Goal: Task Accomplishment & Management: Use online tool/utility

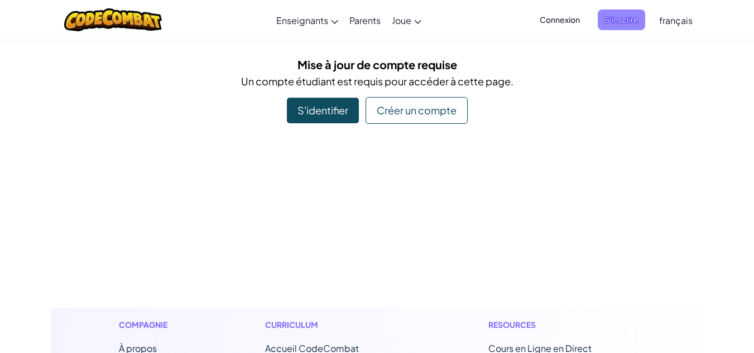
click at [615, 21] on span "S'inscrire" at bounding box center [621, 19] width 47 height 21
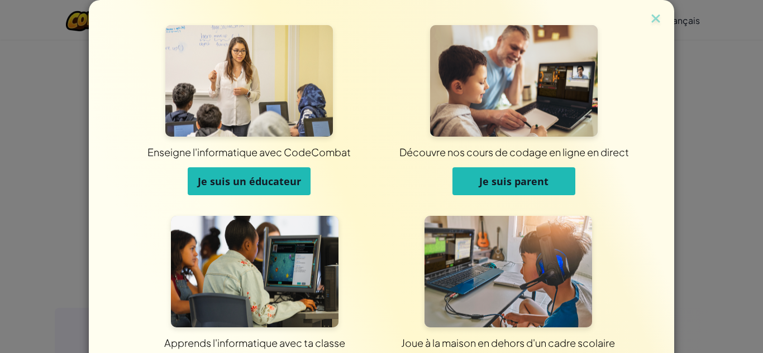
scroll to position [89, 0]
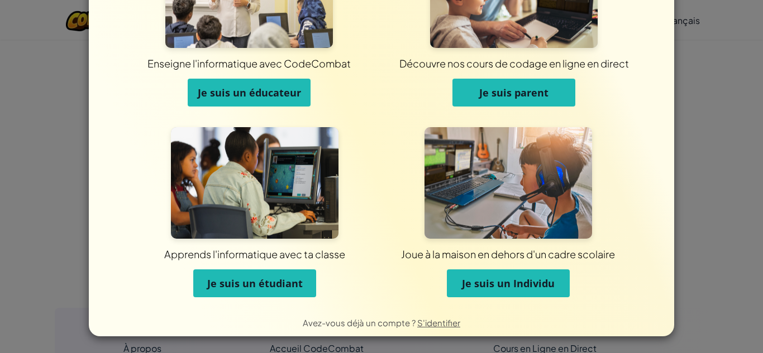
click at [254, 289] on span "Je suis un étudiant" at bounding box center [254, 283] width 95 height 13
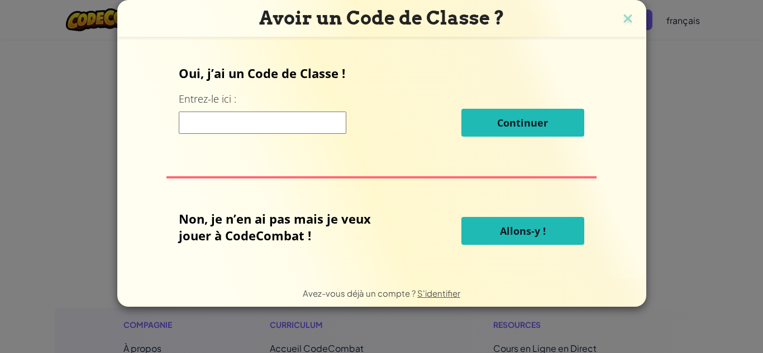
scroll to position [0, 0]
click at [312, 133] on input at bounding box center [263, 123] width 168 height 22
type input "bestApplePlace"
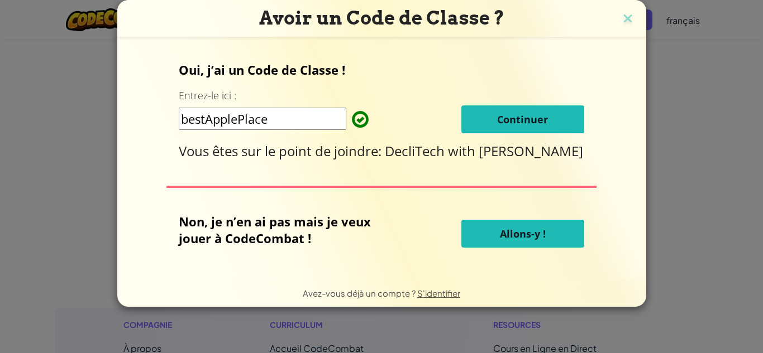
click at [500, 123] on span "Continuer" at bounding box center [522, 119] width 51 height 13
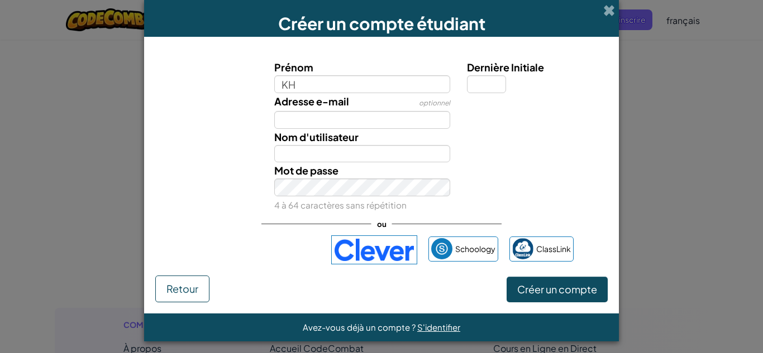
type input "K"
type input "khadija marzouki"
type input "Khadija marzouki"
click at [472, 92] on input "Dernière Initiale" at bounding box center [486, 84] width 39 height 18
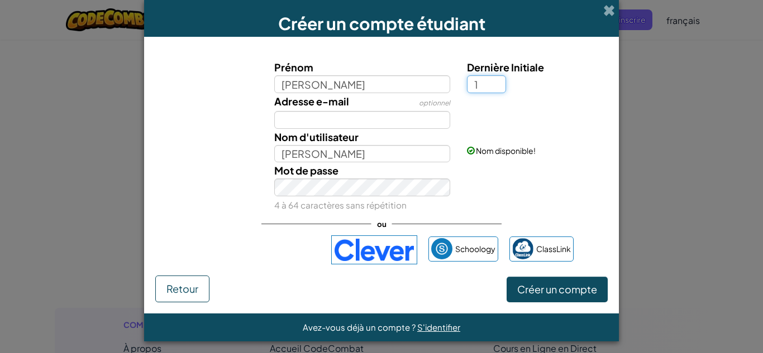
type input "1"
type input "Khadija marzouki1"
click at [506, 288] on button "Créer un compte" at bounding box center [556, 290] width 101 height 26
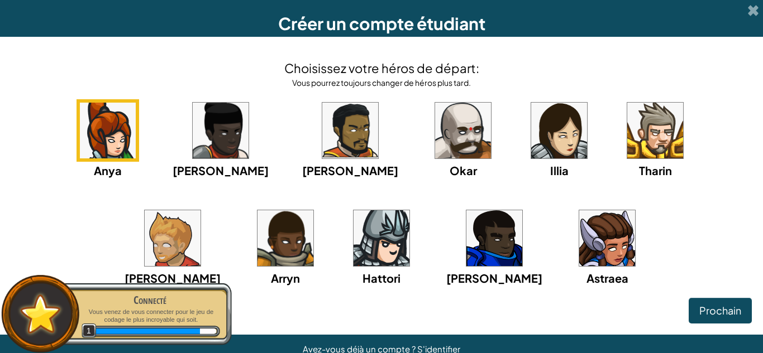
click at [531, 131] on img at bounding box center [559, 131] width 56 height 56
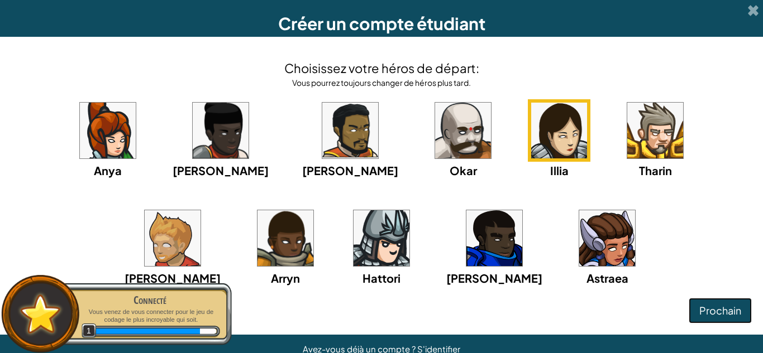
click at [699, 313] on span "Prochain" at bounding box center [720, 310] width 42 height 13
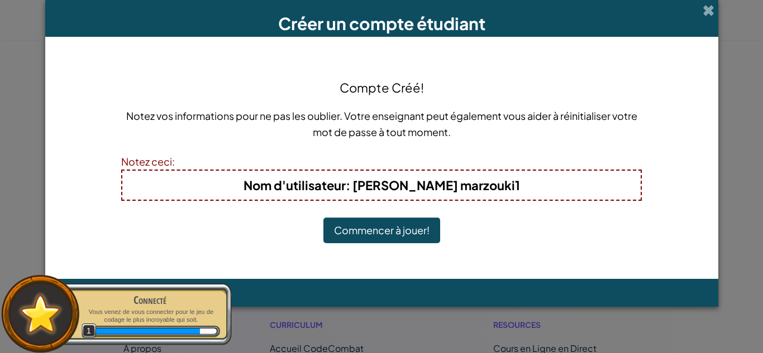
click at [398, 228] on button "Commencer à jouer!" at bounding box center [381, 231] width 117 height 26
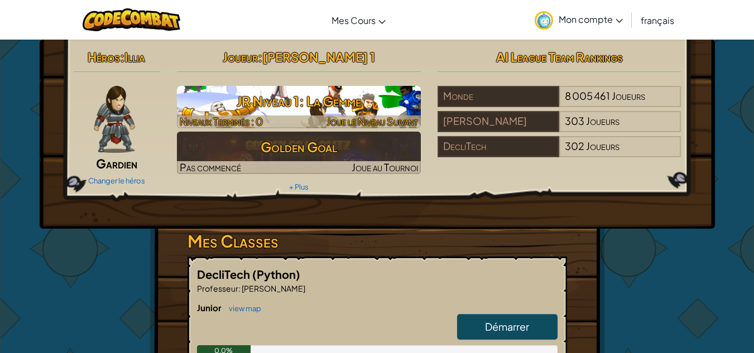
click at [288, 94] on h3 "JR Niveau 1: La Gemme" at bounding box center [299, 101] width 244 height 25
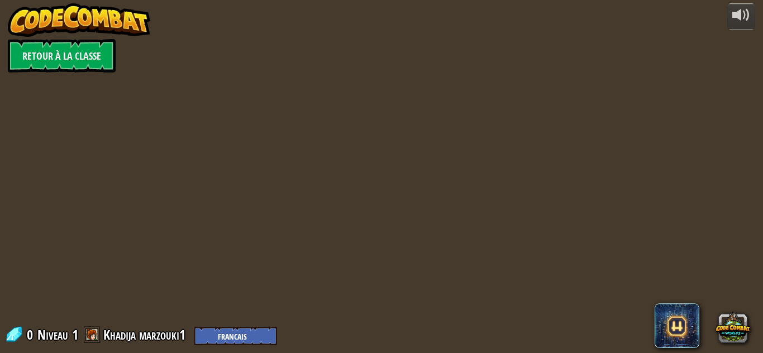
select select "fr"
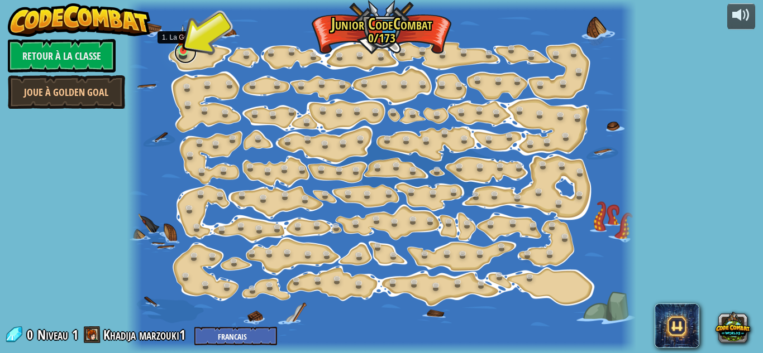
click at [184, 52] on link at bounding box center [185, 52] width 22 height 22
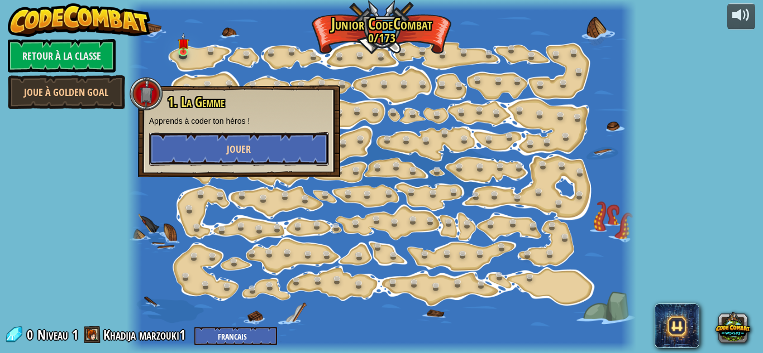
click at [284, 154] on button "Jouer" at bounding box center [239, 149] width 180 height 34
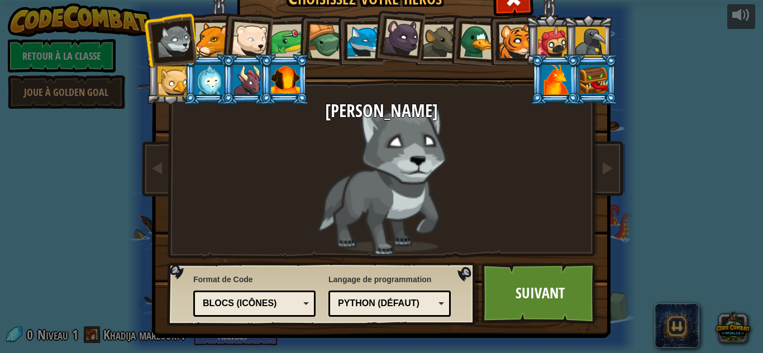
scroll to position [13, 0]
click at [275, 43] on div at bounding box center [288, 40] width 35 height 35
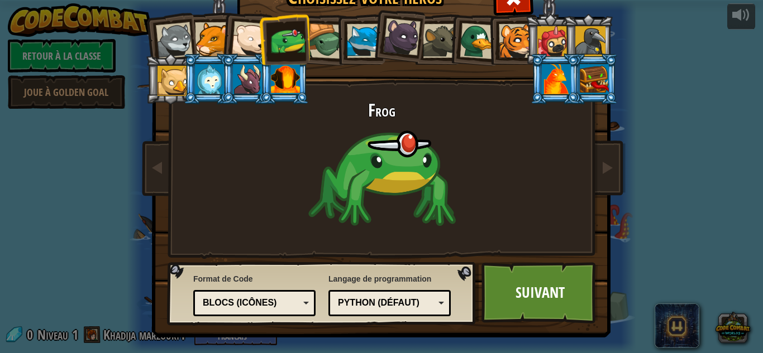
click at [211, 38] on div at bounding box center [212, 39] width 34 height 34
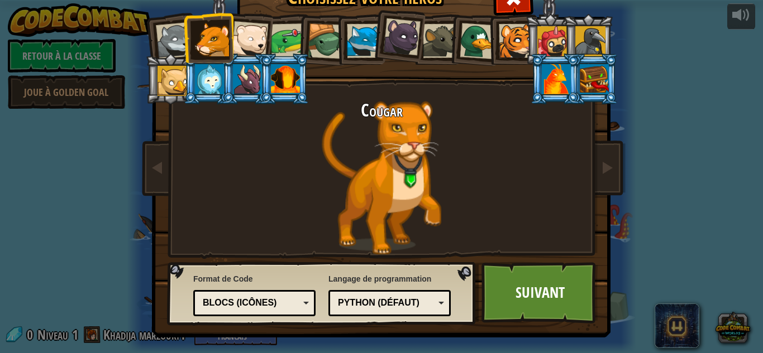
click at [460, 34] on div at bounding box center [478, 41] width 36 height 36
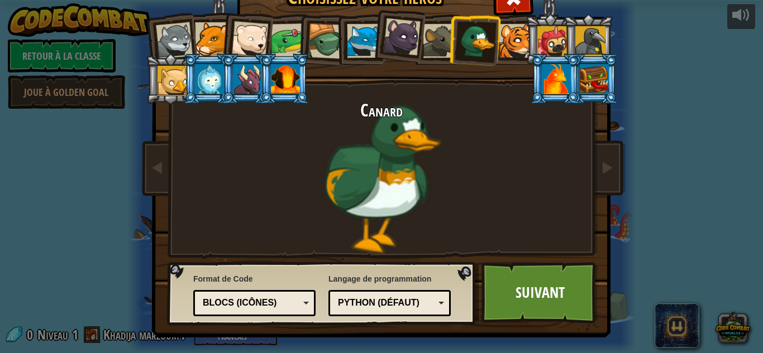
click at [202, 74] on div at bounding box center [209, 79] width 29 height 30
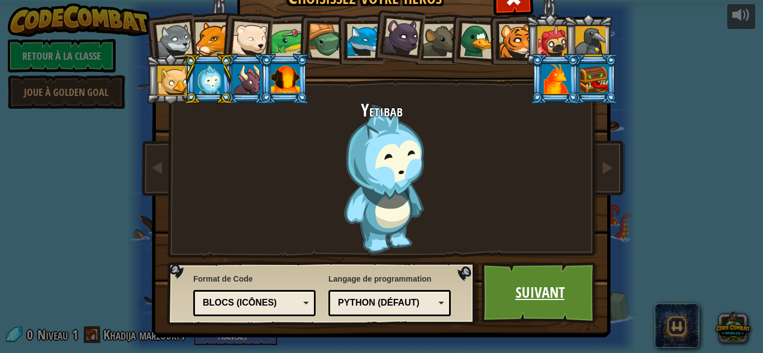
click at [542, 278] on link "Suivant" at bounding box center [539, 292] width 117 height 61
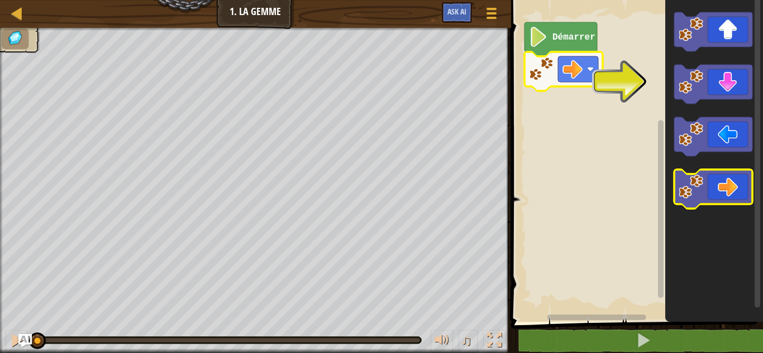
click at [726, 188] on icon "Espace de travail de Blocky" at bounding box center [713, 189] width 78 height 39
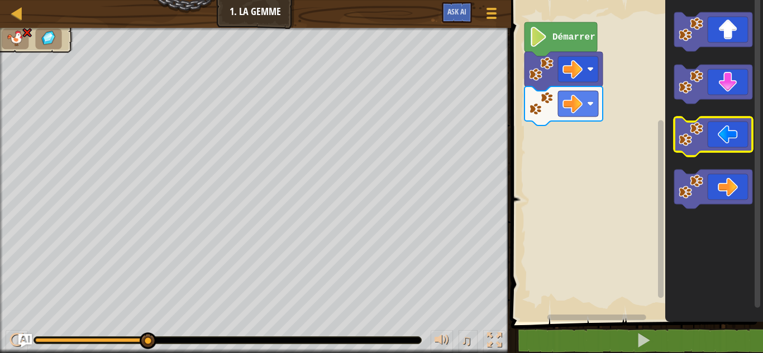
click at [714, 136] on icon "Espace de travail de Blocky" at bounding box center [713, 136] width 78 height 39
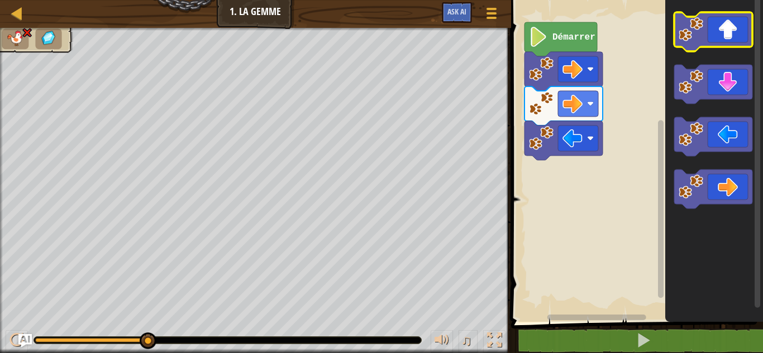
click at [724, 47] on icon "Espace de travail de Blocky" at bounding box center [713, 31] width 78 height 39
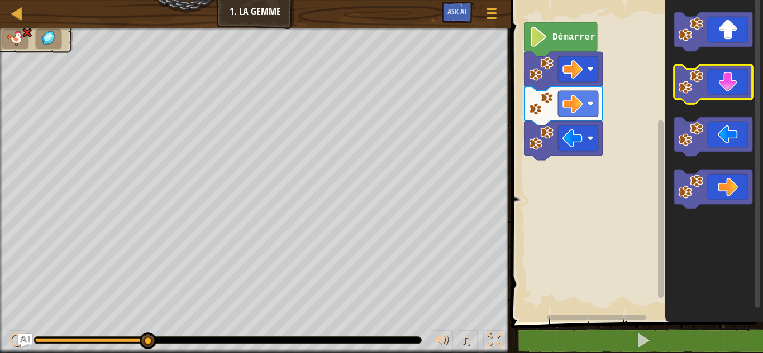
click at [727, 76] on icon "Espace de travail de Blocky" at bounding box center [713, 84] width 78 height 39
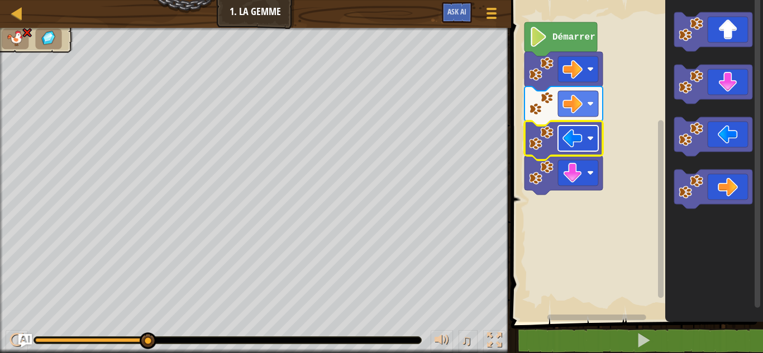
click at [573, 140] on image "Espace de travail de Blocky" at bounding box center [572, 138] width 20 height 20
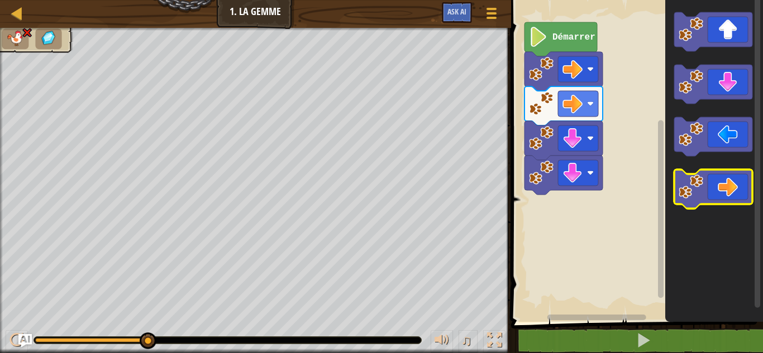
click at [725, 199] on icon "Espace de travail de Blocky" at bounding box center [713, 189] width 78 height 39
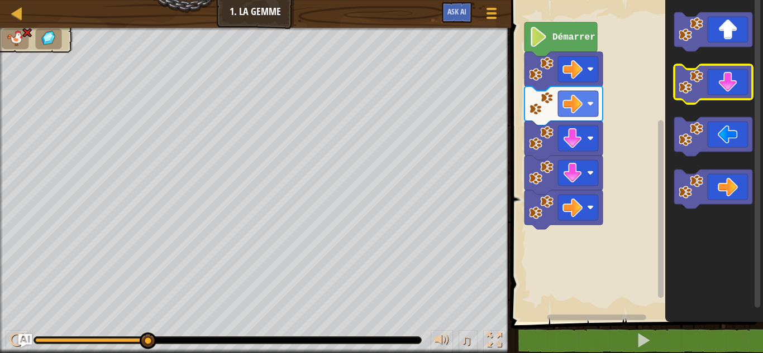
click at [736, 92] on icon "Espace de travail de Blocky" at bounding box center [713, 84] width 78 height 39
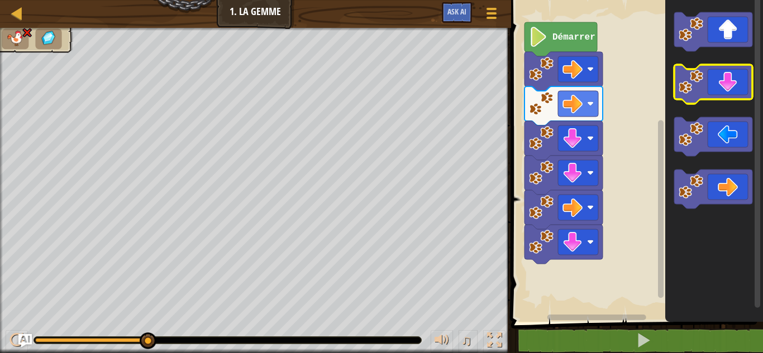
click at [703, 94] on icon "Espace de travail de Blocky" at bounding box center [713, 84] width 78 height 39
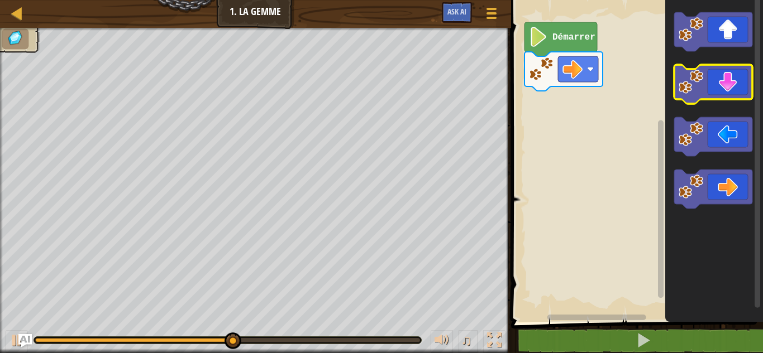
click at [730, 78] on icon "Espace de travail de Blocky" at bounding box center [713, 84] width 78 height 39
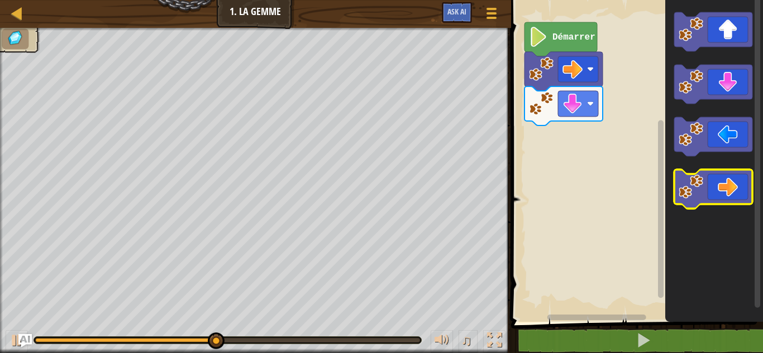
click at [721, 188] on icon "Espace de travail de Blocky" at bounding box center [713, 189] width 78 height 39
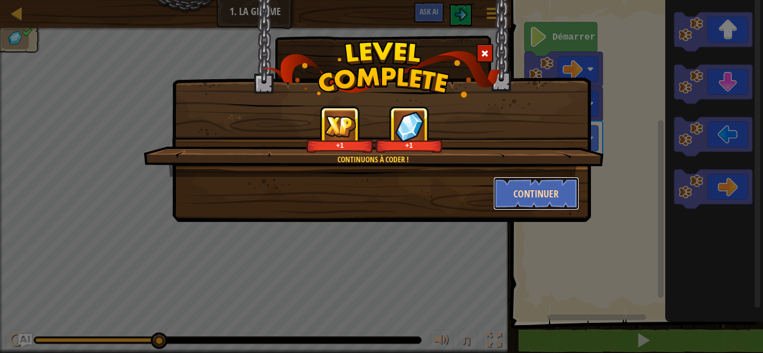
click at [550, 187] on button "Continuer" at bounding box center [536, 194] width 87 height 34
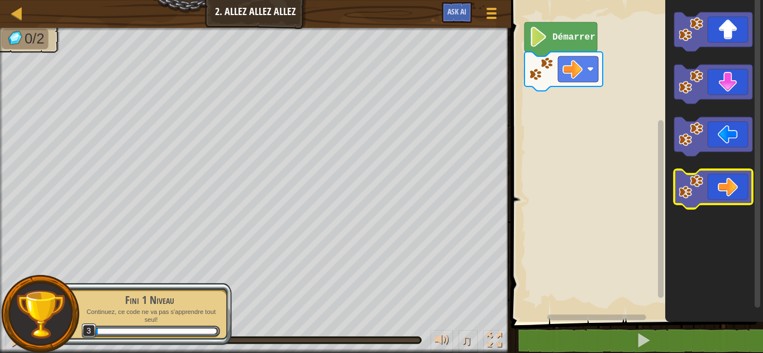
click at [725, 187] on icon "Espace de travail de Blocky" at bounding box center [713, 189] width 78 height 39
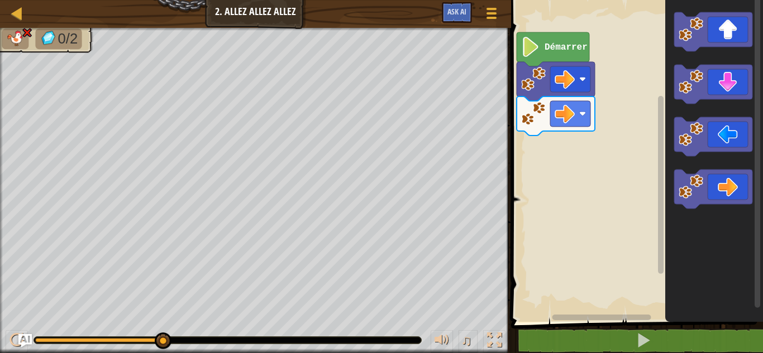
click at [628, 275] on rect "Espace de travail de Blocky" at bounding box center [635, 158] width 255 height 328
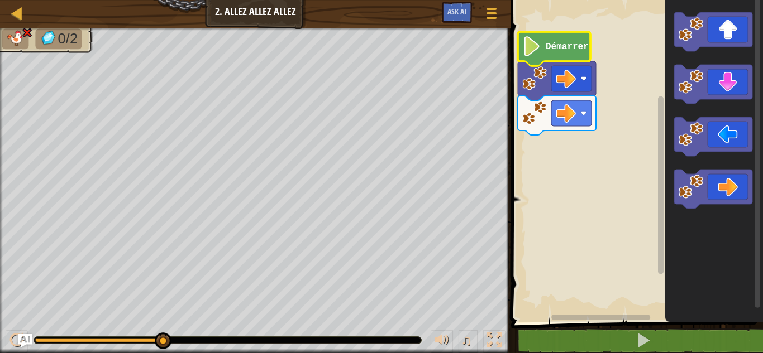
click at [566, 51] on text "Démarrer" at bounding box center [567, 47] width 43 height 10
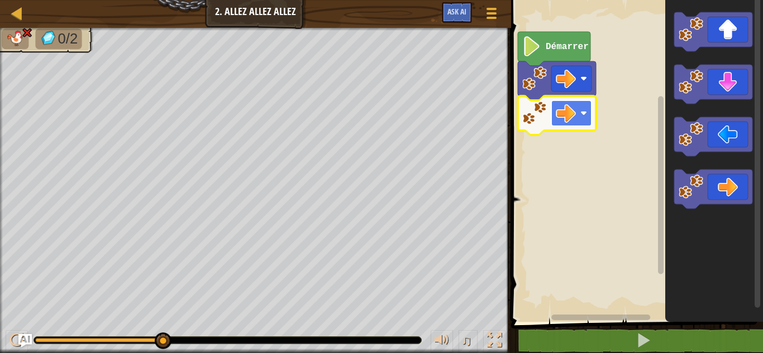
click at [576, 106] on rect "Espace de travail de Blocky" at bounding box center [571, 114] width 40 height 26
click at [623, 122] on rect "Espace de travail de Blocky" at bounding box center [635, 158] width 255 height 328
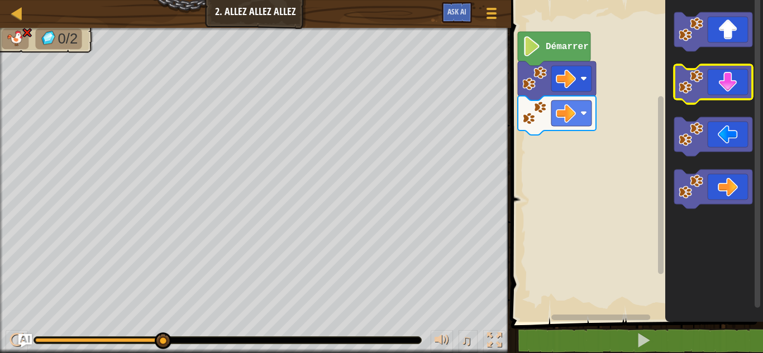
click at [738, 81] on icon "Espace de travail de Blocky" at bounding box center [713, 84] width 78 height 39
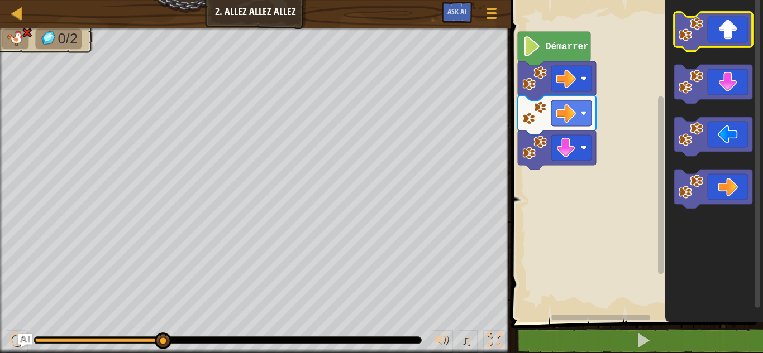
click at [729, 19] on icon "Espace de travail de Blocky" at bounding box center [713, 31] width 78 height 39
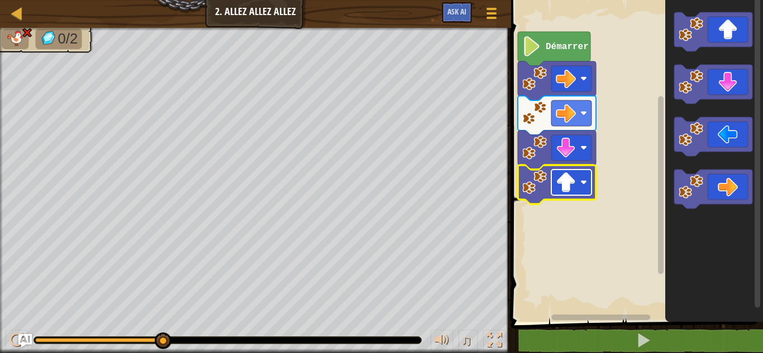
click at [551, 173] on rect "Espace de travail de Blocky" at bounding box center [571, 183] width 40 height 26
click at [611, 235] on rect "Espace de travail de Blocky" at bounding box center [635, 158] width 255 height 328
click at [562, 56] on icon "Espace de travail de Blocky" at bounding box center [554, 49] width 73 height 34
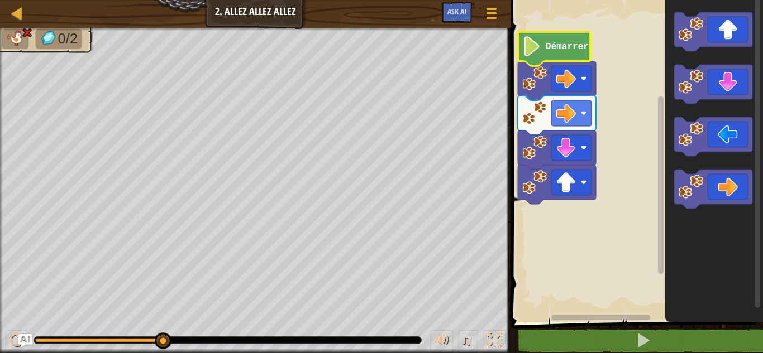
click at [562, 56] on icon "Espace de travail de Blocky" at bounding box center [554, 49] width 73 height 34
click at [529, 42] on image "Espace de travail de Blocky" at bounding box center [531, 46] width 19 height 20
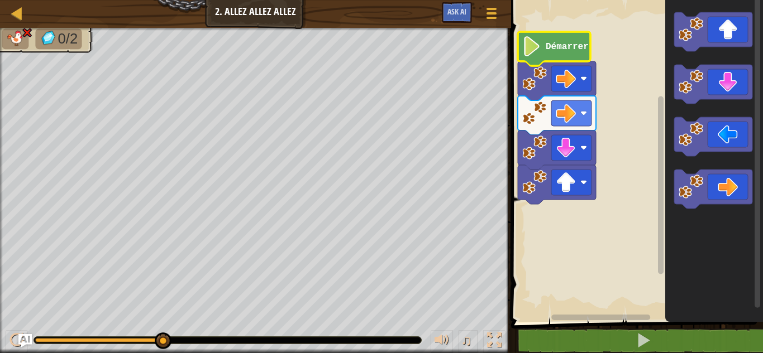
click at [529, 42] on image "Espace de travail de Blocky" at bounding box center [531, 46] width 19 height 20
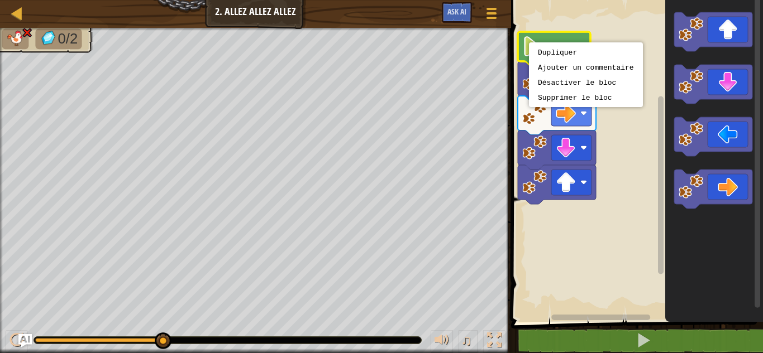
click at [529, 42] on image "Espace de travail de Blocky" at bounding box center [531, 46] width 19 height 20
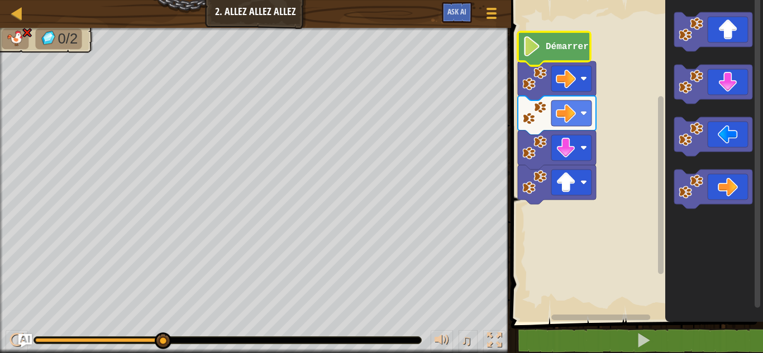
click at [529, 42] on image "Espace de travail de Blocky" at bounding box center [531, 46] width 19 height 20
click at [15, 11] on div at bounding box center [17, 13] width 14 height 14
select select "fr"
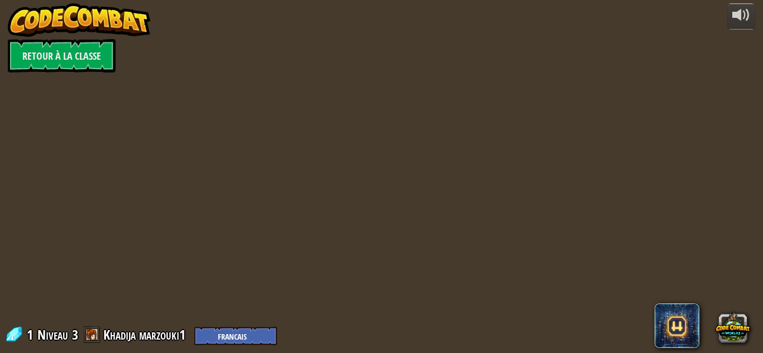
select select "fr"
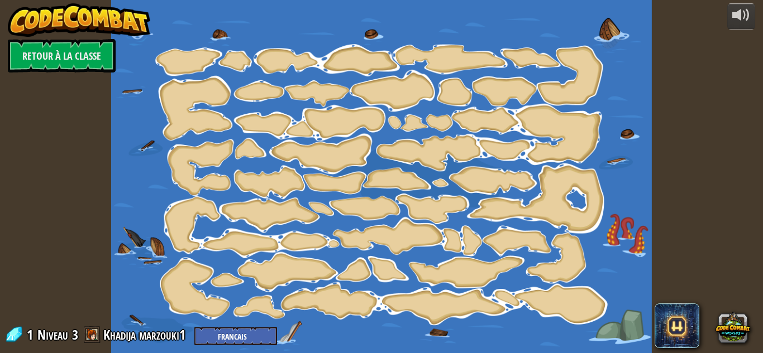
select select "fr"
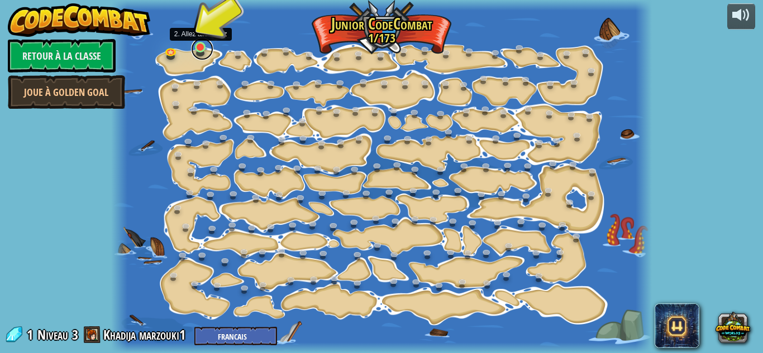
click at [197, 49] on link at bounding box center [202, 49] width 22 height 22
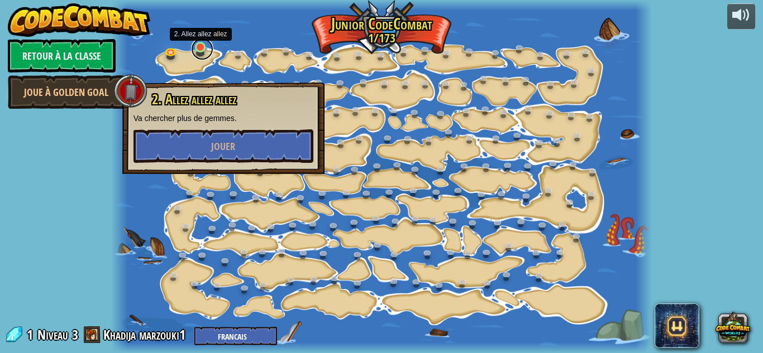
click at [197, 49] on link at bounding box center [202, 49] width 22 height 22
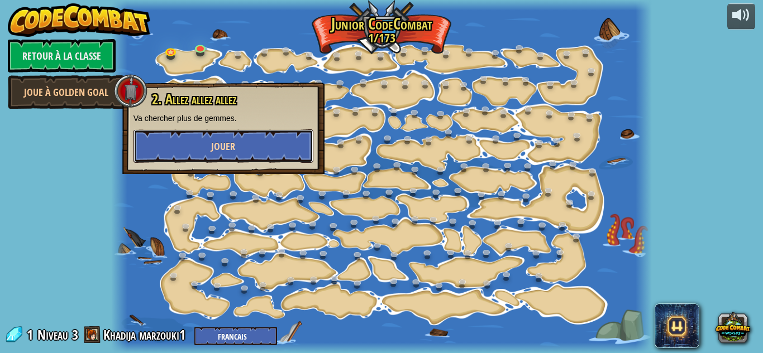
click at [194, 146] on button "Jouer" at bounding box center [223, 147] width 180 height 34
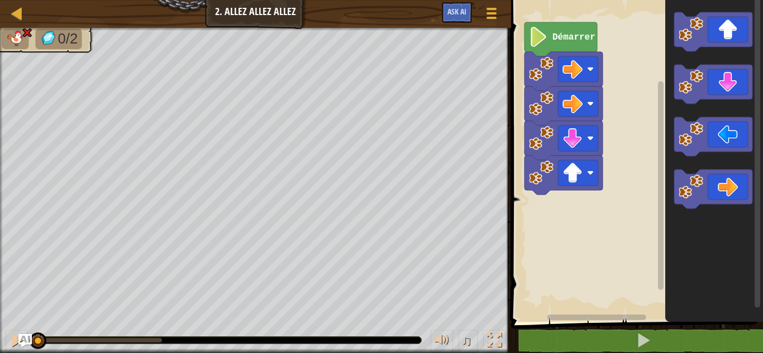
click at [522, 123] on rect "Espace de travail de Blocky" at bounding box center [635, 158] width 255 height 328
click at [681, 231] on icon "Espace de travail de Blocky" at bounding box center [714, 158] width 98 height 328
click at [667, 200] on icon "Espace de travail de Blocky" at bounding box center [714, 158] width 98 height 328
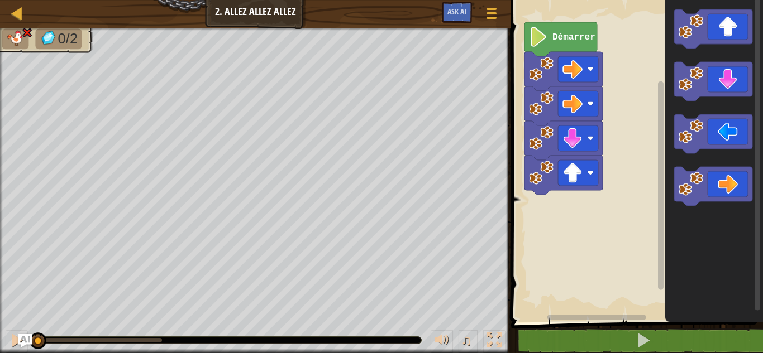
click at [660, 198] on div "Démarrer" at bounding box center [635, 158] width 255 height 328
click at [660, 198] on rect "Espace de travail de Blocky" at bounding box center [661, 186] width 6 height 209
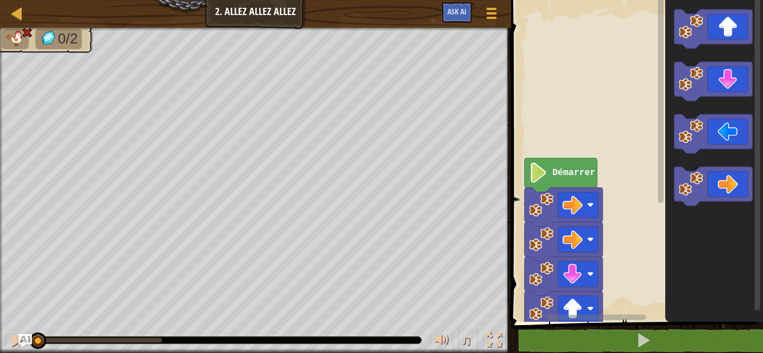
click at [754, 0] on html "Carte Junior 2. Allez allez allez Menu du jeu Ask AI 1 הההההההההההההההההההההההה…" at bounding box center [381, 0] width 763 height 0
click at [662, 52] on rect "Espace de travail de Blocky" at bounding box center [661, 99] width 6 height 209
click at [661, 187] on rect "Espace de travail de Blocky" at bounding box center [661, 99] width 6 height 209
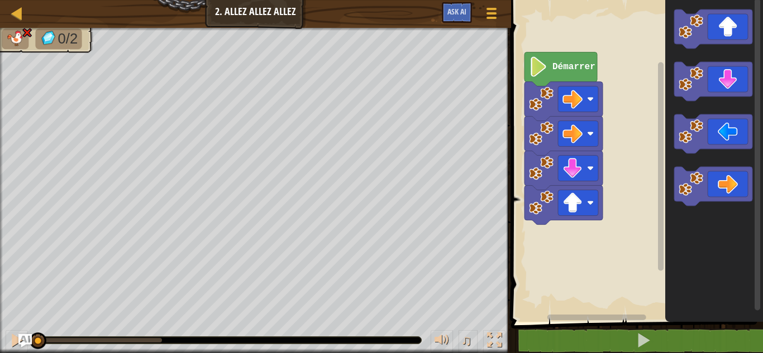
click at [660, 254] on rect "Espace de travail de Blocky" at bounding box center [661, 167] width 6 height 209
click at [720, 72] on icon "Espace de travail de Blocky" at bounding box center [713, 81] width 78 height 39
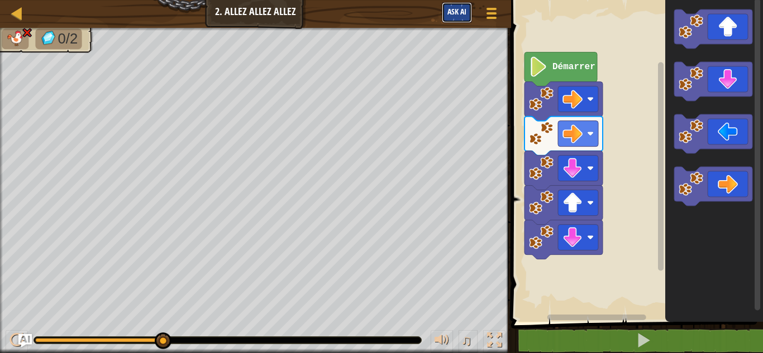
click at [462, 7] on span "Ask AI" at bounding box center [456, 11] width 19 height 11
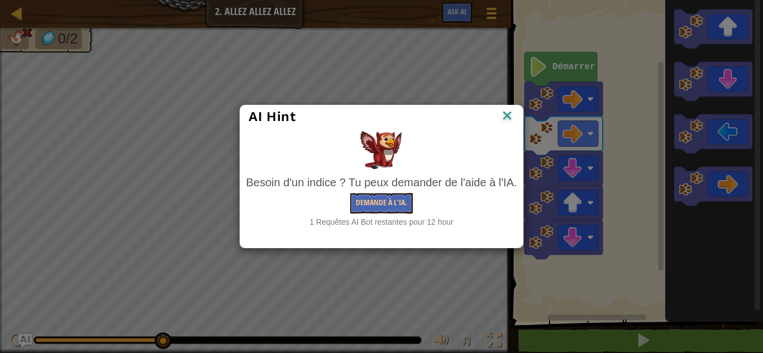
click at [500, 109] on img at bounding box center [507, 116] width 15 height 17
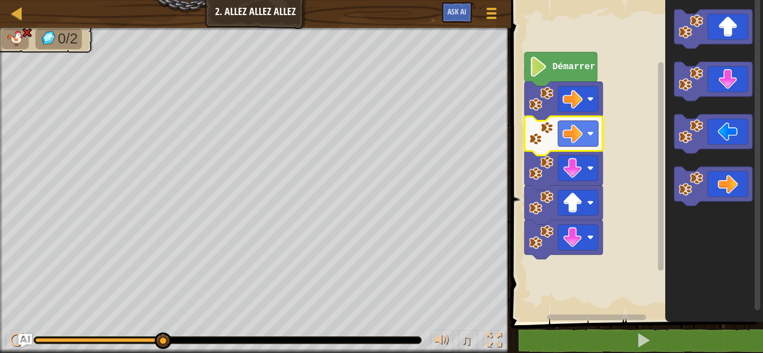
click at [549, 140] on image "Espace de travail de Blocky" at bounding box center [541, 133] width 25 height 25
click at [536, 135] on image "Espace de travail de Blocky" at bounding box center [541, 133] width 25 height 25
click at [536, 131] on image "Espace de travail de Blocky" at bounding box center [541, 133] width 25 height 25
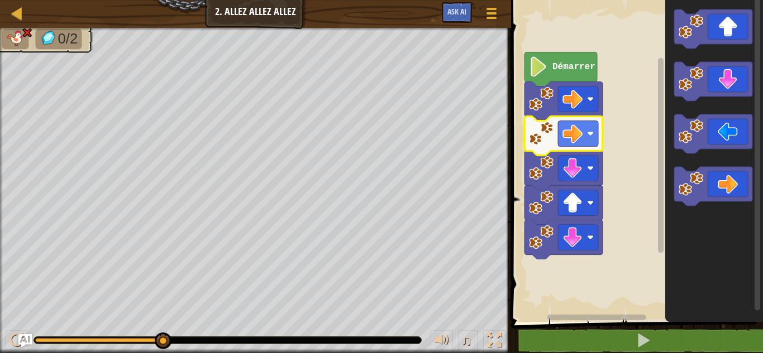
click at [535, 132] on image "Espace de travail de Blocky" at bounding box center [541, 133] width 25 height 25
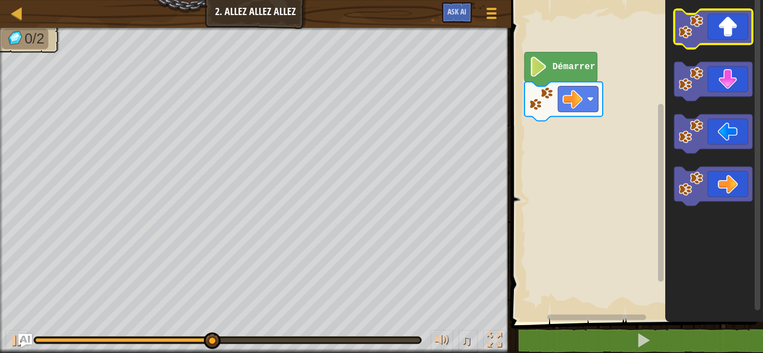
click at [725, 42] on icon "Espace de travail de Blocky" at bounding box center [713, 28] width 78 height 39
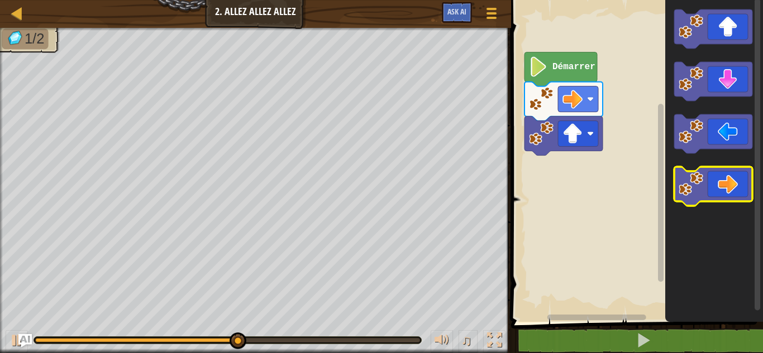
click at [729, 179] on icon "Espace de travail de Blocky" at bounding box center [713, 186] width 78 height 39
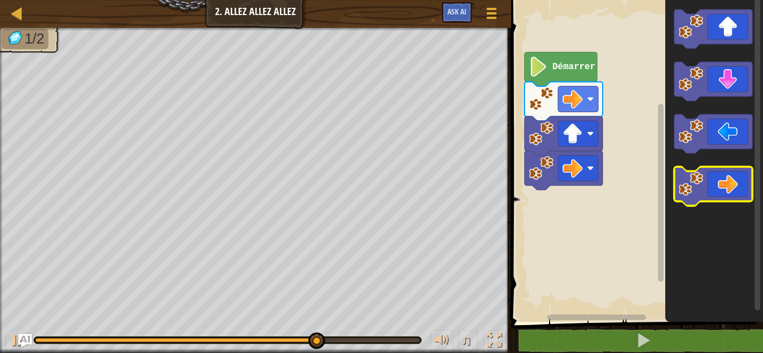
click at [721, 181] on icon "Espace de travail de Blocky" at bounding box center [713, 186] width 78 height 39
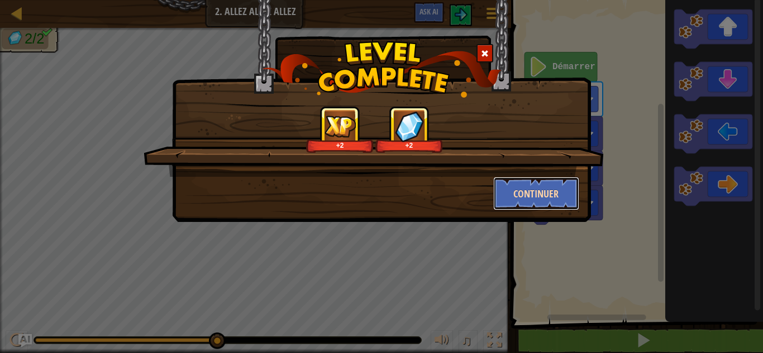
click at [542, 188] on button "Continuer" at bounding box center [536, 194] width 87 height 34
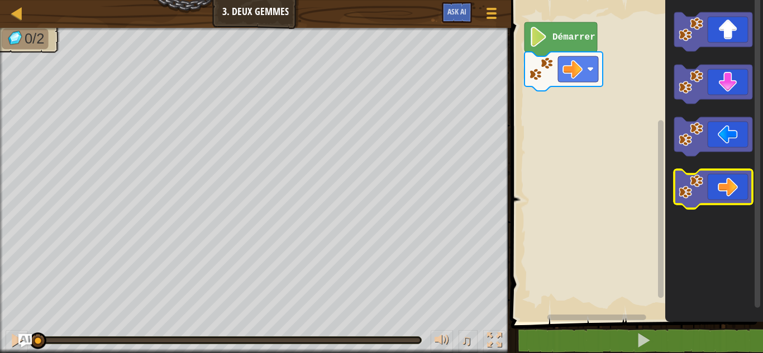
click at [732, 183] on icon "Espace de travail de Blocky" at bounding box center [713, 189] width 78 height 39
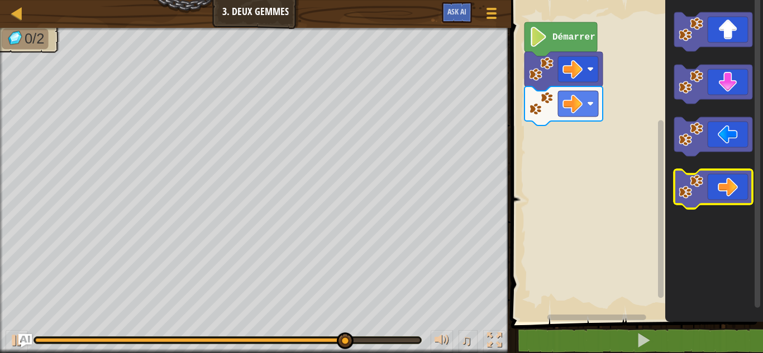
click at [713, 192] on icon "Espace de travail de Blocky" at bounding box center [713, 189] width 78 height 39
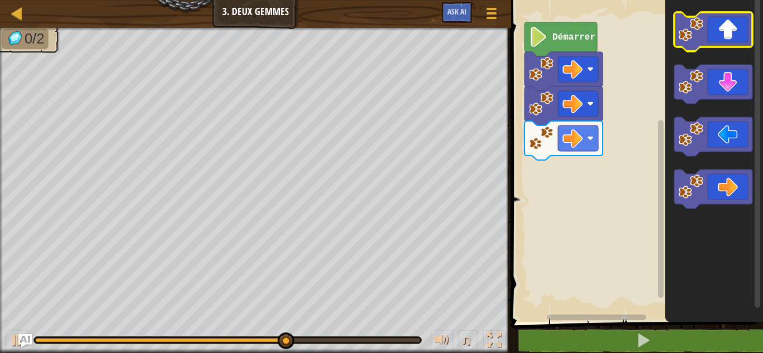
click at [727, 37] on icon "Espace de travail de Blocky" at bounding box center [713, 31] width 78 height 39
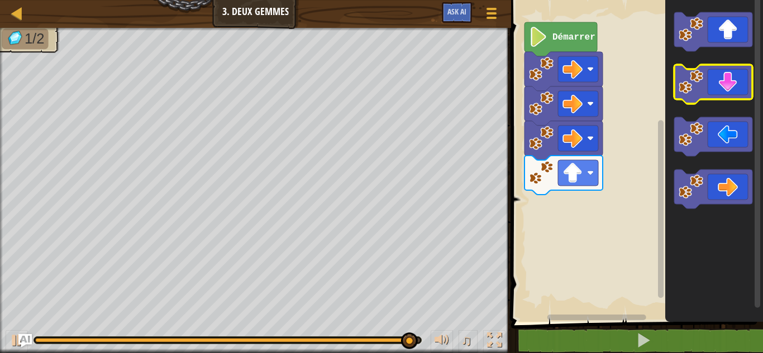
click at [734, 81] on icon "Espace de travail de Blocky" at bounding box center [713, 84] width 78 height 39
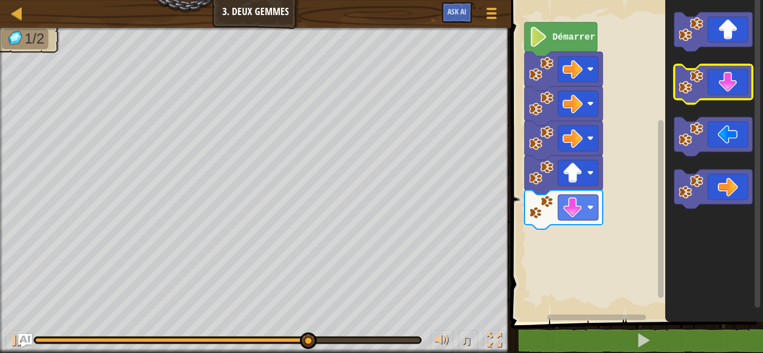
click at [734, 81] on icon "Espace de travail de Blocky" at bounding box center [713, 84] width 78 height 39
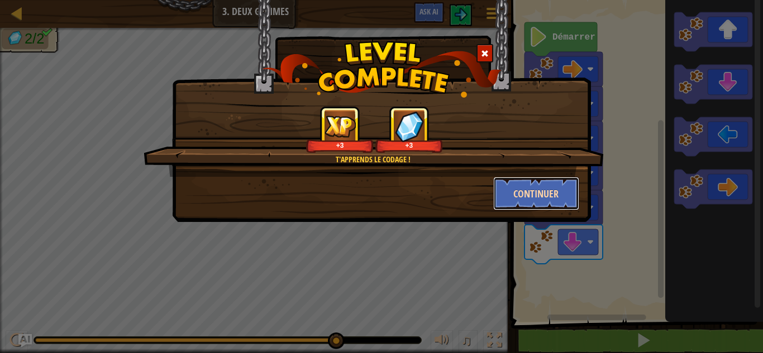
click at [549, 199] on button "Continuer" at bounding box center [536, 194] width 87 height 34
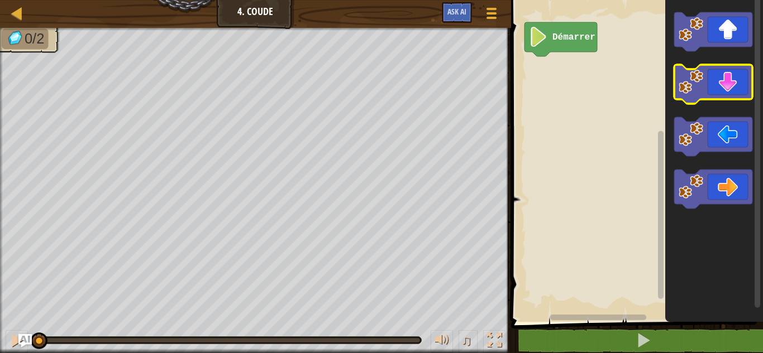
click at [729, 90] on icon "Espace de travail de Blocky" at bounding box center [713, 84] width 78 height 39
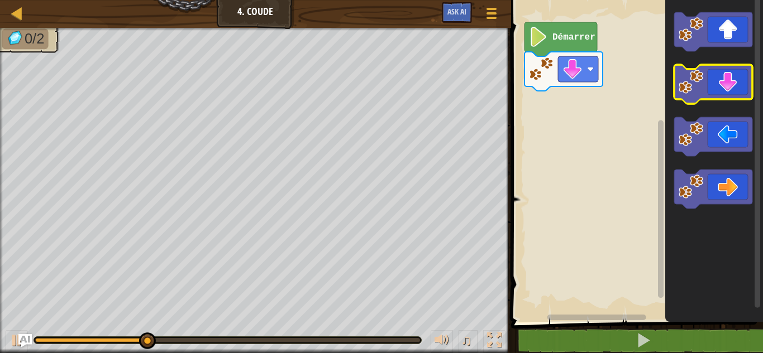
click at [729, 90] on icon "Espace de travail de Blocky" at bounding box center [713, 84] width 78 height 39
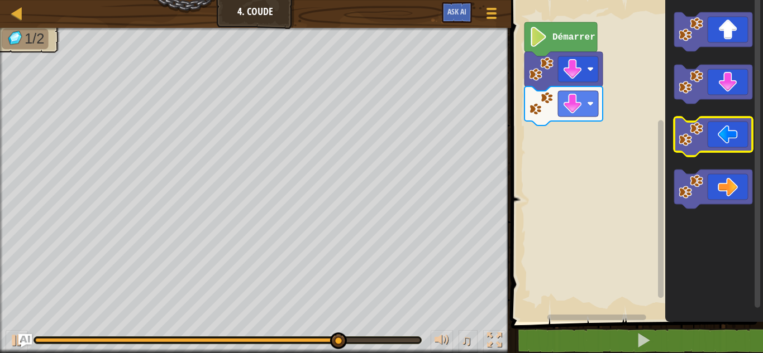
click at [721, 137] on icon "Espace de travail de Blocky" at bounding box center [713, 136] width 78 height 39
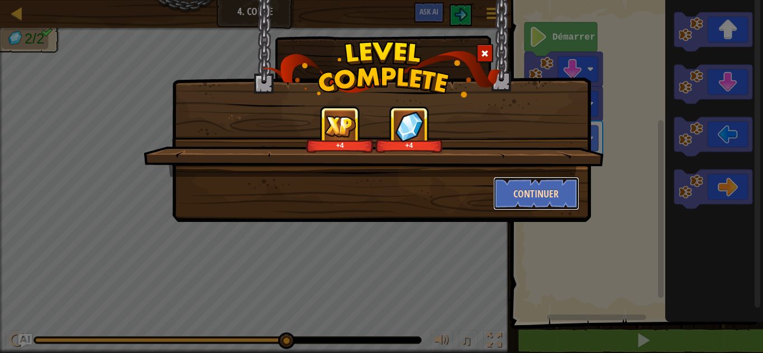
click at [557, 189] on button "Continuer" at bounding box center [536, 194] width 87 height 34
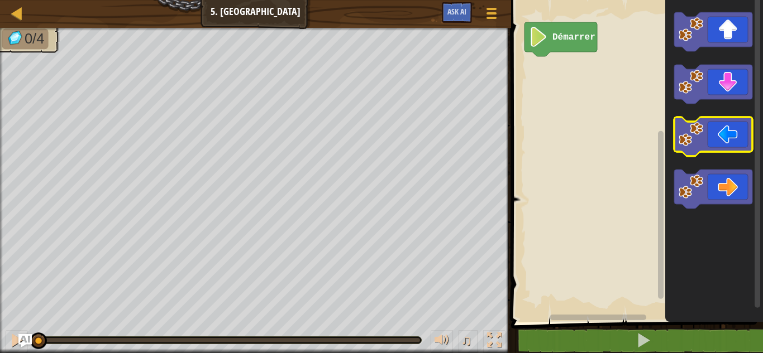
click at [733, 119] on icon "Espace de travail de Blocky" at bounding box center [713, 136] width 78 height 39
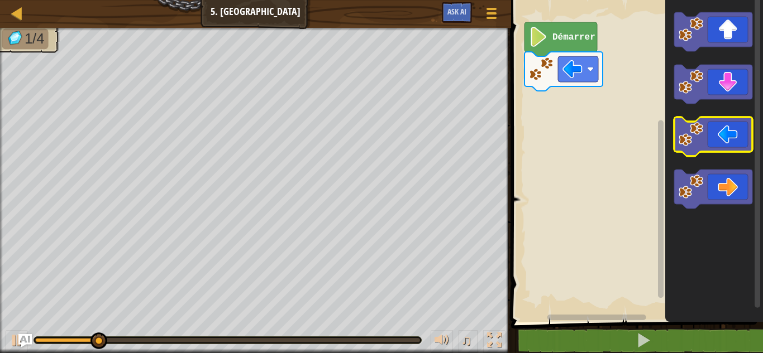
click at [733, 119] on icon "Espace de travail de Blocky" at bounding box center [713, 136] width 78 height 39
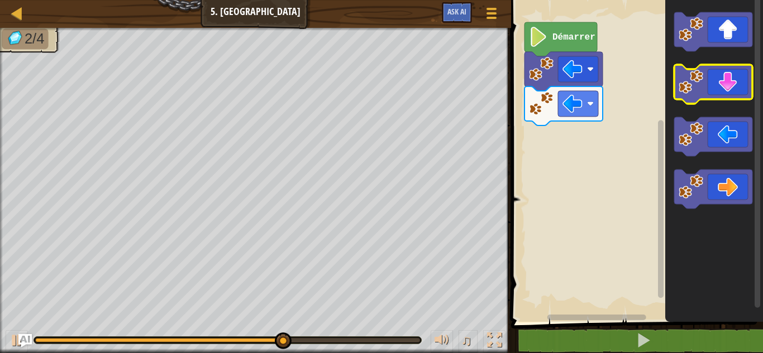
click at [736, 84] on icon "Espace de travail de Blocky" at bounding box center [713, 84] width 78 height 39
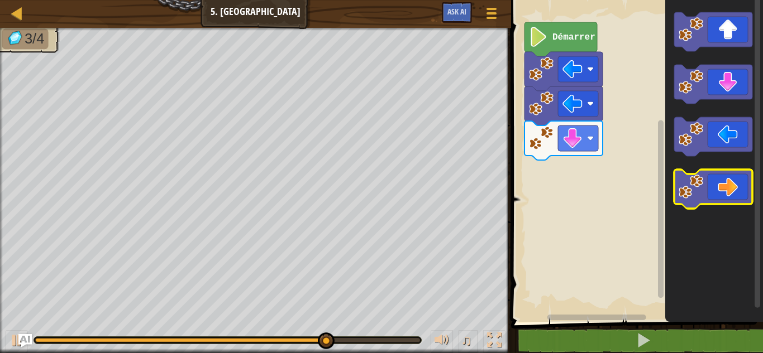
click at [731, 184] on icon "Espace de travail de Blocky" at bounding box center [713, 189] width 78 height 39
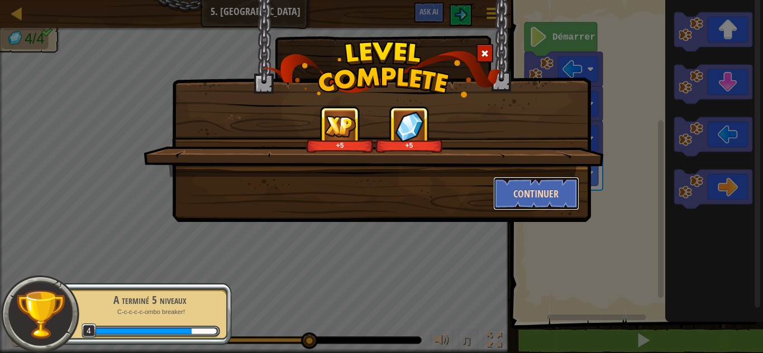
click at [547, 179] on button "Continuer" at bounding box center [536, 194] width 87 height 34
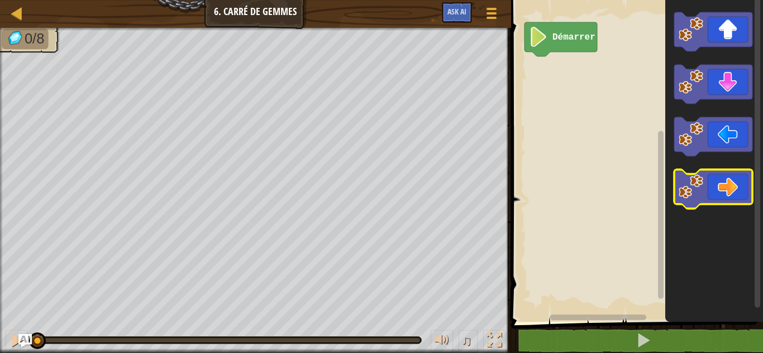
click at [722, 181] on icon "Espace de travail de Blocky" at bounding box center [713, 189] width 78 height 39
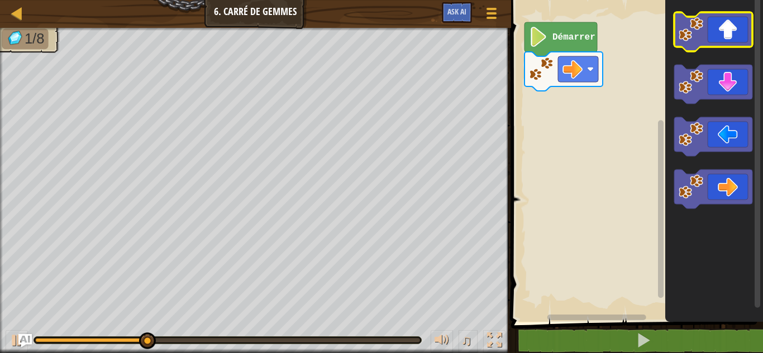
click at [719, 36] on icon "Espace de travail de Blocky" at bounding box center [713, 31] width 78 height 39
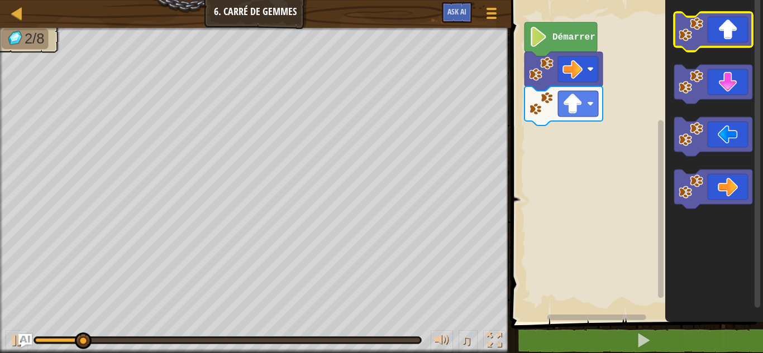
click at [719, 36] on icon "Espace de travail de Blocky" at bounding box center [713, 31] width 78 height 39
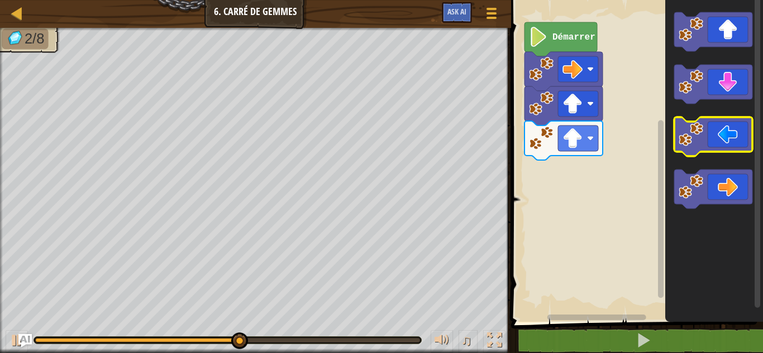
click at [707, 136] on icon "Espace de travail de Blocky" at bounding box center [713, 136] width 78 height 39
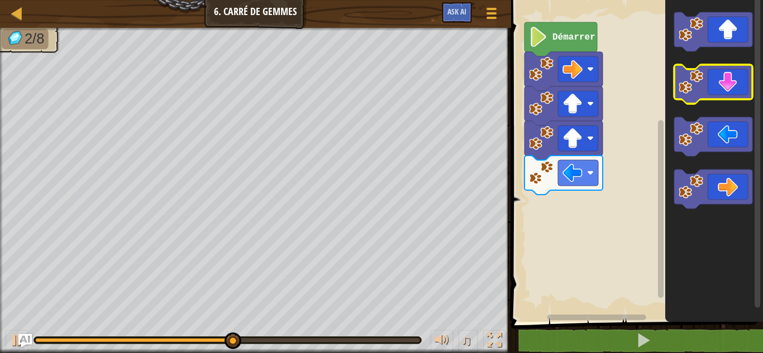
click at [720, 97] on icon "Espace de travail de Blocky" at bounding box center [713, 84] width 78 height 39
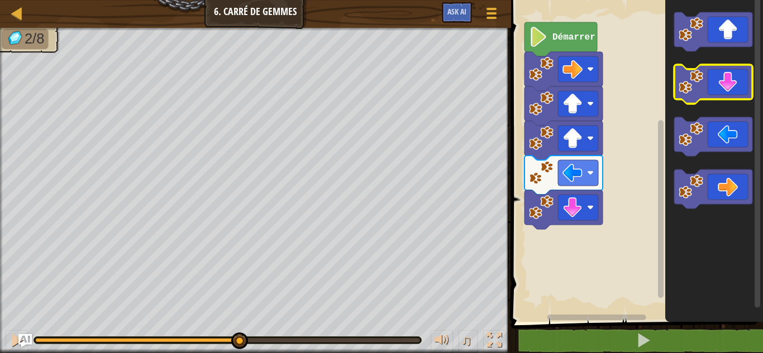
click at [720, 97] on icon "Espace de travail de Blocky" at bounding box center [713, 84] width 78 height 39
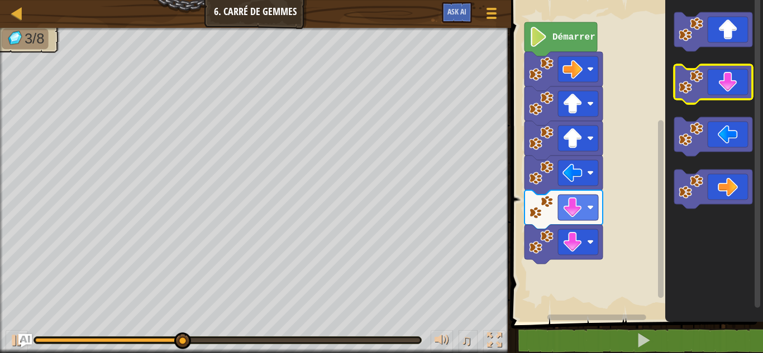
click at [720, 97] on icon "Espace de travail de Blocky" at bounding box center [713, 84] width 78 height 39
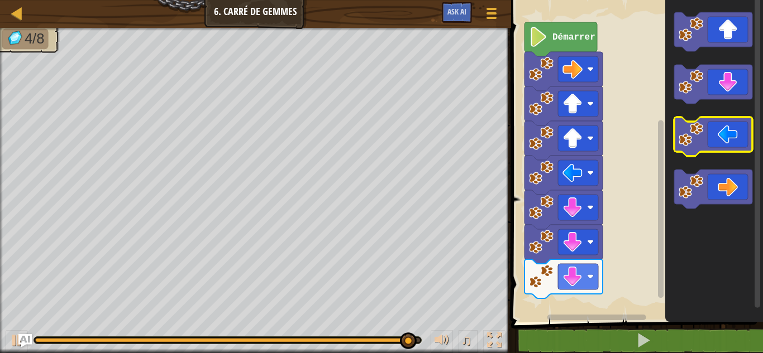
click at [726, 129] on icon "Espace de travail de Blocky" at bounding box center [713, 136] width 78 height 39
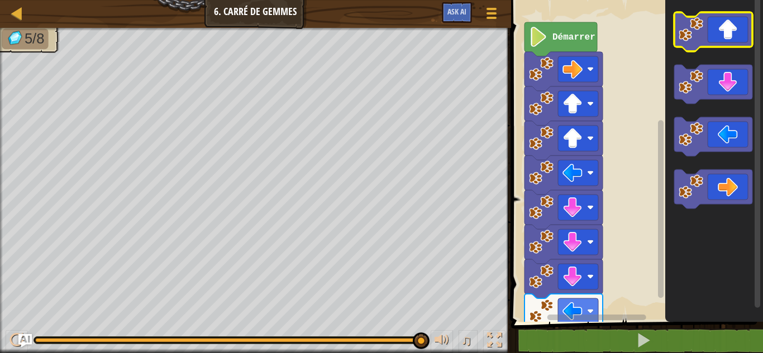
click at [717, 31] on icon "Espace de travail de Blocky" at bounding box center [713, 31] width 78 height 39
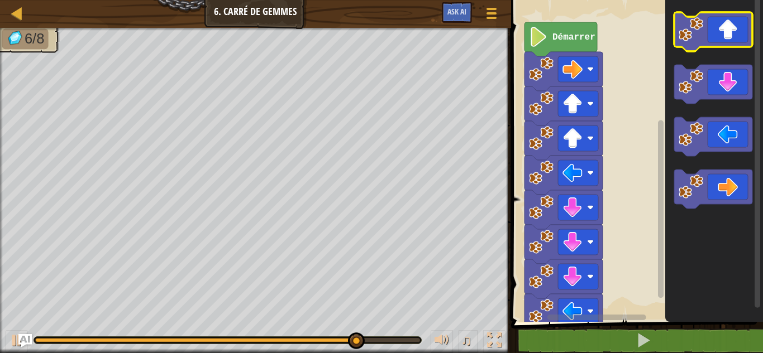
click at [717, 31] on icon "Espace de travail de Blocky" at bounding box center [713, 31] width 78 height 39
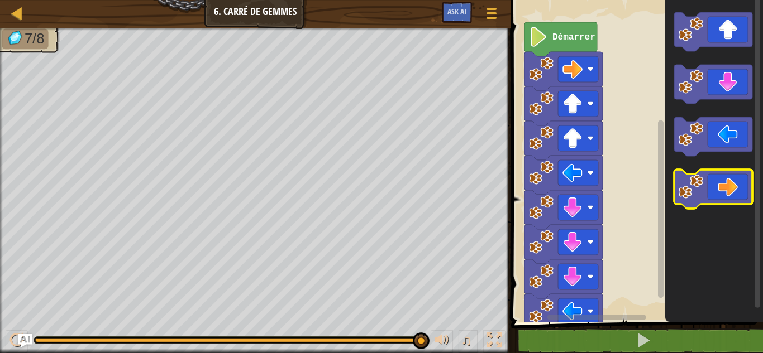
click at [704, 176] on icon "Espace de travail de Blocky" at bounding box center [713, 189] width 78 height 39
click at [226, 331] on div "♫" at bounding box center [255, 338] width 511 height 34
click at [227, 337] on div at bounding box center [228, 341] width 388 height 8
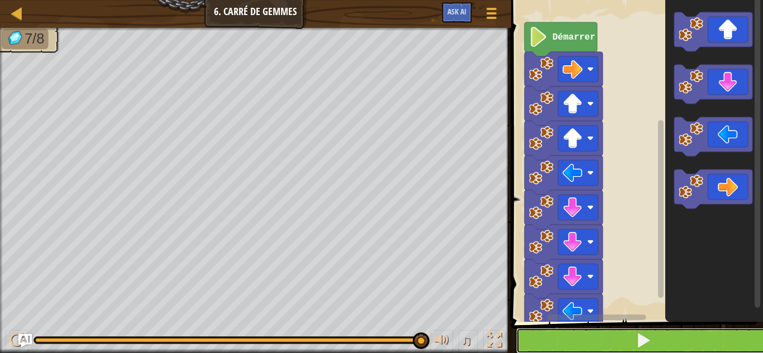
click at [640, 343] on span at bounding box center [643, 341] width 16 height 16
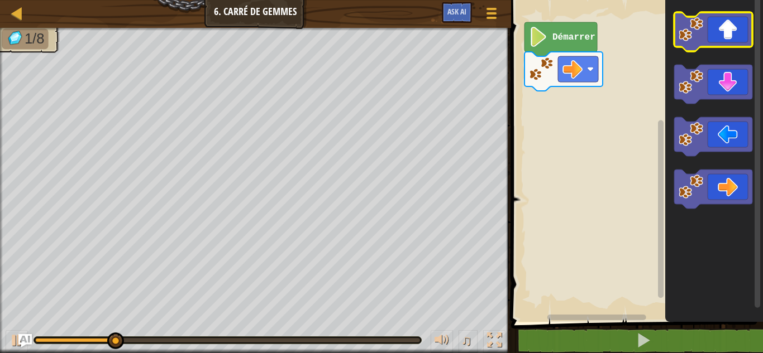
click at [695, 44] on icon "Espace de travail de Blocky" at bounding box center [713, 31] width 78 height 39
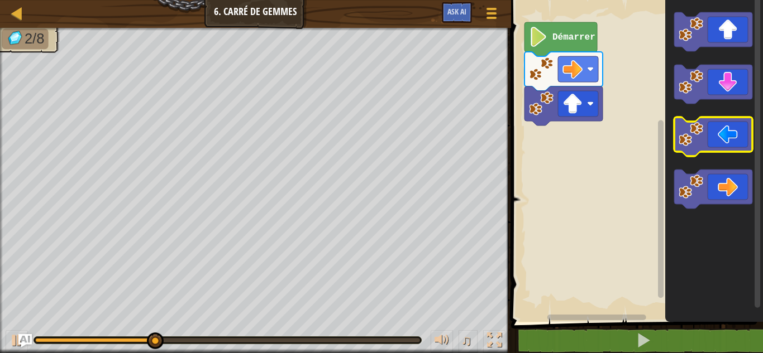
click at [717, 130] on icon "Espace de travail de Blocky" at bounding box center [713, 136] width 78 height 39
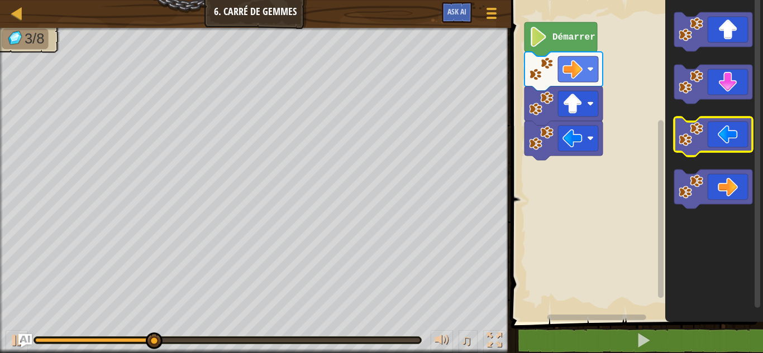
click at [717, 130] on icon "Espace de travail de Blocky" at bounding box center [713, 136] width 78 height 39
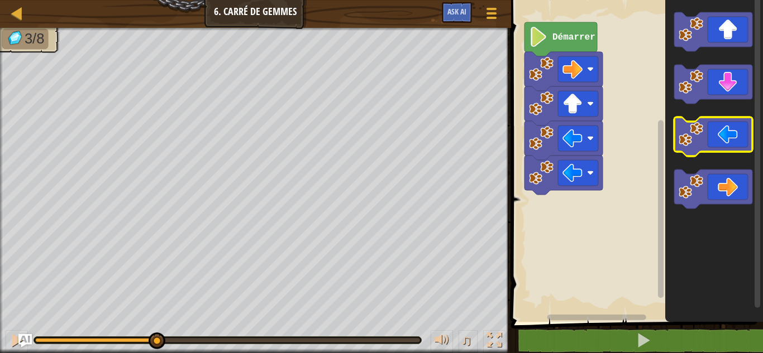
click at [717, 130] on icon "Espace de travail de Blocky" at bounding box center [713, 136] width 78 height 39
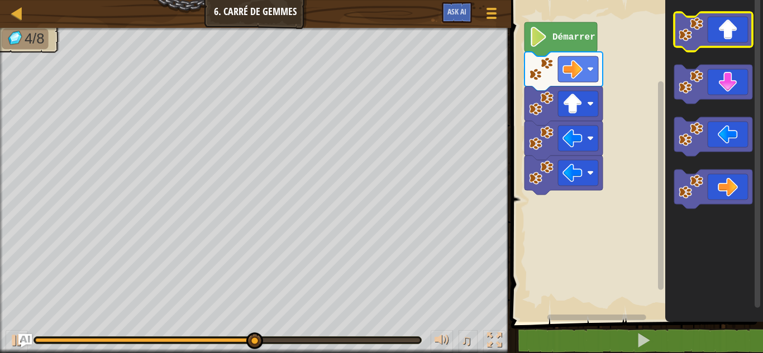
click at [731, 33] on icon "Espace de travail de Blocky" at bounding box center [713, 31] width 78 height 39
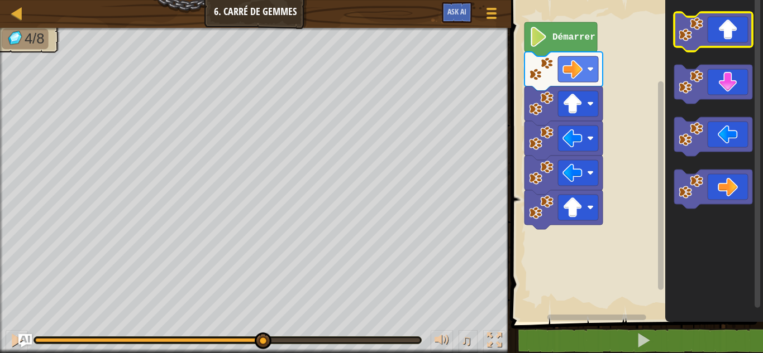
click at [731, 33] on icon "Espace de travail de Blocky" at bounding box center [713, 31] width 78 height 39
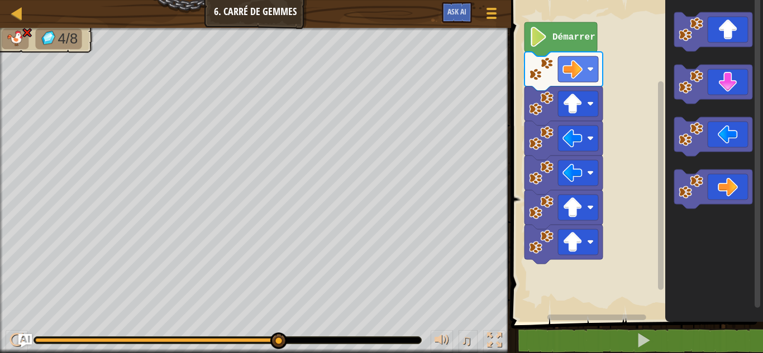
click at [747, 164] on icon "Espace de travail de Blocky" at bounding box center [714, 158] width 98 height 328
click at [749, 165] on icon "Espace de travail de Blocky" at bounding box center [714, 158] width 98 height 328
click at [605, 23] on rect "Espace de travail de Blocky" at bounding box center [635, 158] width 255 height 328
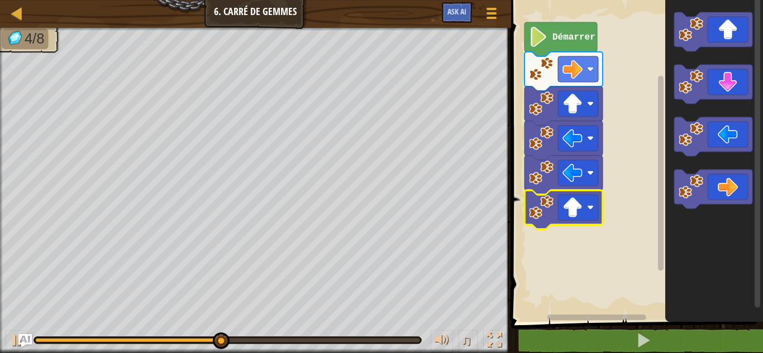
click at [528, 202] on icon "Espace de travail de Blocky" at bounding box center [563, 209] width 78 height 39
click at [541, 211] on image "Espace de travail de Blocky" at bounding box center [541, 207] width 25 height 25
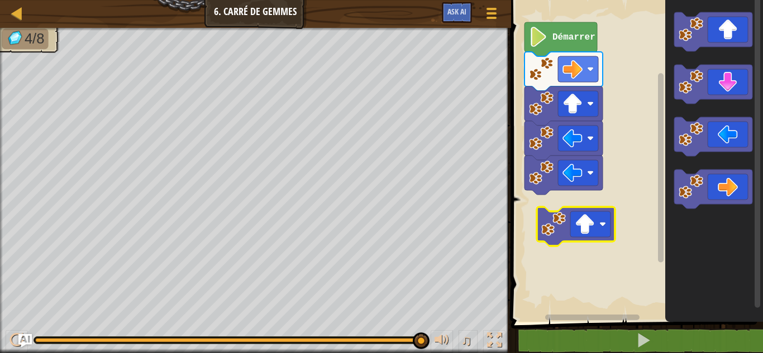
click at [553, 222] on image "Espace de travail de Blocky" at bounding box center [553, 224] width 25 height 25
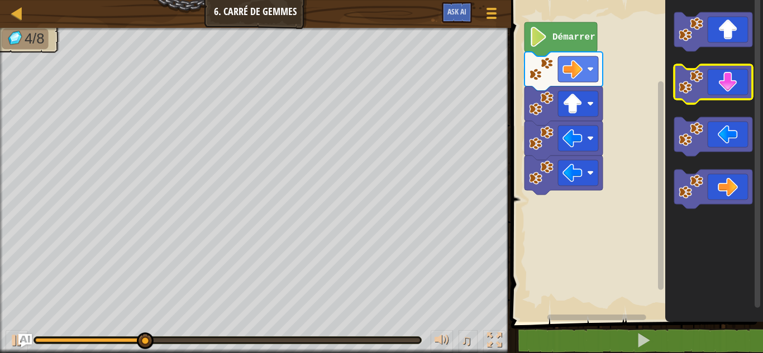
click at [714, 92] on icon "Espace de travail de Blocky" at bounding box center [713, 84] width 78 height 39
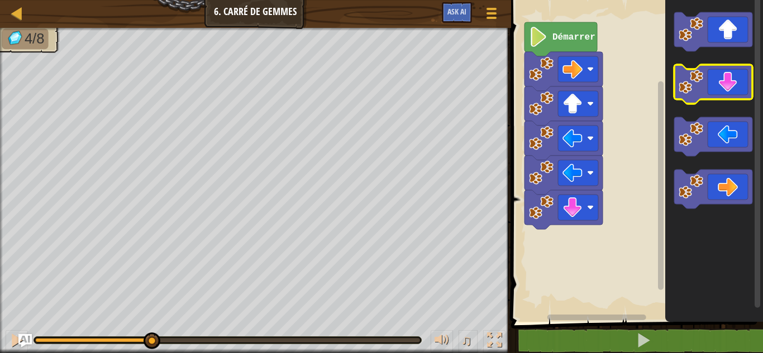
click at [714, 92] on icon "Espace de travail de Blocky" at bounding box center [713, 84] width 78 height 39
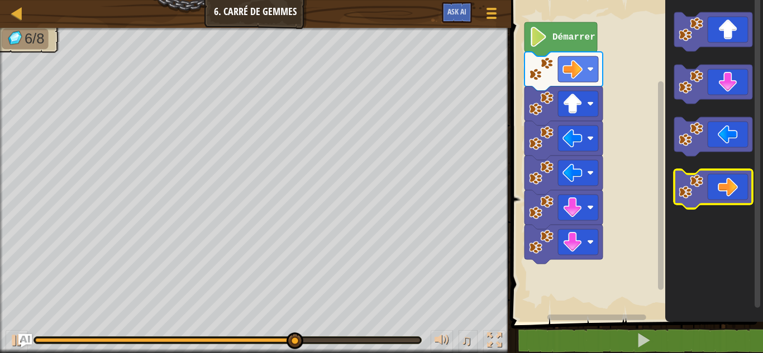
click at [718, 190] on icon "Espace de travail de Blocky" at bounding box center [713, 189] width 78 height 39
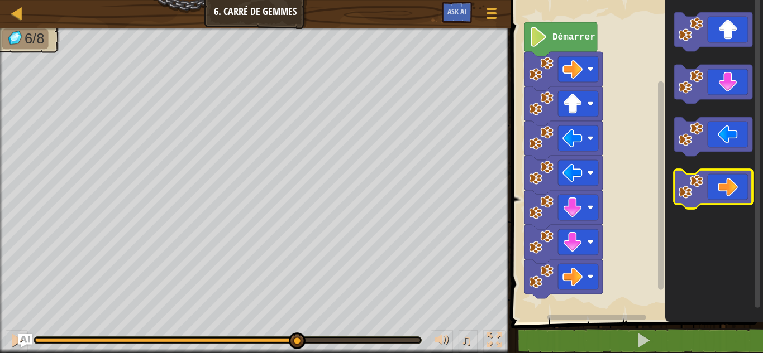
click at [718, 190] on icon "Espace de travail de Blocky" at bounding box center [713, 189] width 78 height 39
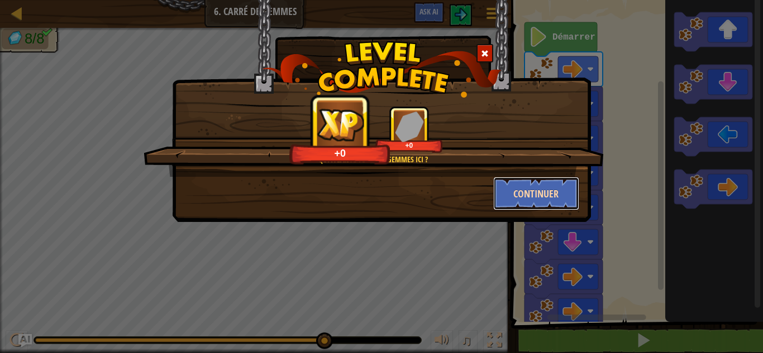
click at [551, 197] on button "Continuer" at bounding box center [536, 194] width 87 height 34
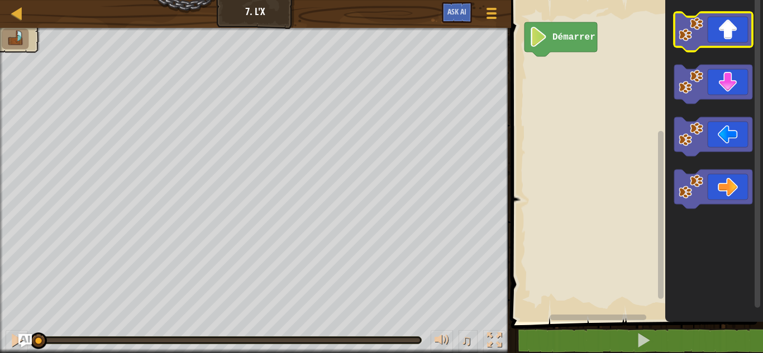
click at [739, 31] on icon "Espace de travail de Blocky" at bounding box center [713, 31] width 78 height 39
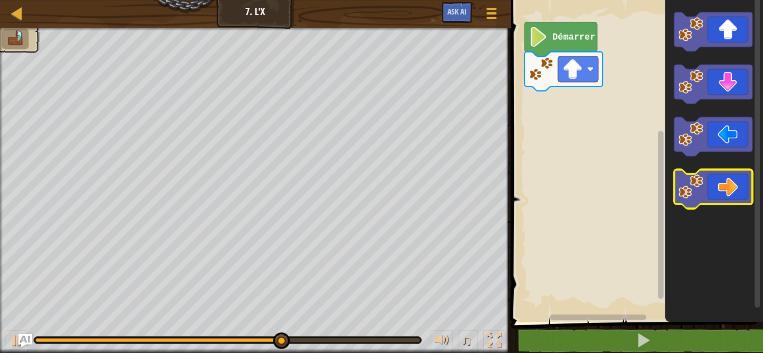
click at [719, 188] on icon "Espace de travail de Blocky" at bounding box center [713, 189] width 78 height 39
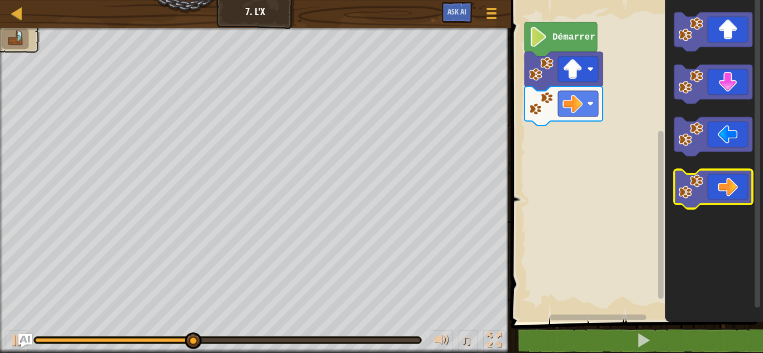
click at [719, 188] on icon "Espace de travail de Blocky" at bounding box center [713, 189] width 78 height 39
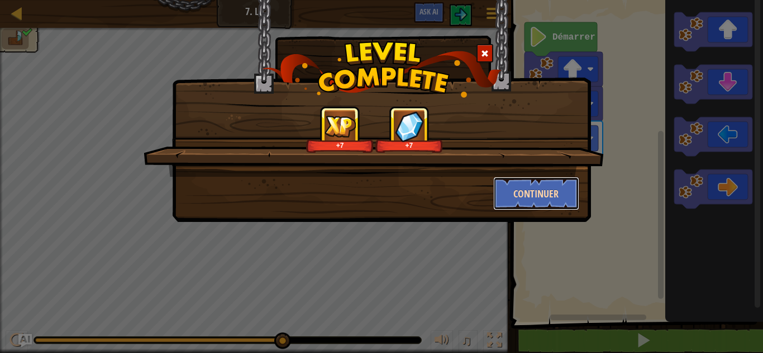
click at [551, 188] on button "Continuer" at bounding box center [536, 194] width 87 height 34
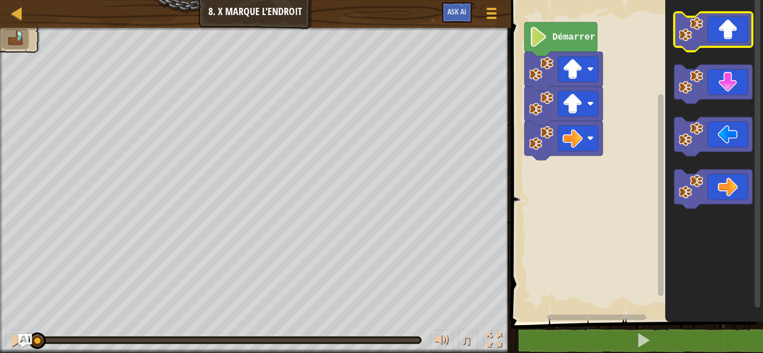
click at [721, 27] on icon "Espace de travail de Blocky" at bounding box center [713, 31] width 78 height 39
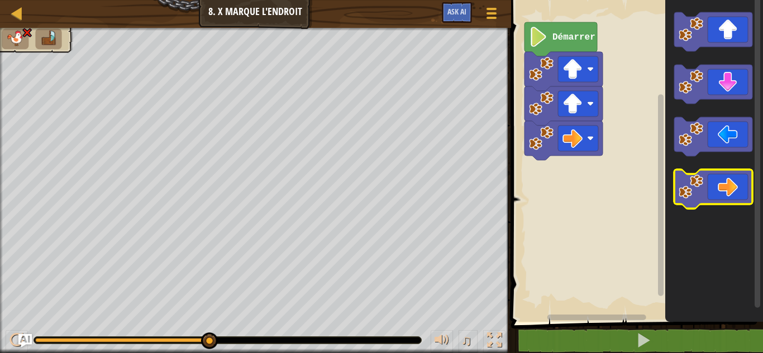
click at [733, 205] on rect "Espace de travail de Blocky" at bounding box center [713, 189] width 78 height 39
click at [724, 178] on icon "Espace de travail de Blocky" at bounding box center [713, 189] width 78 height 39
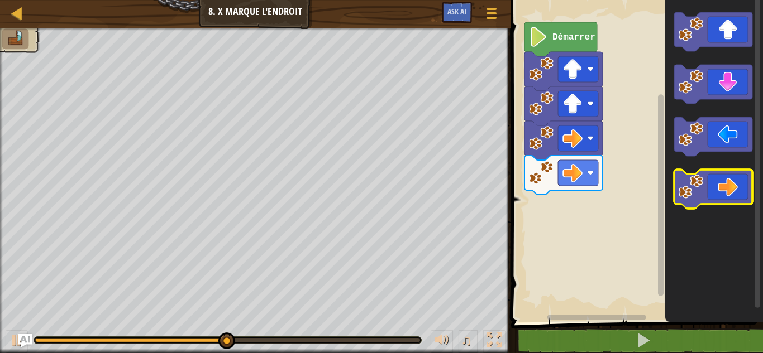
click at [724, 178] on icon "Espace de travail de Blocky" at bounding box center [713, 189] width 78 height 39
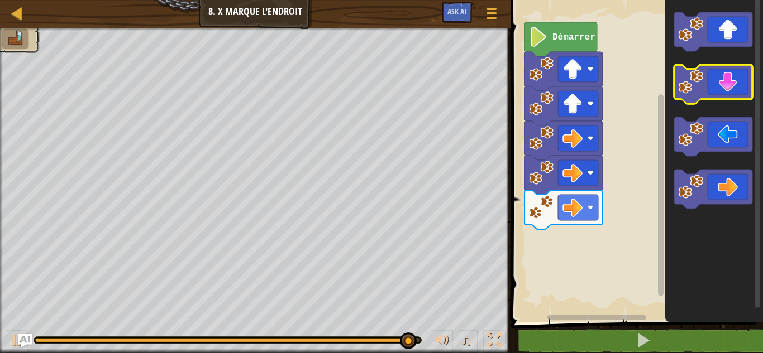
click at [733, 79] on icon "Espace de travail de Blocky" at bounding box center [713, 84] width 78 height 39
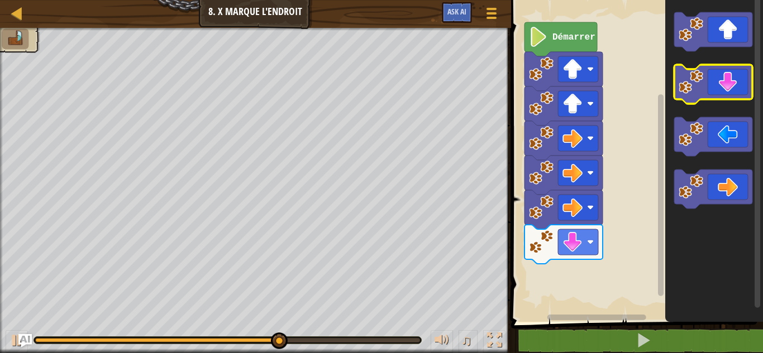
click at [733, 79] on icon "Espace de travail de Blocky" at bounding box center [713, 84] width 78 height 39
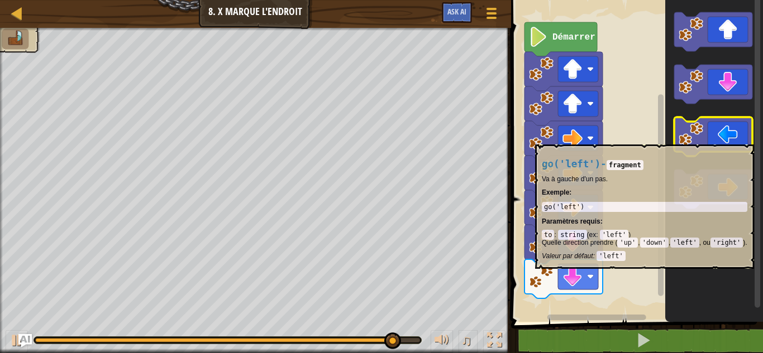
click at [720, 139] on icon "Espace de travail de Blocky" at bounding box center [713, 136] width 78 height 39
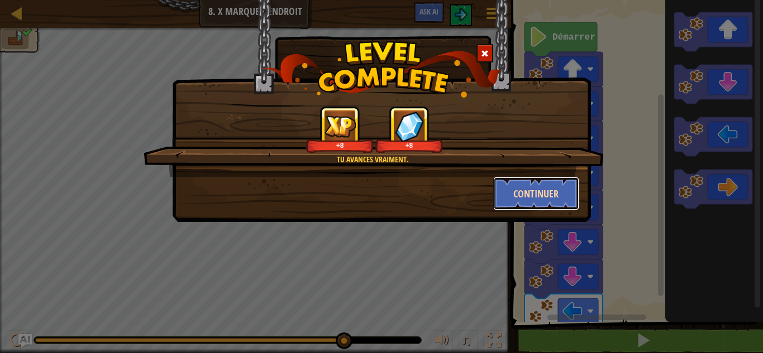
click at [551, 188] on button "Continuer" at bounding box center [536, 194] width 87 height 34
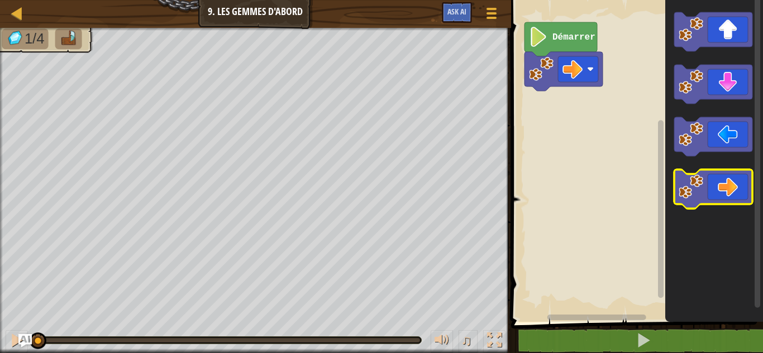
click at [728, 193] on icon "Espace de travail de Blocky" at bounding box center [713, 189] width 78 height 39
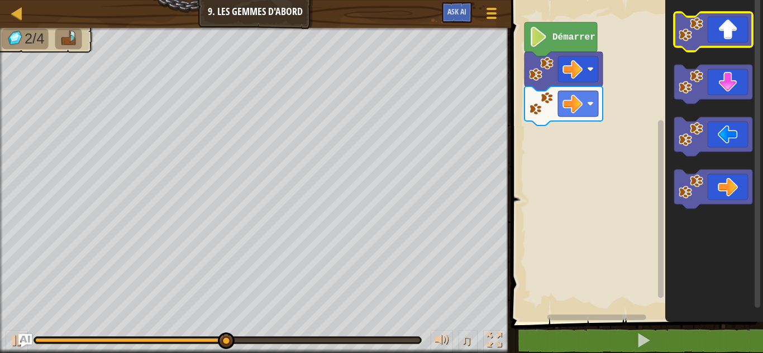
click at [724, 28] on icon "Espace de travail de Blocky" at bounding box center [713, 31] width 78 height 39
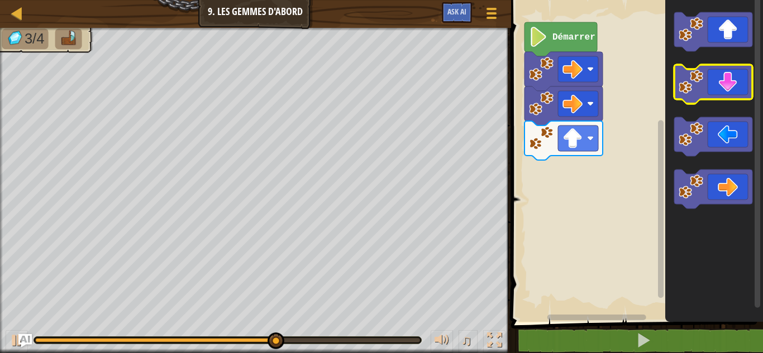
click at [737, 78] on icon "Espace de travail de Blocky" at bounding box center [713, 84] width 78 height 39
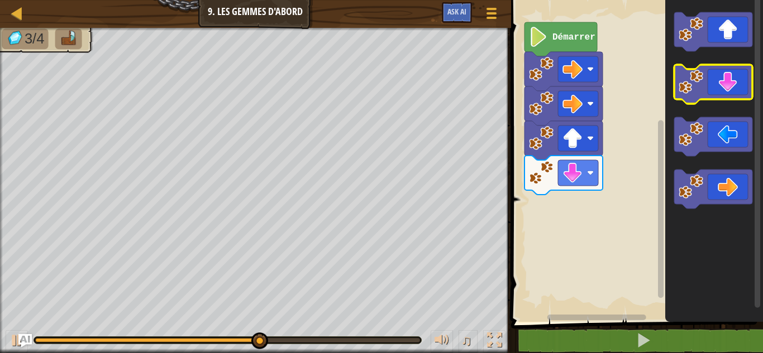
click at [737, 78] on icon "Espace de travail de Blocky" at bounding box center [713, 84] width 78 height 39
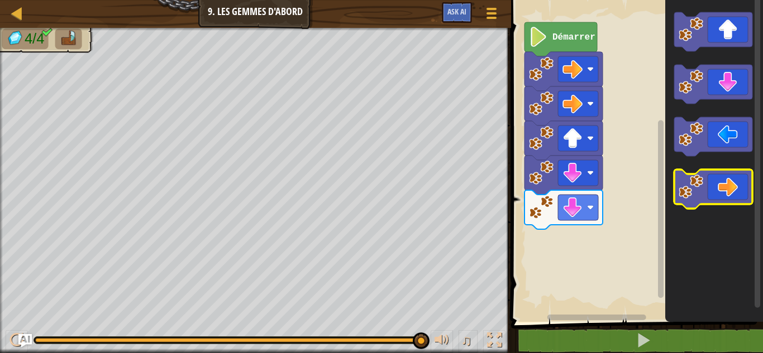
click at [732, 181] on icon "Espace de travail de Blocky" at bounding box center [713, 189] width 78 height 39
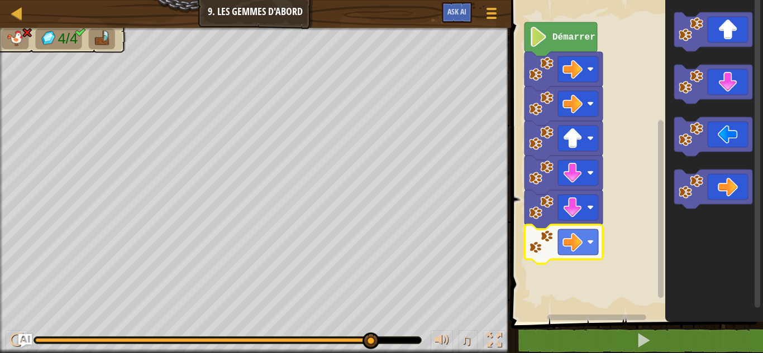
click at [545, 240] on image "Espace de travail de Blocky" at bounding box center [541, 242] width 25 height 25
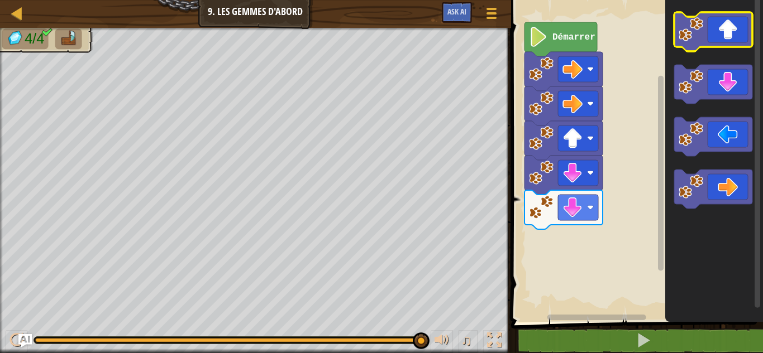
click at [723, 32] on icon "Espace de travail de Blocky" at bounding box center [713, 31] width 78 height 39
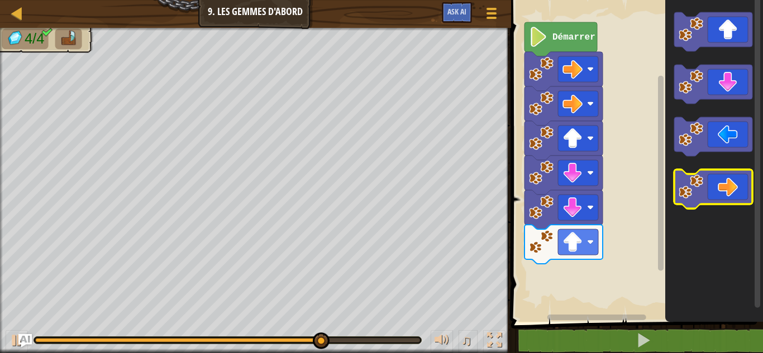
click at [732, 206] on rect "Espace de travail de Blocky" at bounding box center [713, 189] width 78 height 39
click at [721, 180] on icon "Espace de travail de Blocky" at bounding box center [713, 189] width 78 height 39
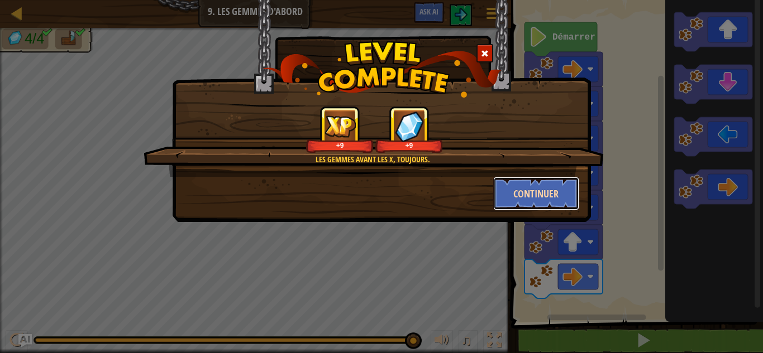
click at [551, 195] on button "Continuer" at bounding box center [536, 194] width 87 height 34
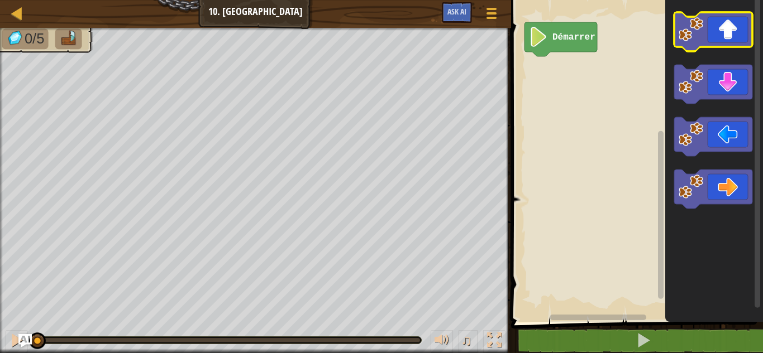
click at [738, 30] on icon "Espace de travail de Blocky" at bounding box center [713, 31] width 78 height 39
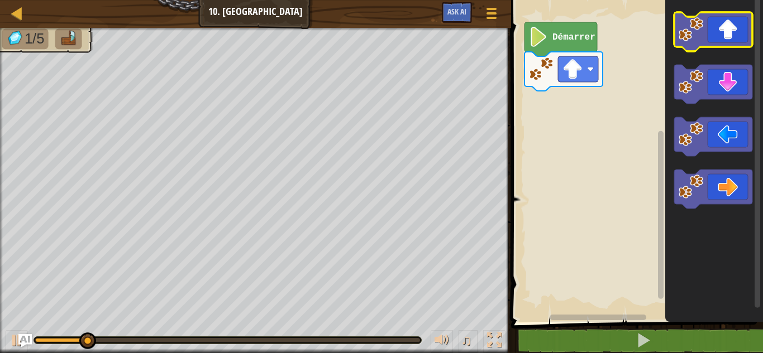
click at [738, 30] on icon "Espace de travail de Blocky" at bounding box center [713, 31] width 78 height 39
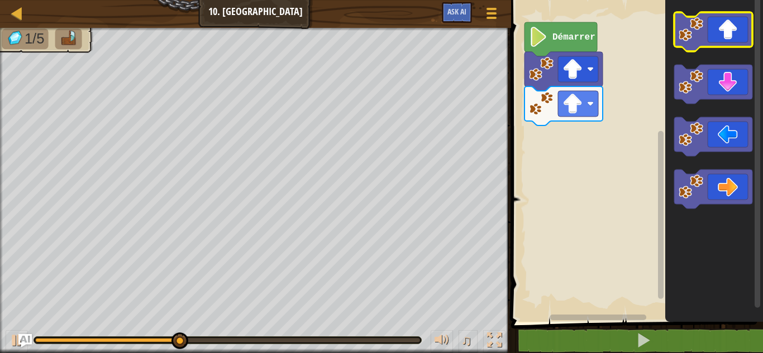
click at [738, 30] on icon "Espace de travail de Blocky" at bounding box center [713, 31] width 78 height 39
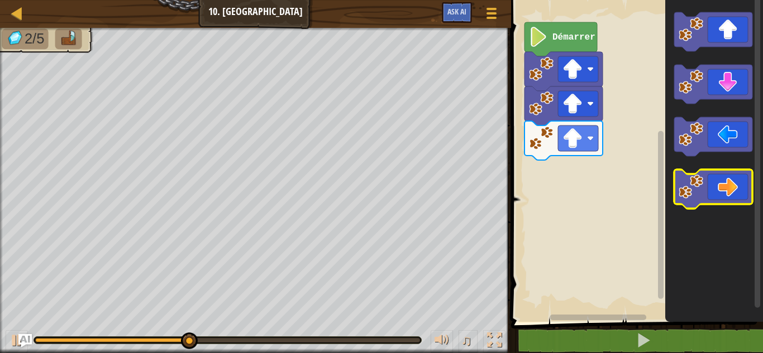
click at [711, 179] on icon "Espace de travail de Blocky" at bounding box center [713, 189] width 78 height 39
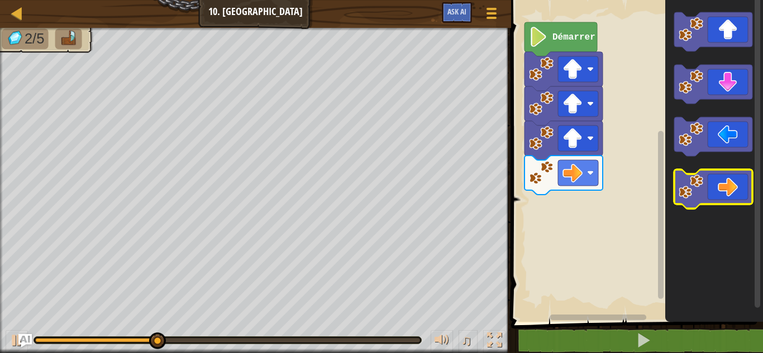
click at [711, 179] on icon "Espace de travail de Blocky" at bounding box center [713, 189] width 78 height 39
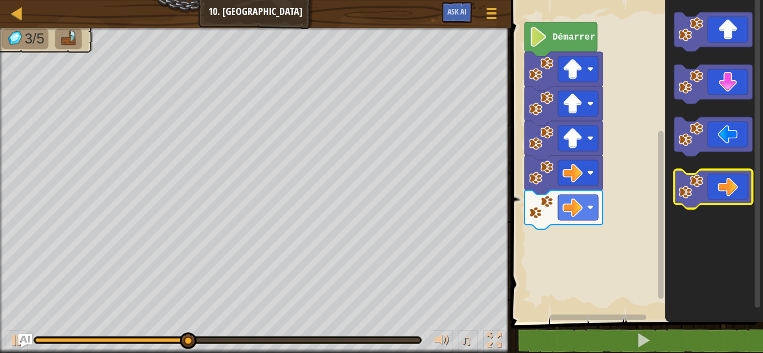
click at [711, 179] on icon "Espace de travail de Blocky" at bounding box center [713, 189] width 78 height 39
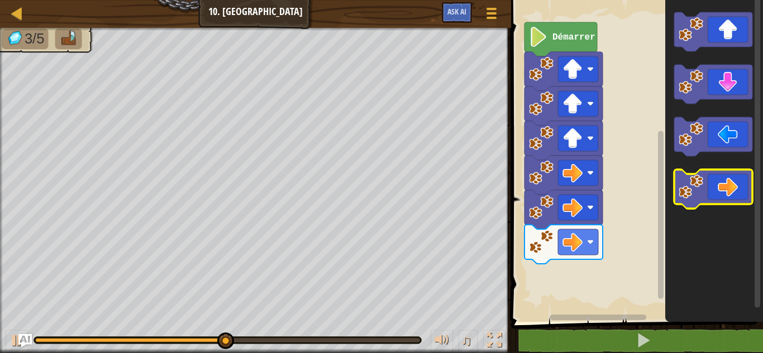
click at [711, 179] on icon "Espace de travail de Blocky" at bounding box center [713, 189] width 78 height 39
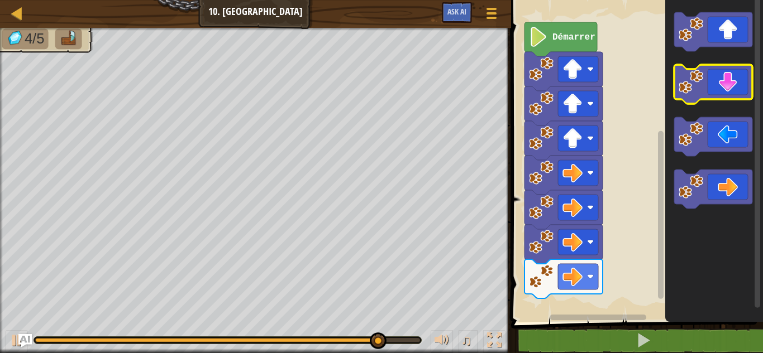
click at [709, 80] on icon "Espace de travail de Blocky" at bounding box center [713, 84] width 78 height 39
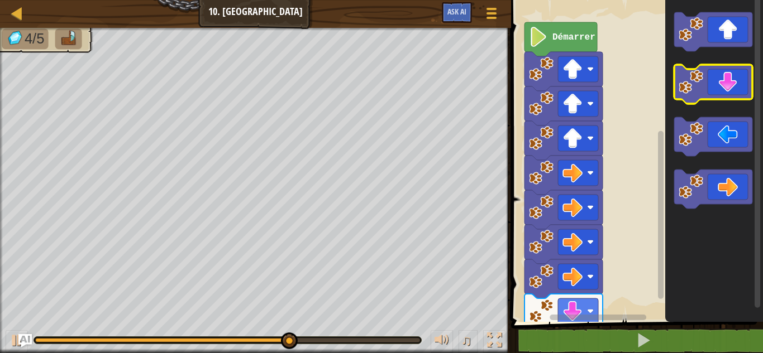
click at [709, 80] on icon "Espace de travail de Blocky" at bounding box center [713, 84] width 78 height 39
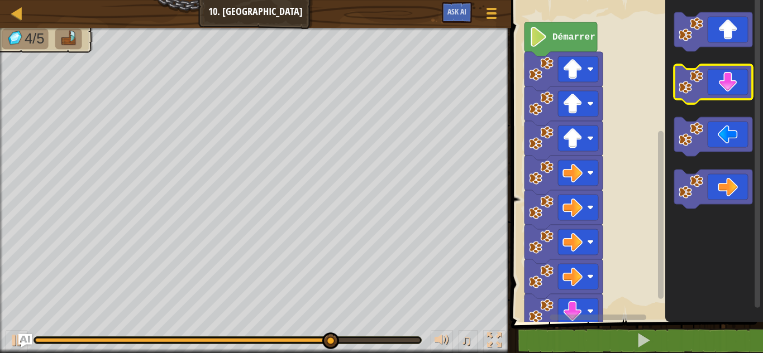
click at [709, 80] on icon "Espace de travail de Blocky" at bounding box center [713, 84] width 78 height 39
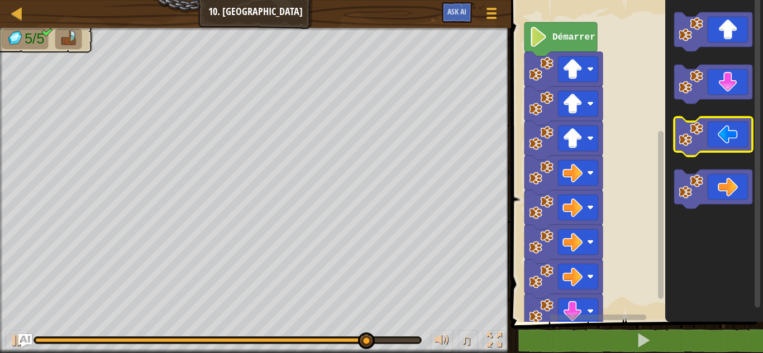
click at [711, 142] on icon "Espace de travail de Blocky" at bounding box center [713, 136] width 78 height 39
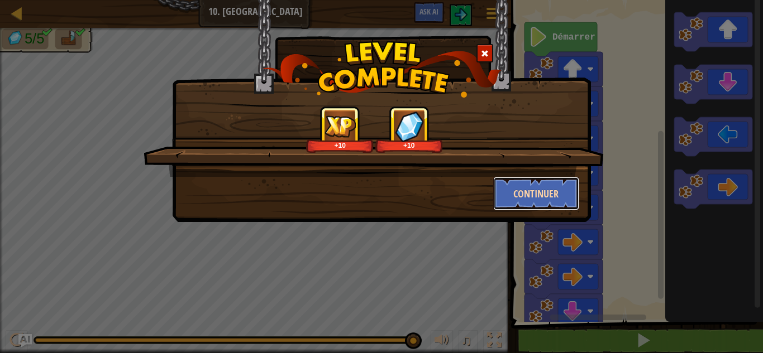
click at [525, 185] on button "Continuer" at bounding box center [536, 194] width 87 height 34
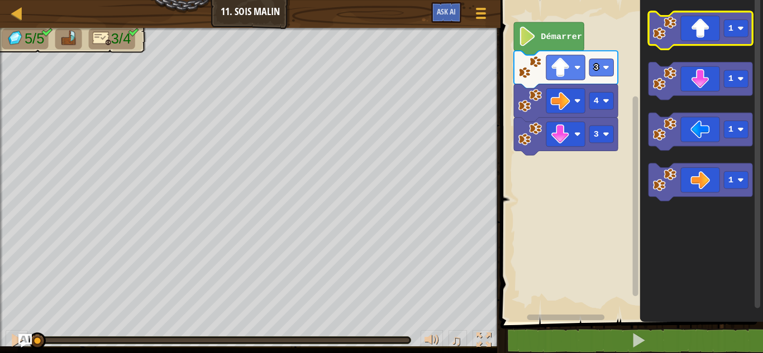
click at [704, 30] on icon "Espace de travail de Blocky" at bounding box center [700, 31] width 104 height 38
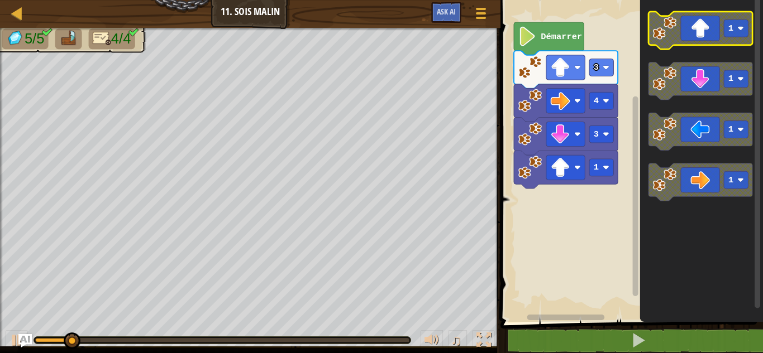
click at [704, 30] on icon "Espace de travail de Blocky" at bounding box center [700, 31] width 104 height 38
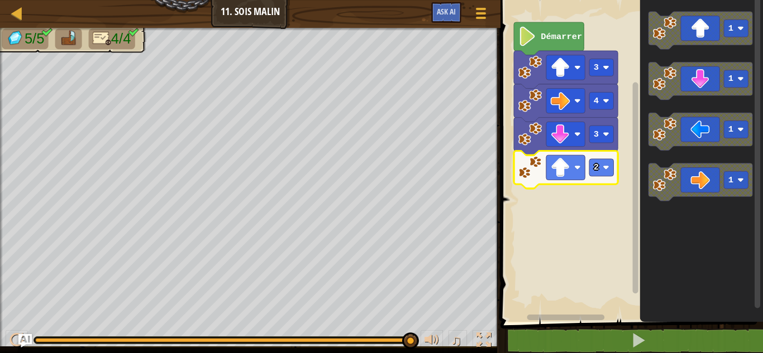
click at [530, 168] on image "Espace de travail de Blocky" at bounding box center [529, 167] width 23 height 23
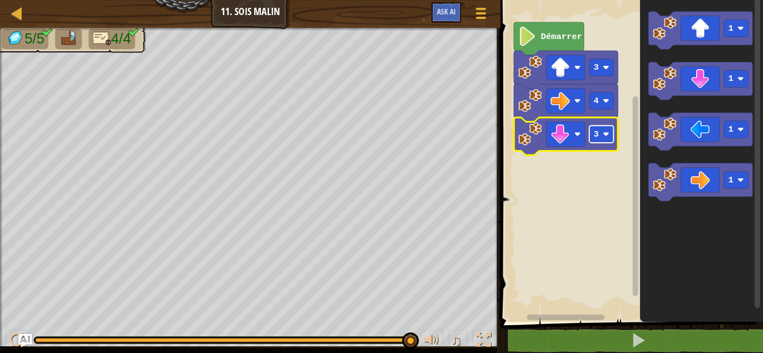
click at [604, 130] on rect "Espace de travail de Blocky" at bounding box center [601, 134] width 24 height 17
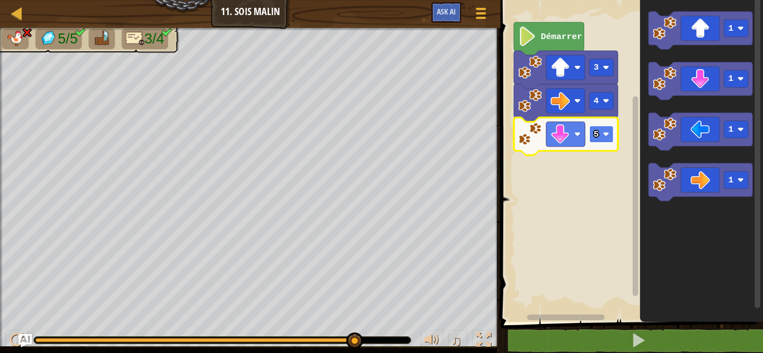
click at [602, 128] on rect "Espace de travail de Blocky" at bounding box center [601, 134] width 24 height 17
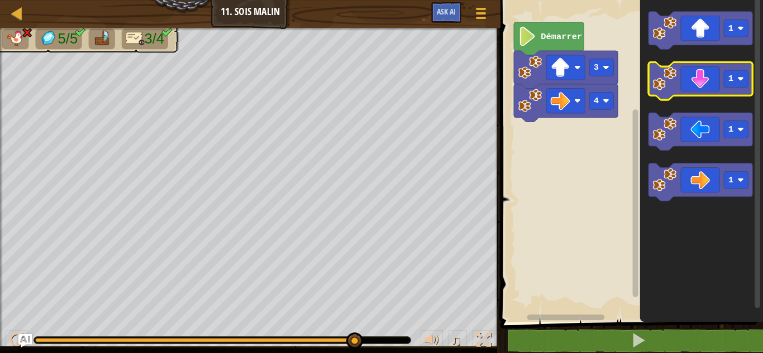
click at [699, 82] on icon "Espace de travail de Blocky" at bounding box center [700, 82] width 104 height 38
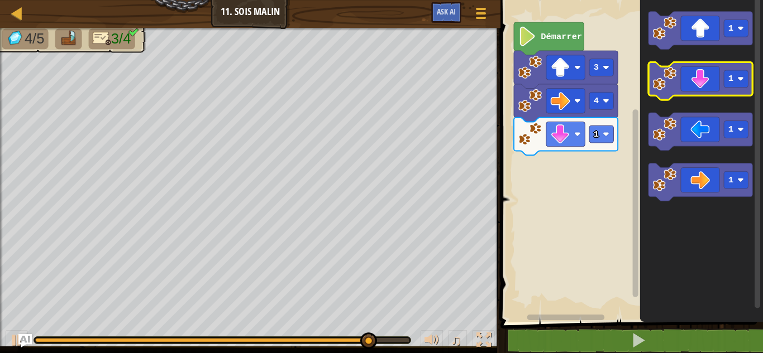
click at [699, 82] on icon "Espace de travail de Blocky" at bounding box center [700, 82] width 104 height 38
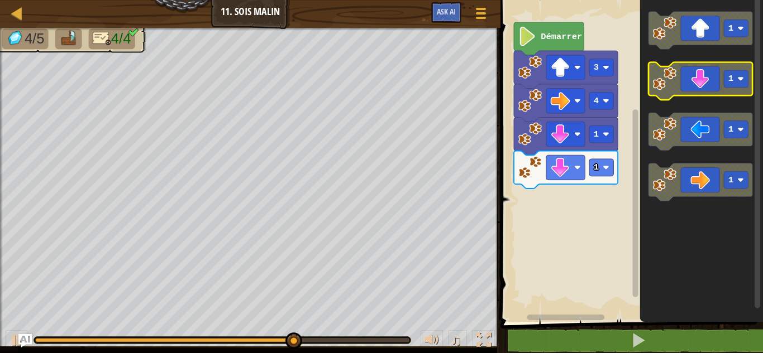
click at [699, 82] on icon "Espace de travail de Blocky" at bounding box center [700, 82] width 104 height 38
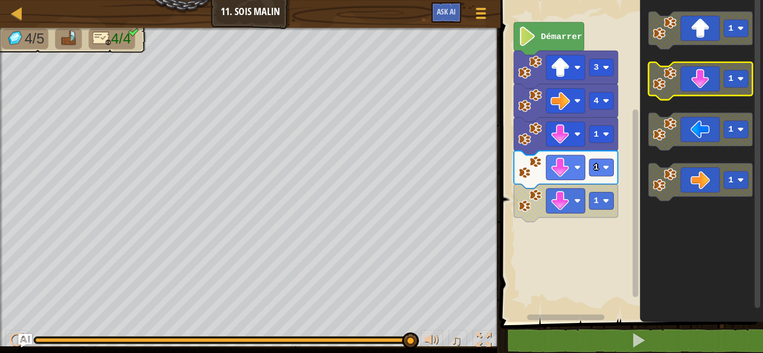
click at [701, 88] on icon "Espace de travail de Blocky" at bounding box center [700, 82] width 104 height 38
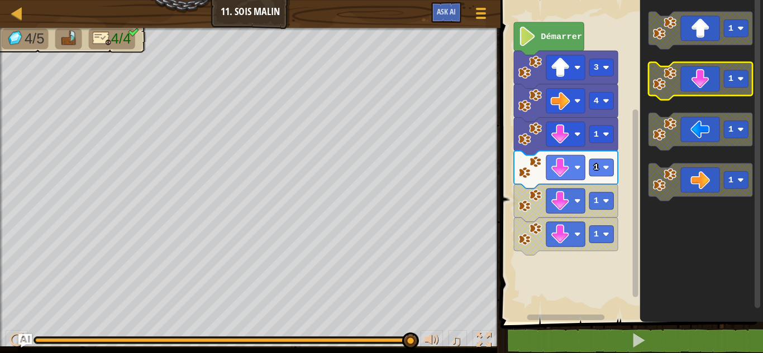
click at [702, 88] on icon "Espace de travail de Blocky" at bounding box center [700, 82] width 104 height 38
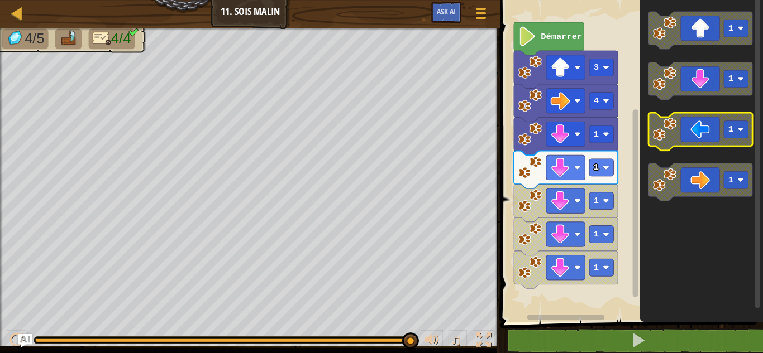
click at [702, 114] on icon "Espace de travail de Blocky" at bounding box center [700, 132] width 104 height 38
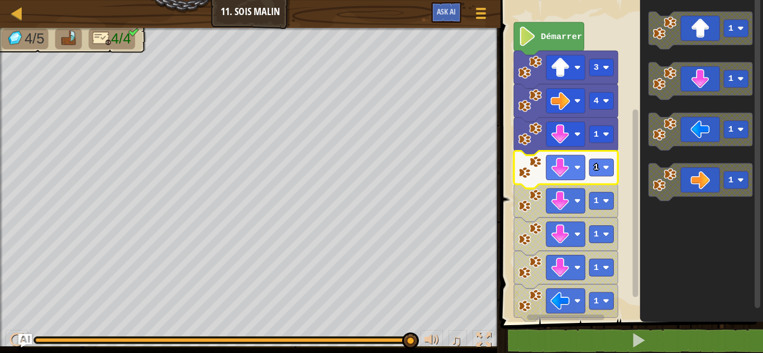
click at [527, 172] on image "Espace de travail de Blocky" at bounding box center [529, 167] width 23 height 23
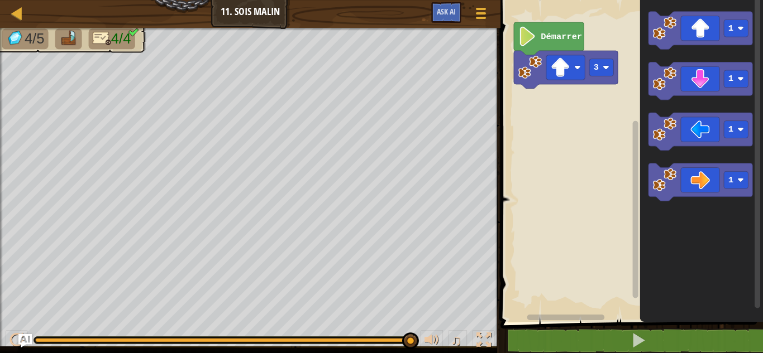
click at [754, 95] on div "Carte Junior 11. Sois malin Menu du jeu Ask AI 1 הההההההההההההההההההההההההההההה…" at bounding box center [381, 176] width 763 height 353
click at [11, 13] on div at bounding box center [17, 13] width 14 height 14
select select "fr"
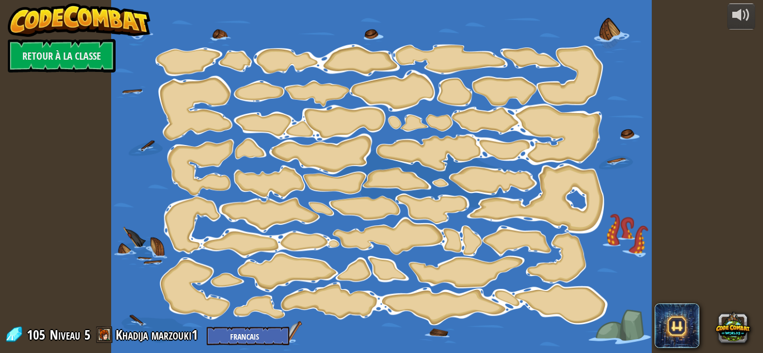
select select "fr"
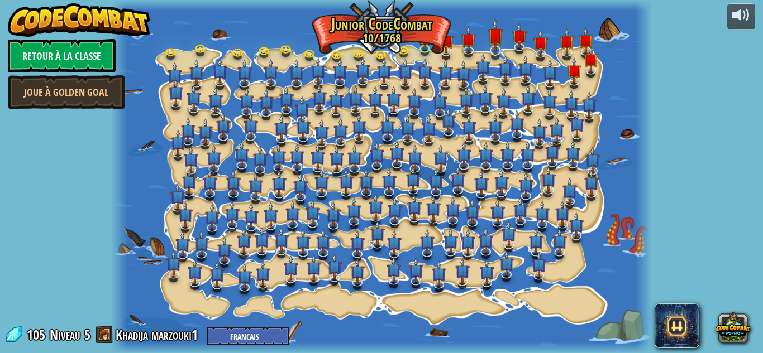
select select "fr"
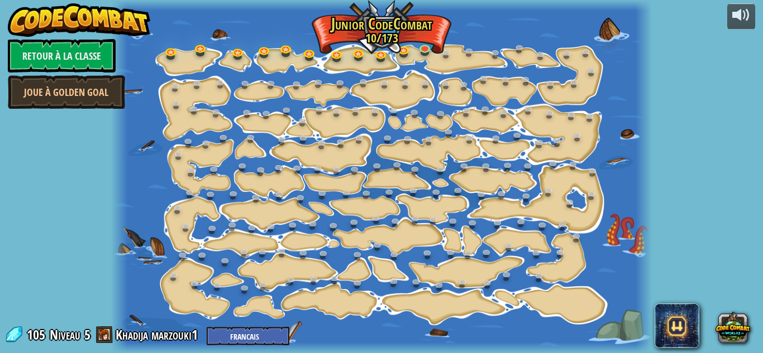
select select "fr"
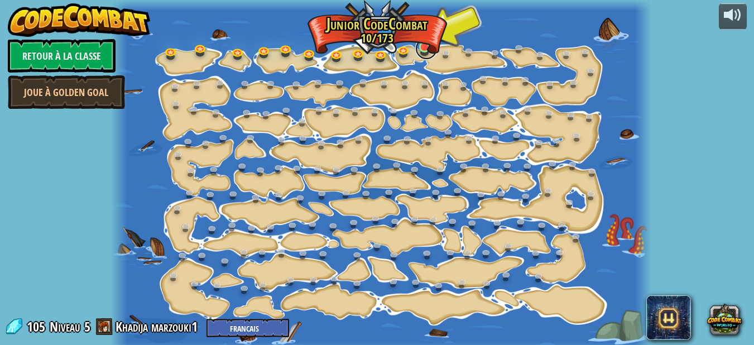
click at [418, 45] on link at bounding box center [426, 48] width 22 height 22
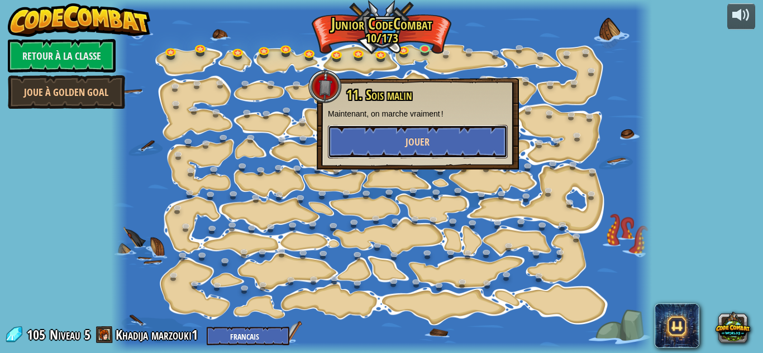
click at [399, 140] on button "Jouer" at bounding box center [418, 142] width 180 height 34
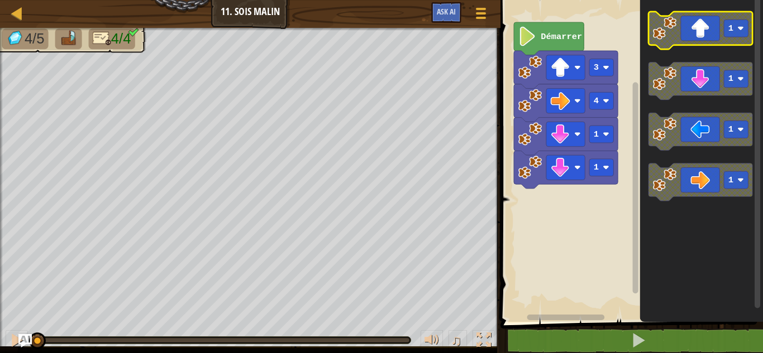
click at [711, 27] on icon "Espace de travail de Blocky" at bounding box center [700, 31] width 104 height 38
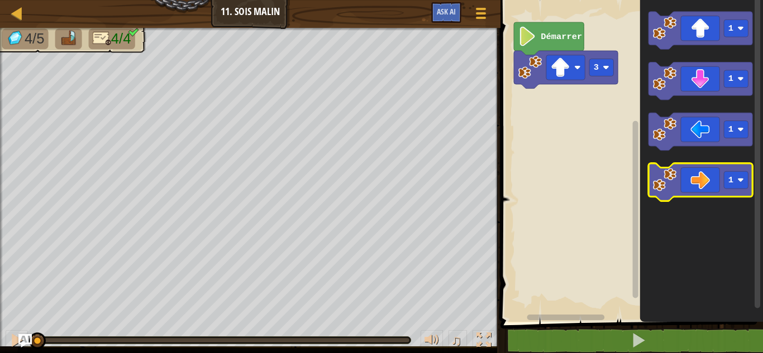
click at [714, 179] on icon "Espace de travail de Blocky" at bounding box center [700, 183] width 104 height 38
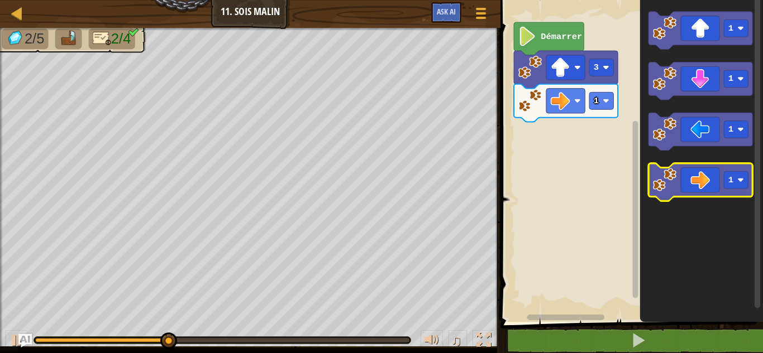
click at [714, 179] on icon "Espace de travail de Blocky" at bounding box center [700, 183] width 104 height 38
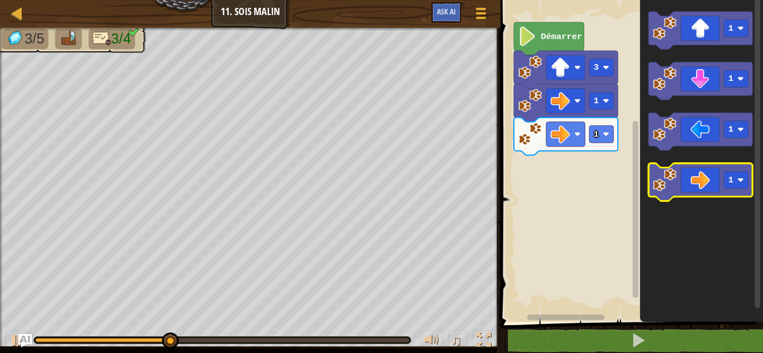
click at [714, 179] on icon "Espace de travail de Blocky" at bounding box center [700, 183] width 104 height 38
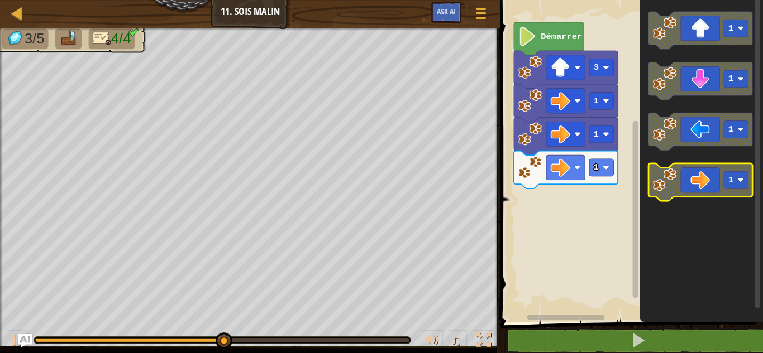
click at [714, 179] on icon "Espace de travail de Blocky" at bounding box center [700, 183] width 104 height 38
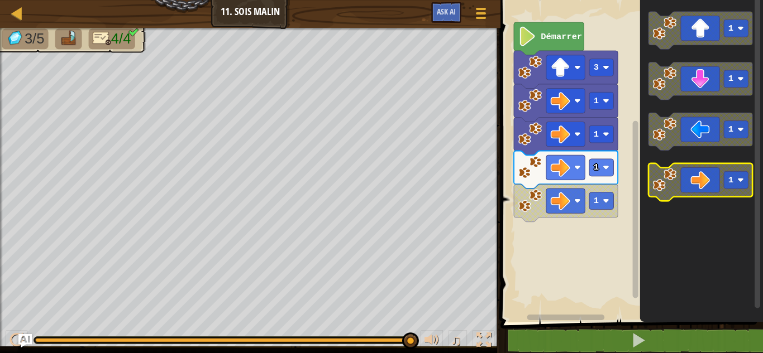
click at [714, 179] on icon "Espace de travail de Blocky" at bounding box center [700, 183] width 104 height 38
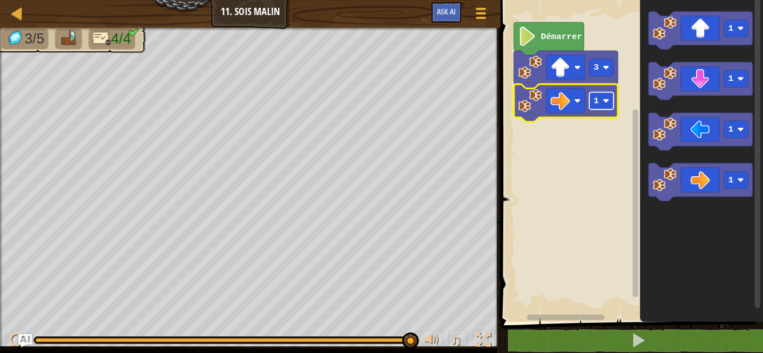
click at [608, 107] on rect "Espace de travail de Blocky" at bounding box center [601, 100] width 24 height 17
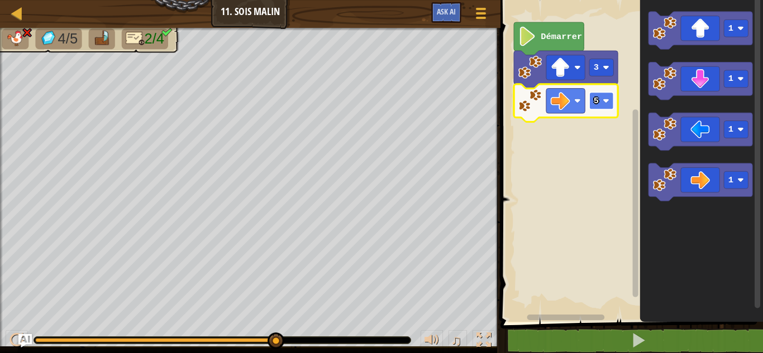
click at [608, 98] on image "Espace de travail de Blocky" at bounding box center [606, 101] width 7 height 7
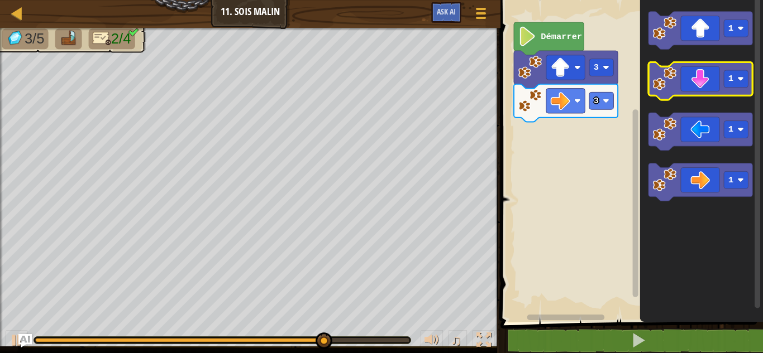
click at [707, 89] on icon "Espace de travail de Blocky" at bounding box center [700, 82] width 104 height 38
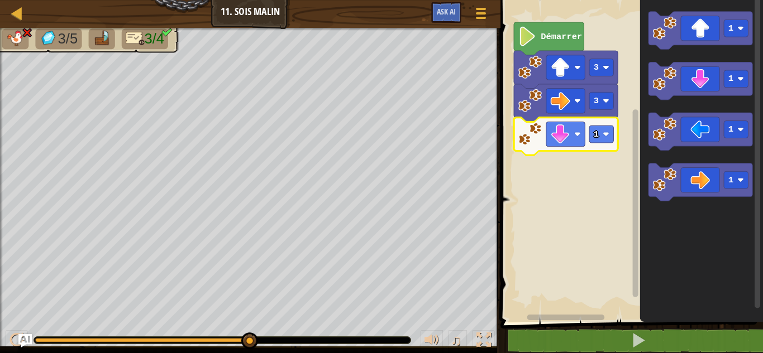
click at [534, 122] on image "Espace de travail de Blocky" at bounding box center [529, 133] width 23 height 23
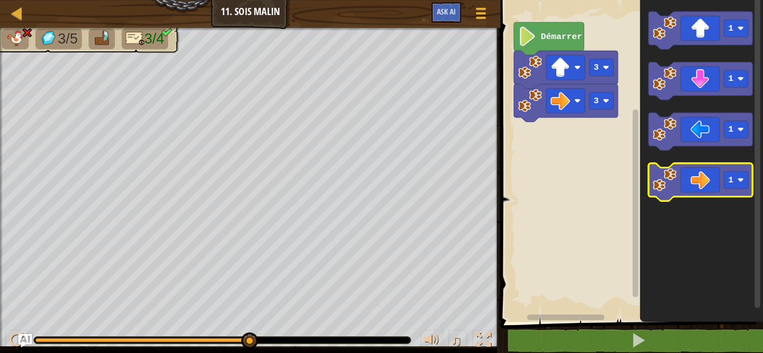
click at [716, 178] on icon "Espace de travail de Blocky" at bounding box center [700, 183] width 104 height 38
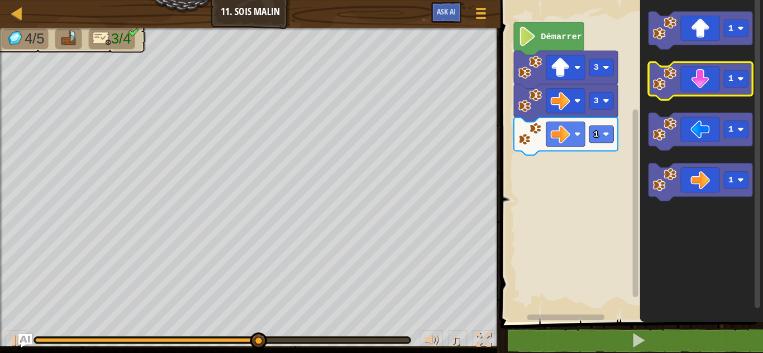
click at [700, 78] on icon "Espace de travail de Blocky" at bounding box center [700, 82] width 104 height 38
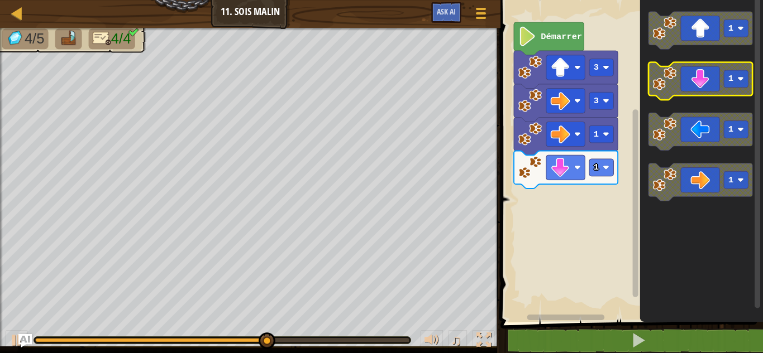
click at [700, 78] on icon "Espace de travail de Blocky" at bounding box center [700, 82] width 104 height 38
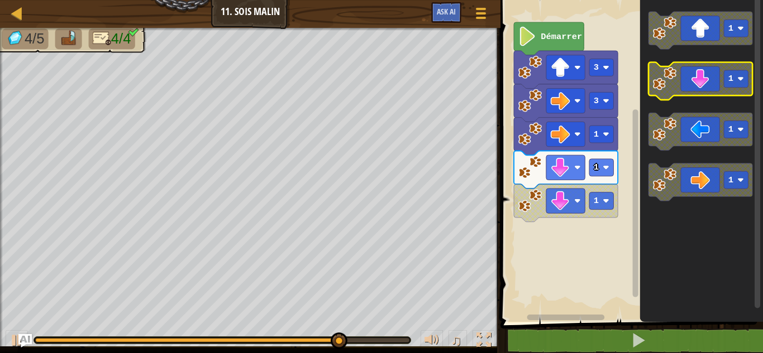
click at [700, 78] on icon "Espace de travail de Blocky" at bounding box center [700, 82] width 104 height 38
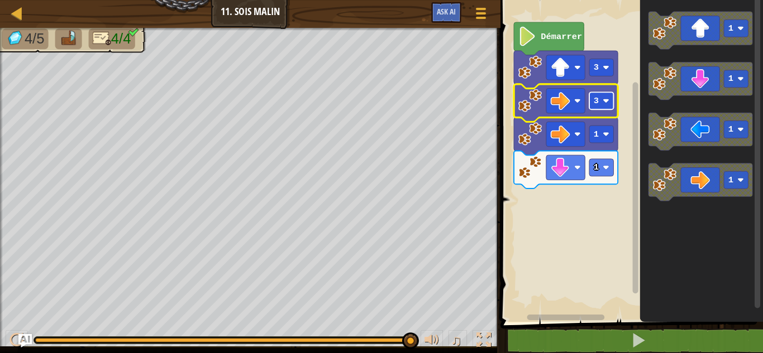
click at [606, 109] on rect "Espace de travail de Blocky" at bounding box center [601, 100] width 24 height 17
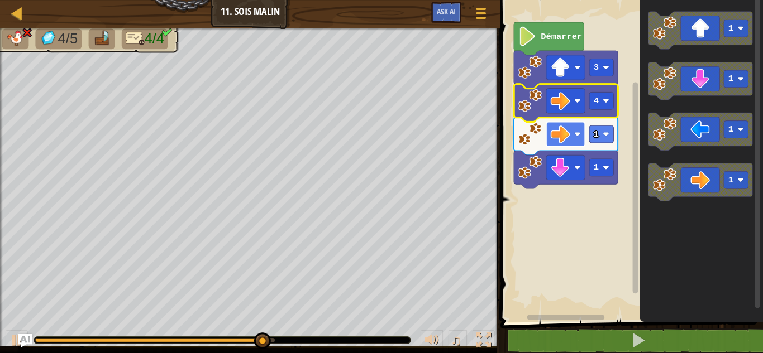
click at [575, 135] on image "Espace de travail de Blocky" at bounding box center [577, 134] width 7 height 7
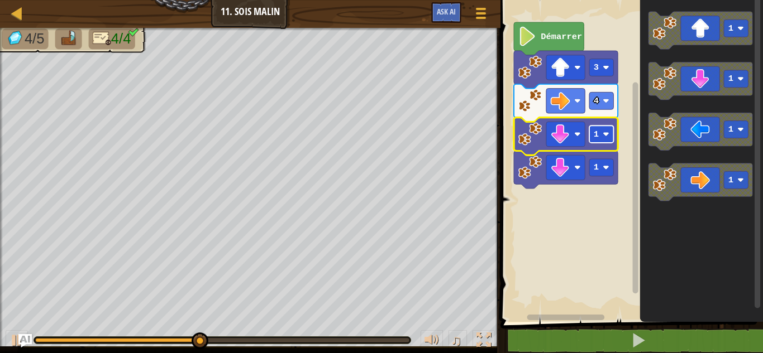
click at [607, 140] on rect "Espace de travail de Blocky" at bounding box center [601, 134] width 24 height 17
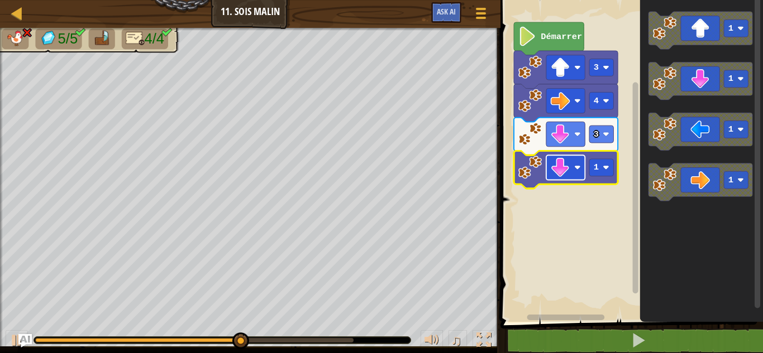
click at [560, 166] on image "Espace de travail de Blocky" at bounding box center [561, 168] width 20 height 20
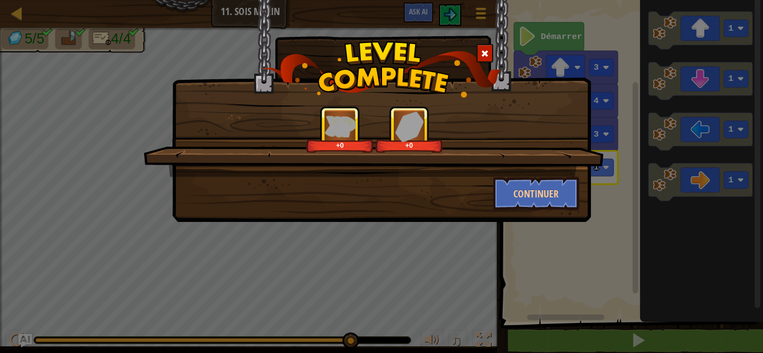
click at [556, 270] on div "+0 +0 Continuer" at bounding box center [381, 176] width 763 height 353
click at [544, 187] on button "Continuer" at bounding box center [536, 194] width 87 height 34
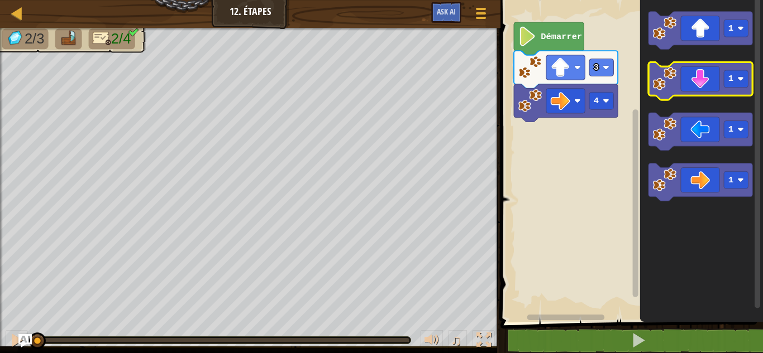
click at [715, 70] on icon "Espace de travail de Blocky" at bounding box center [700, 82] width 104 height 38
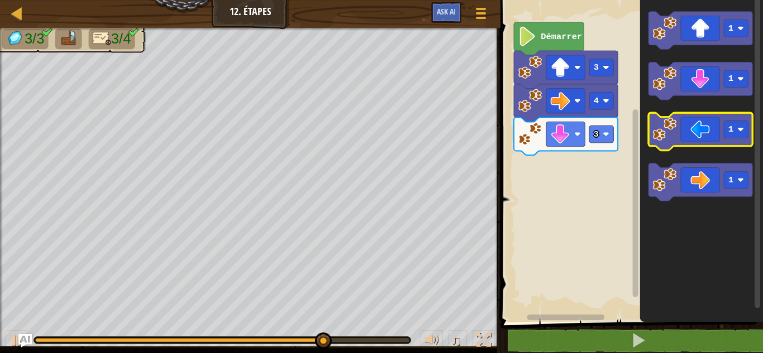
click at [709, 130] on icon "Espace de travail de Blocky" at bounding box center [700, 132] width 104 height 38
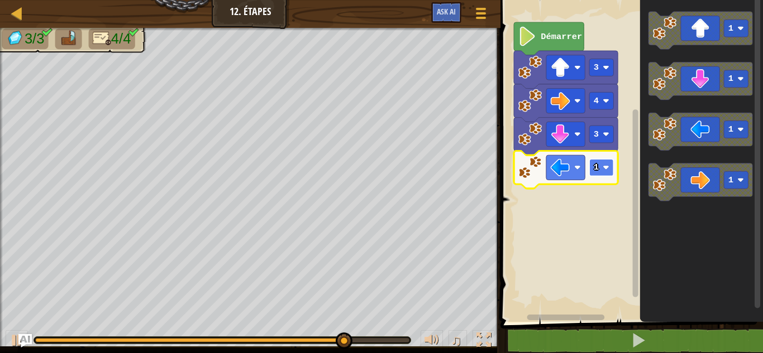
click at [606, 168] on image "Espace de travail de Blocky" at bounding box center [606, 168] width 7 height 7
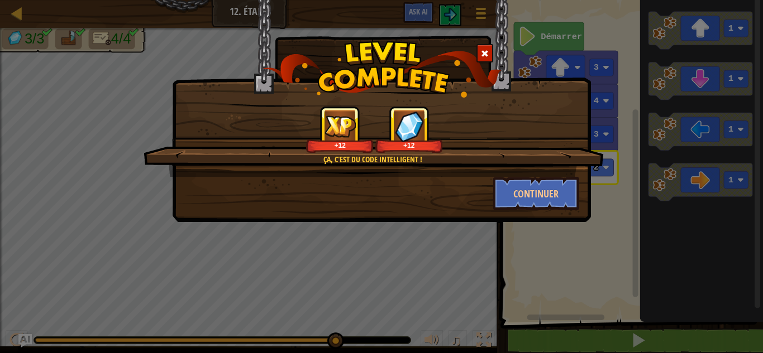
click at [599, 207] on div "Ça, c'est du code intelligent ! +12 +12 Continuer" at bounding box center [381, 176] width 763 height 353
click at [537, 180] on button "Continuer" at bounding box center [536, 194] width 87 height 34
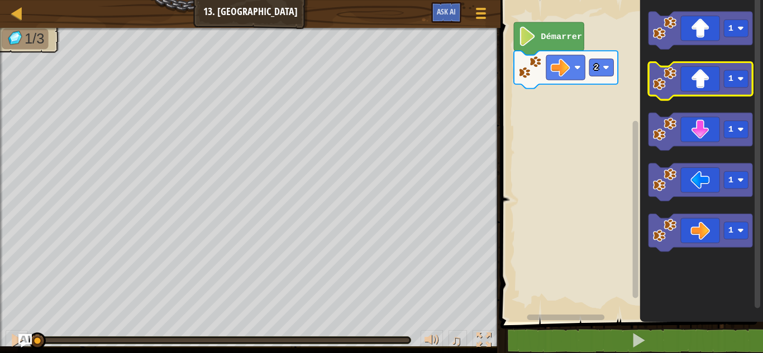
click at [709, 88] on icon "Espace de travail de Blocky" at bounding box center [700, 82] width 104 height 38
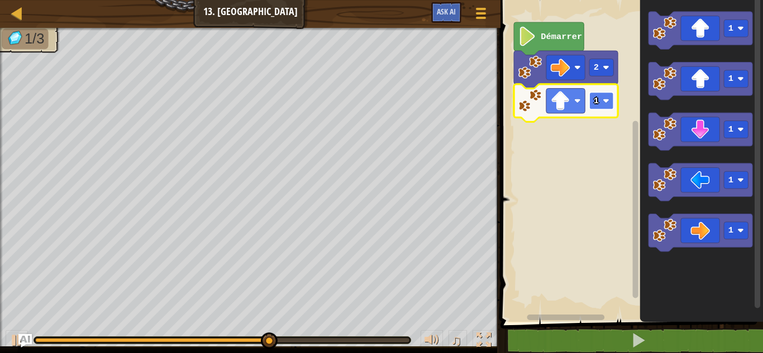
click at [604, 107] on rect "Espace de travail de Blocky" at bounding box center [601, 100] width 24 height 17
click at [599, 142] on rect "Espace de travail de Blocky" at bounding box center [630, 158] width 266 height 328
click at [604, 103] on image "Espace de travail de Blocky" at bounding box center [606, 101] width 7 height 7
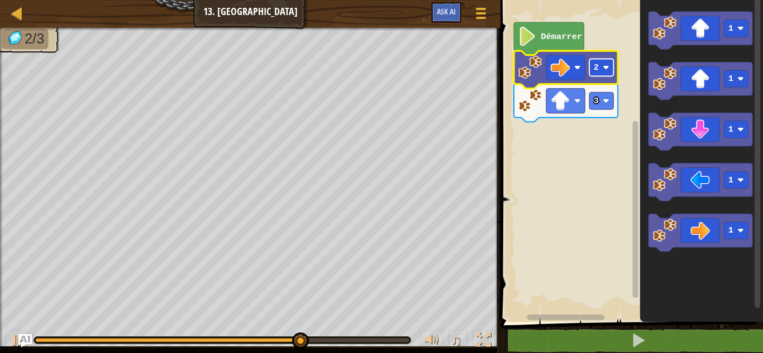
click at [606, 64] on rect "Espace de travail de Blocky" at bounding box center [601, 67] width 24 height 17
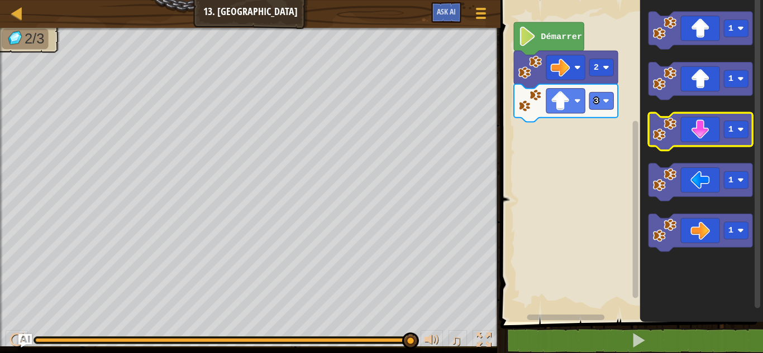
click at [707, 126] on icon "Espace de travail de Blocky" at bounding box center [700, 132] width 104 height 38
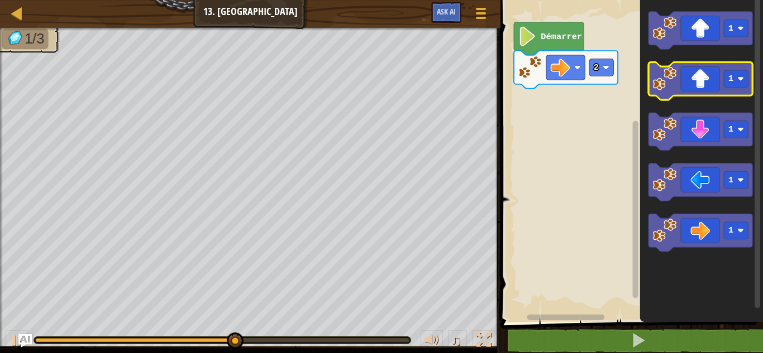
click at [713, 80] on icon "Espace de travail de Blocky" at bounding box center [700, 82] width 104 height 38
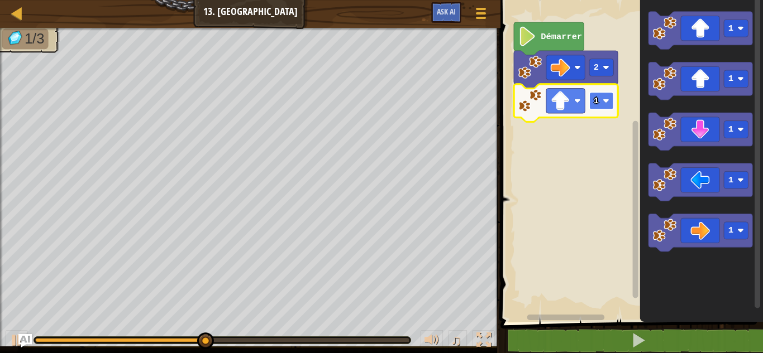
click at [604, 98] on rect "Espace de travail de Blocky" at bounding box center [601, 100] width 24 height 17
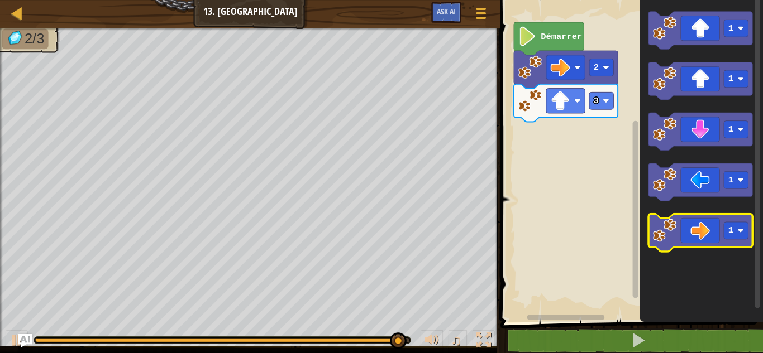
click at [707, 231] on icon "Espace de travail de Blocky" at bounding box center [700, 233] width 104 height 38
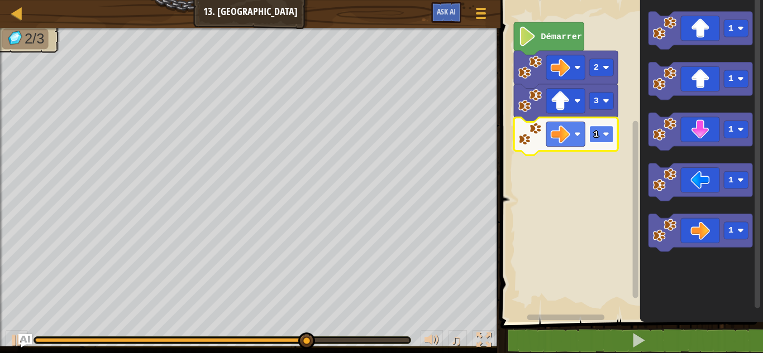
click at [602, 132] on rect "Espace de travail de Blocky" at bounding box center [601, 134] width 24 height 17
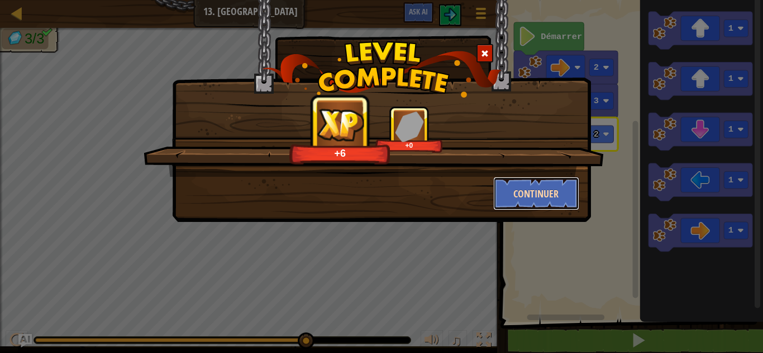
click at [545, 190] on button "Continuer" at bounding box center [536, 194] width 87 height 34
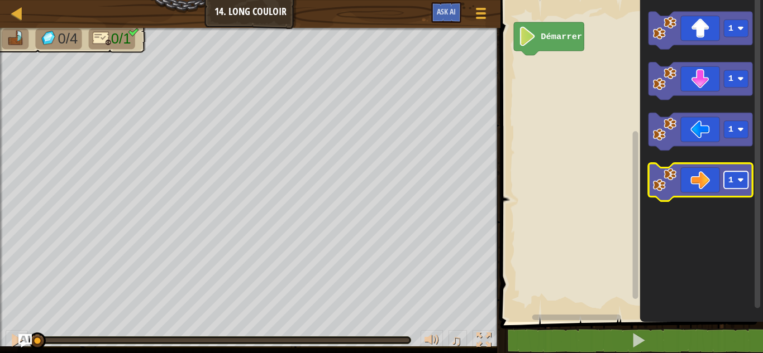
click at [742, 179] on image "Espace de travail de Blocky" at bounding box center [740, 180] width 7 height 7
click at [704, 179] on icon "Espace de travail de Blocky" at bounding box center [700, 183] width 104 height 38
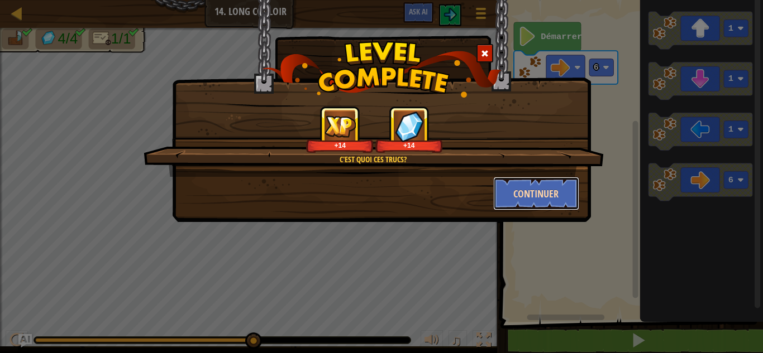
click at [536, 192] on button "Continuer" at bounding box center [536, 194] width 87 height 34
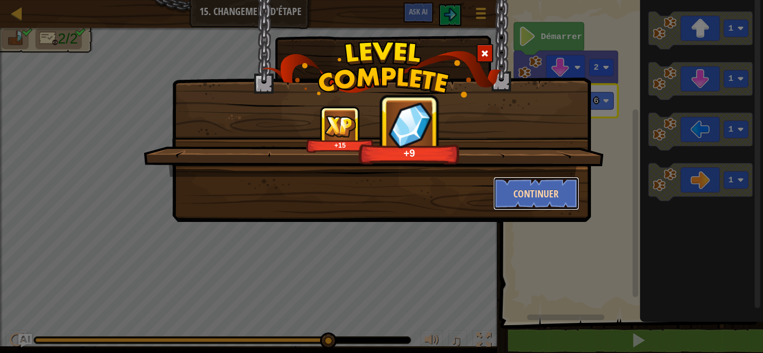
click at [540, 190] on button "Continuer" at bounding box center [536, 194] width 87 height 34
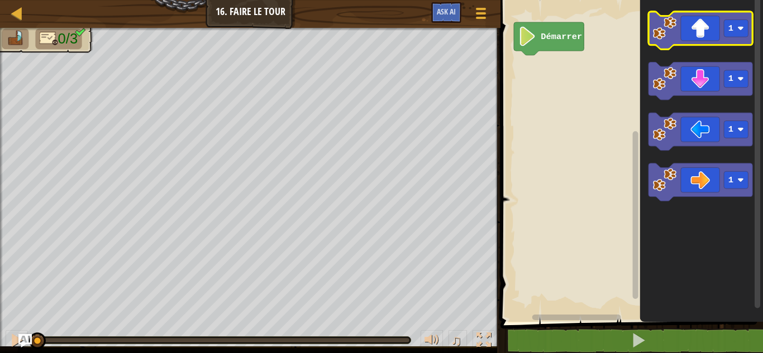
click at [717, 31] on icon "Espace de travail de Blocky" at bounding box center [700, 31] width 104 height 38
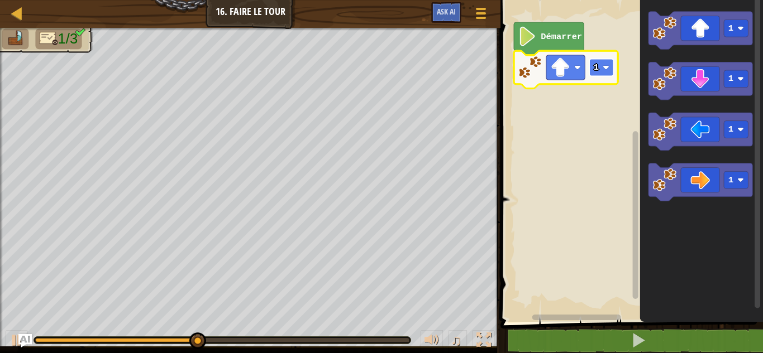
click at [601, 69] on rect "Espace de travail de Blocky" at bounding box center [601, 67] width 24 height 17
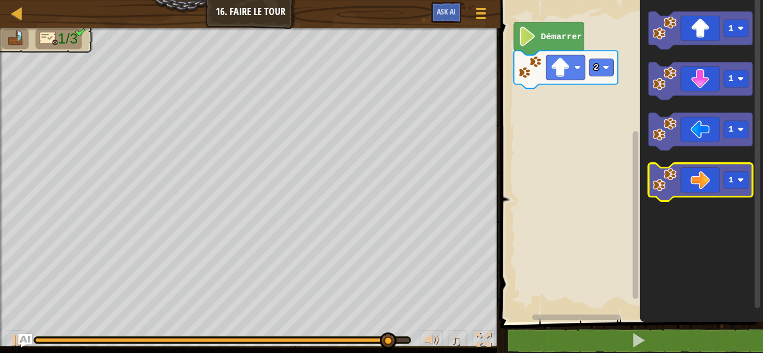
click at [700, 175] on icon "Espace de travail de Blocky" at bounding box center [700, 183] width 104 height 38
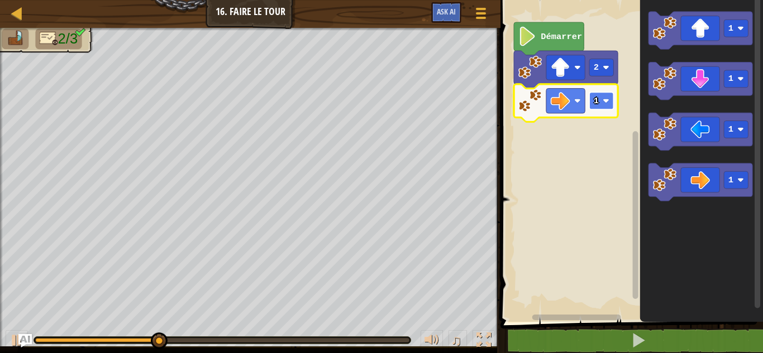
click at [604, 93] on rect "Espace de travail de Blocky" at bounding box center [601, 100] width 24 height 17
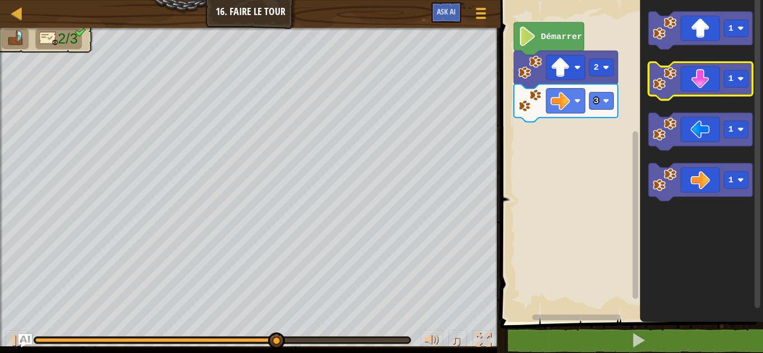
click at [721, 79] on icon "Espace de travail de Blocky" at bounding box center [700, 82] width 104 height 38
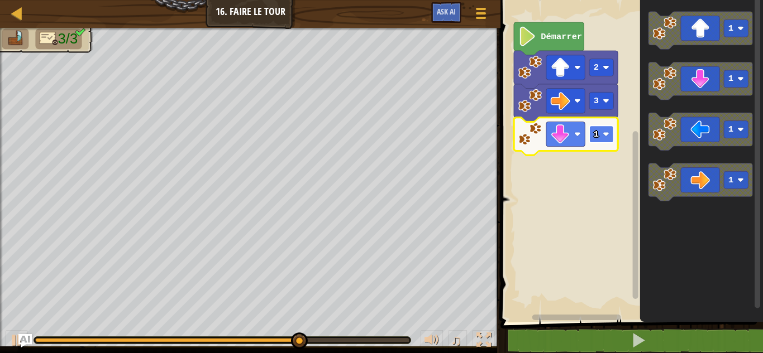
click at [611, 132] on rect "Espace de travail de Blocky" at bounding box center [601, 134] width 24 height 17
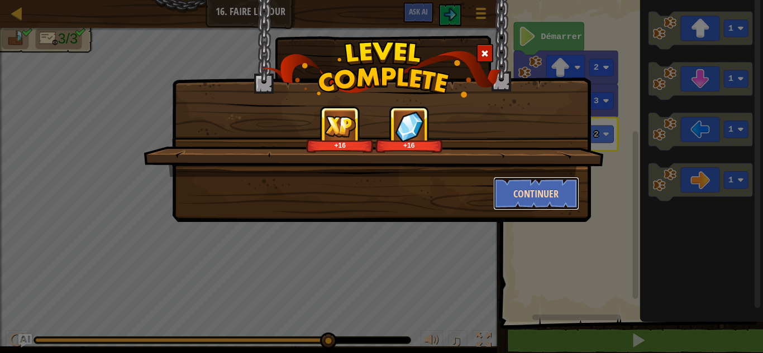
click at [530, 197] on button "Continuer" at bounding box center [536, 194] width 87 height 34
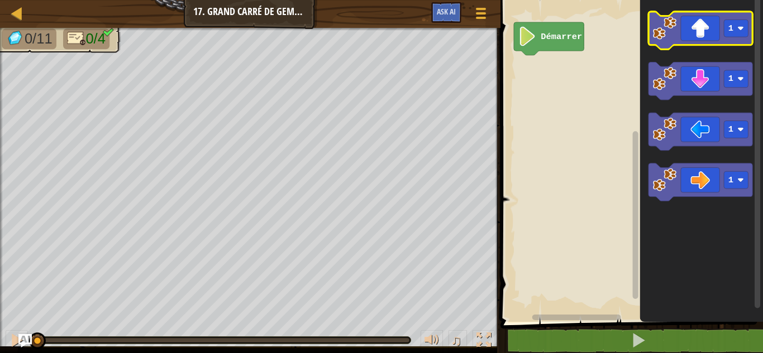
click at [700, 27] on icon "Espace de travail de Blocky" at bounding box center [700, 31] width 104 height 38
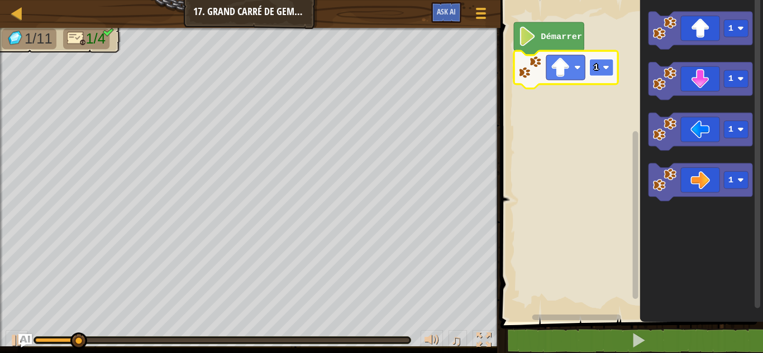
click at [598, 65] on text "1" at bounding box center [596, 68] width 5 height 10
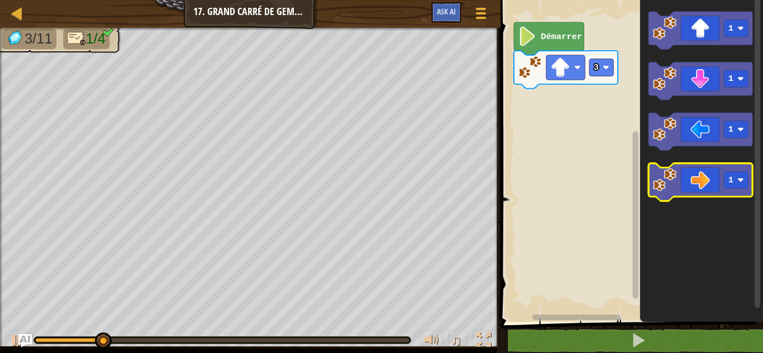
click at [716, 166] on icon "Espace de travail de Blocky" at bounding box center [700, 183] width 104 height 38
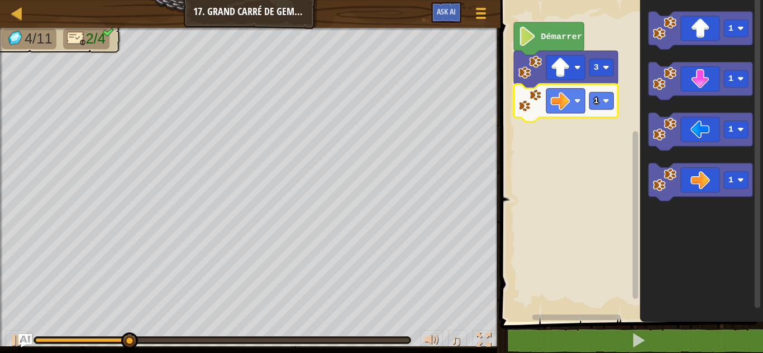
click at [598, 113] on icon "Espace de travail de Blocky" at bounding box center [566, 103] width 104 height 38
click at [600, 106] on rect "Espace de travail de Blocky" at bounding box center [601, 100] width 24 height 17
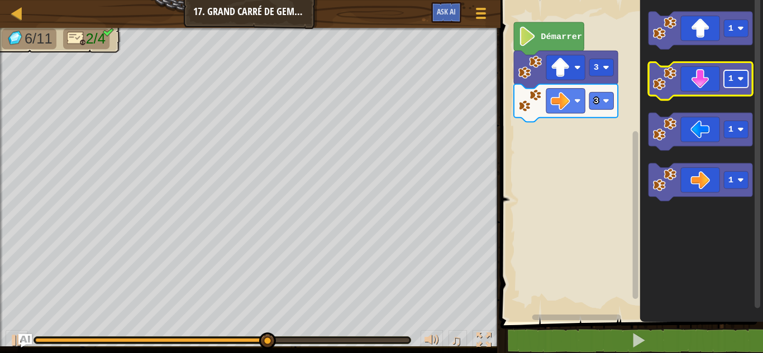
click at [745, 76] on rect "Espace de travail de Blocky" at bounding box center [736, 78] width 24 height 17
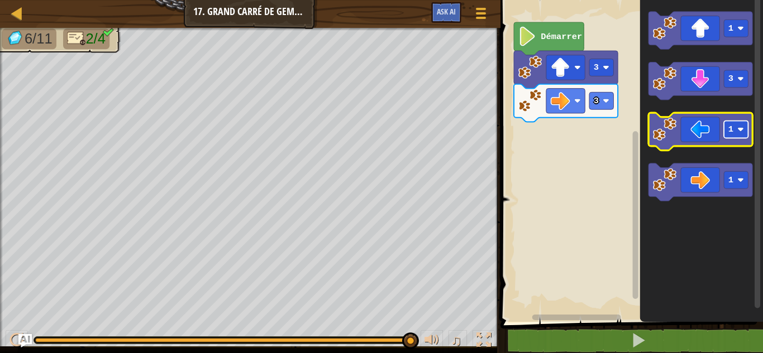
click at [731, 123] on rect "Espace de travail de Blocky" at bounding box center [736, 129] width 24 height 17
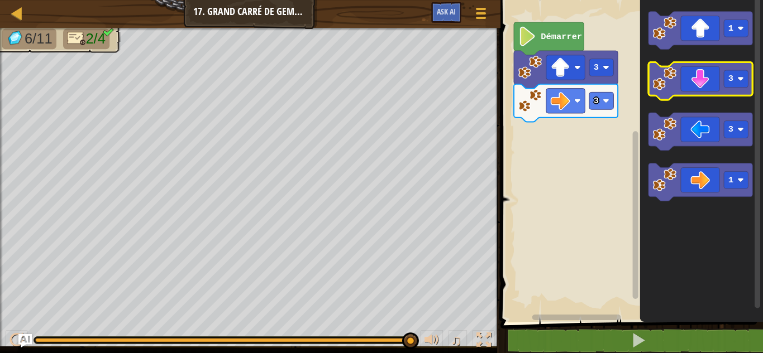
click at [711, 75] on icon "Espace de travail de Blocky" at bounding box center [700, 82] width 104 height 38
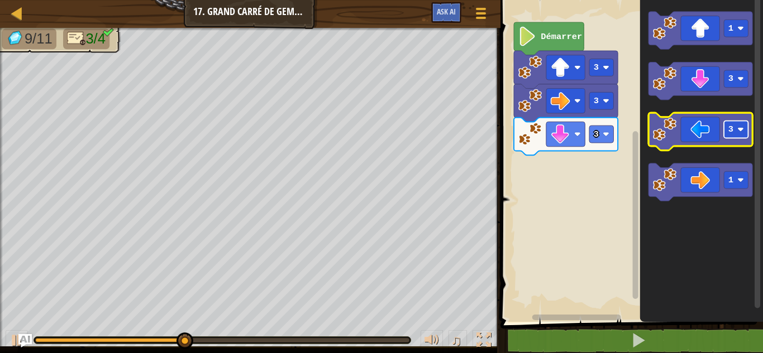
click at [734, 128] on rect "Espace de travail de Blocky" at bounding box center [736, 129] width 24 height 17
click at [701, 125] on icon "Espace de travail de Blocky" at bounding box center [700, 132] width 104 height 38
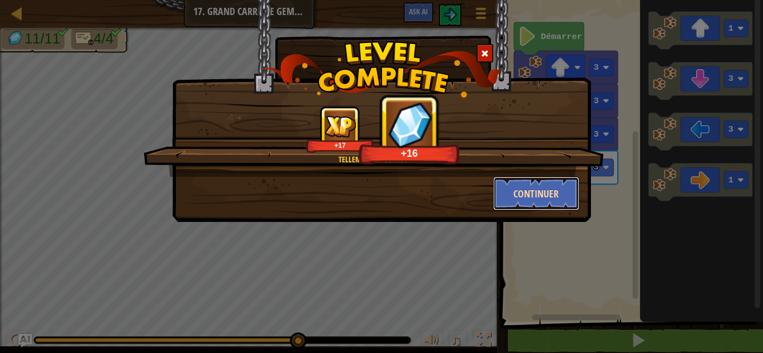
click at [542, 186] on button "Continuer" at bounding box center [536, 194] width 87 height 34
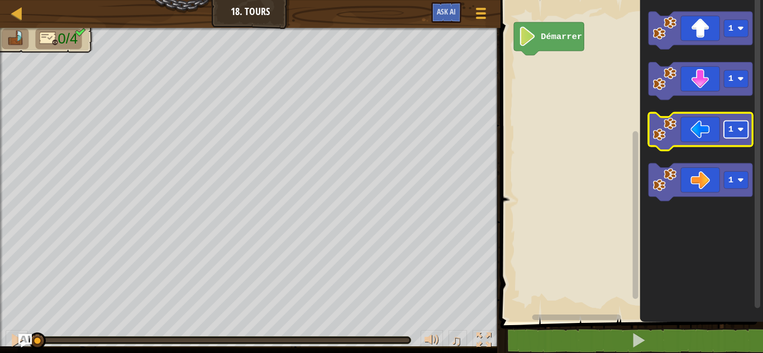
click at [726, 128] on rect "Espace de travail de Blocky" at bounding box center [736, 129] width 24 height 17
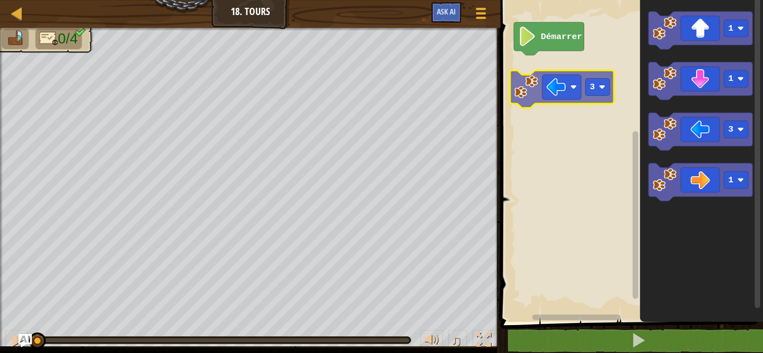
click at [572, 92] on div "Démarrer 3 1 1 3 1 3" at bounding box center [630, 158] width 266 height 328
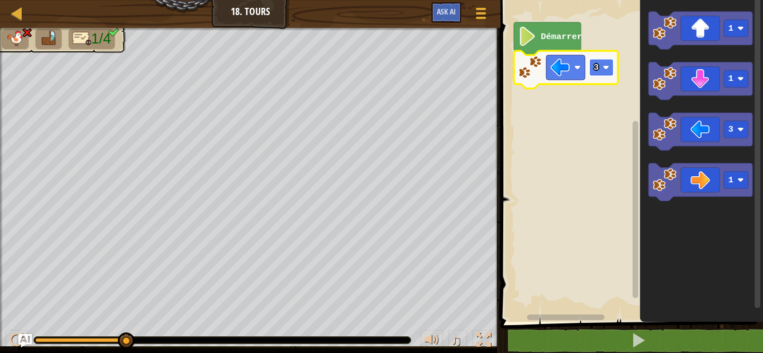
click at [598, 64] on text "3" at bounding box center [596, 68] width 5 height 10
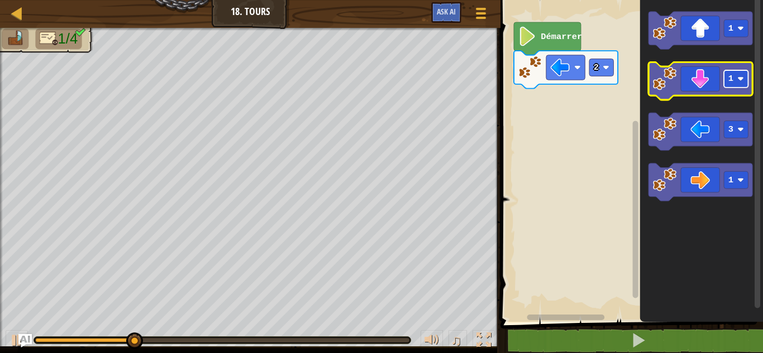
click at [738, 76] on image "Espace de travail de Blocky" at bounding box center [740, 79] width 7 height 7
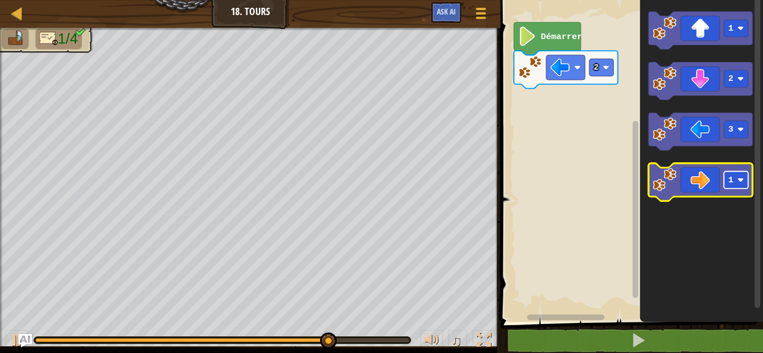
click at [741, 178] on image "Espace de travail de Blocky" at bounding box center [740, 180] width 7 height 7
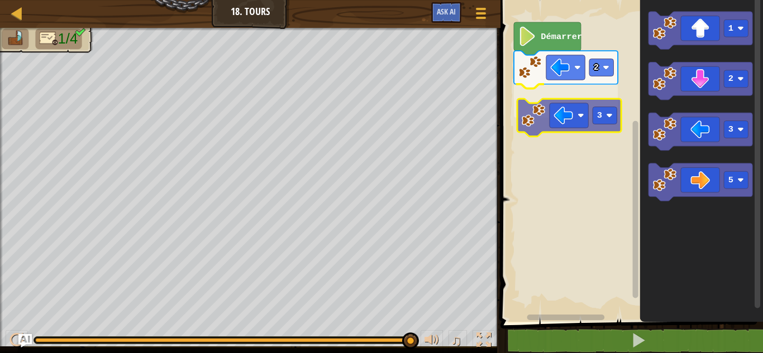
click at [566, 110] on div "Démarrer 2 3 1 2 3 5 3" at bounding box center [630, 158] width 266 height 328
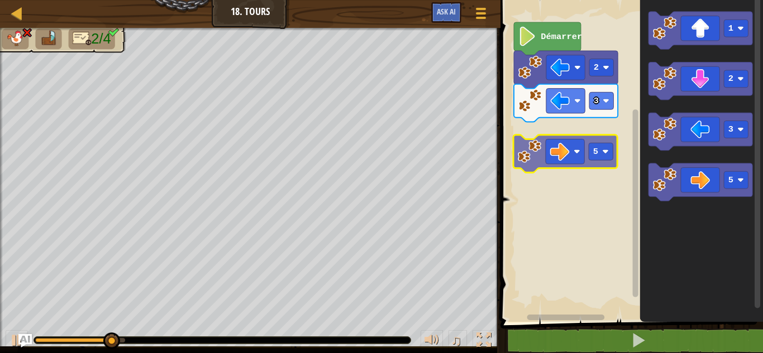
click at [543, 152] on div "Démarrer 2 3 1 2 3 5 5" at bounding box center [630, 158] width 266 height 328
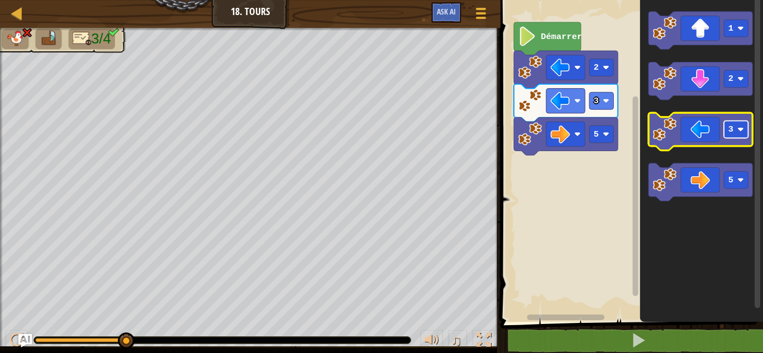
click at [740, 134] on rect "Espace de travail de Blocky" at bounding box center [736, 129] width 24 height 17
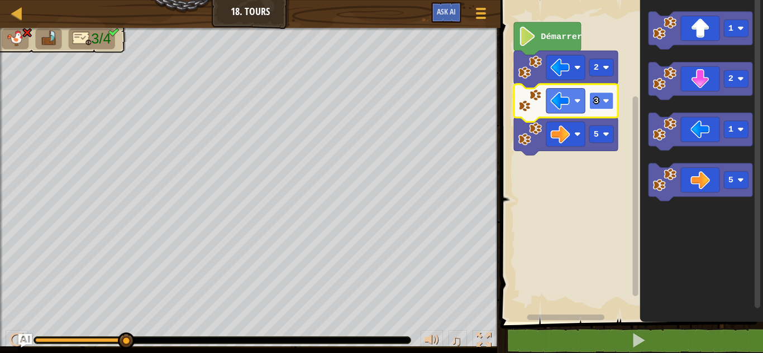
click at [597, 96] on text "3" at bounding box center [596, 101] width 5 height 10
click at [599, 97] on rect "Espace de travail de Blocky" at bounding box center [601, 100] width 24 height 17
click at [599, 100] on rect "Espace de travail de Blocky" at bounding box center [601, 100] width 24 height 17
click at [559, 105] on image "Espace de travail de Blocky" at bounding box center [561, 101] width 20 height 20
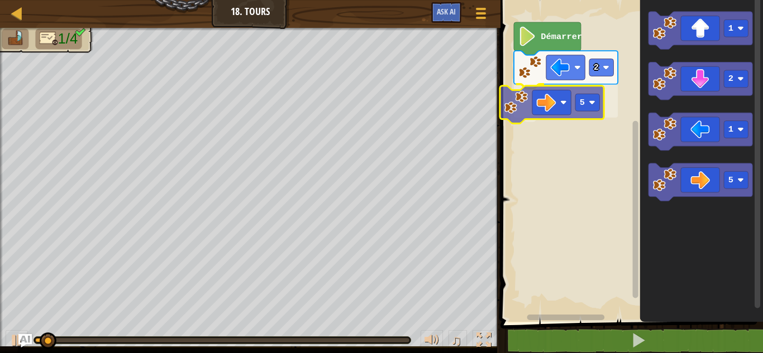
click at [539, 96] on div "Démarrer 2 5 1 2 1 5 5" at bounding box center [630, 158] width 266 height 328
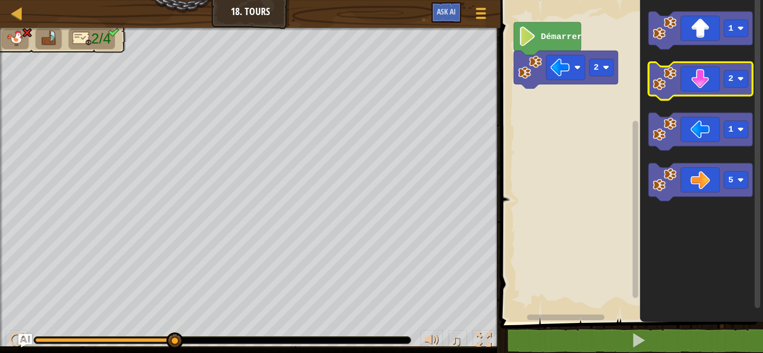
click at [721, 74] on icon "Espace de travail de Blocky" at bounding box center [700, 82] width 104 height 38
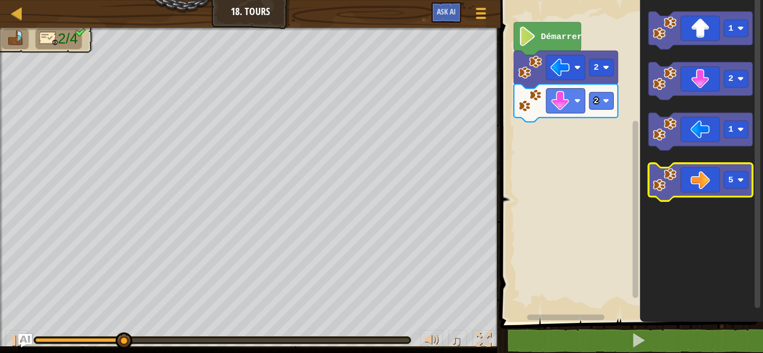
click at [698, 180] on icon "Espace de travail de Blocky" at bounding box center [700, 183] width 104 height 38
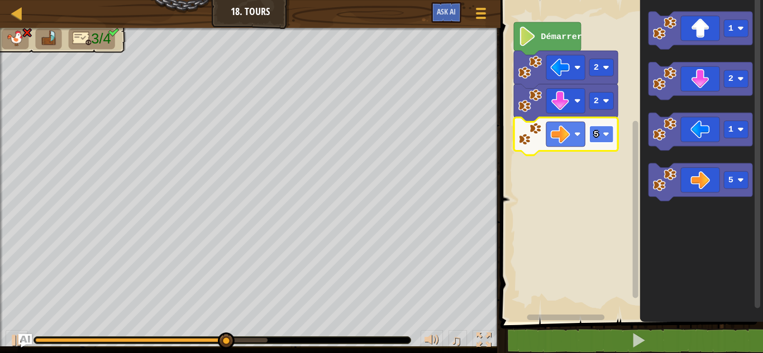
click at [608, 133] on image "Espace de travail de Blocky" at bounding box center [606, 134] width 7 height 7
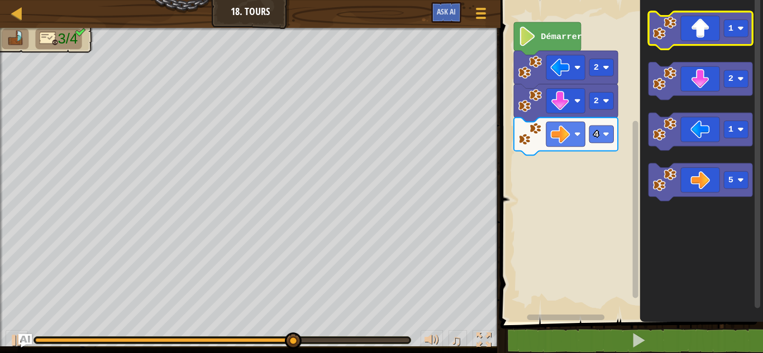
click at [743, 18] on icon "Espace de travail de Blocky" at bounding box center [700, 31] width 104 height 38
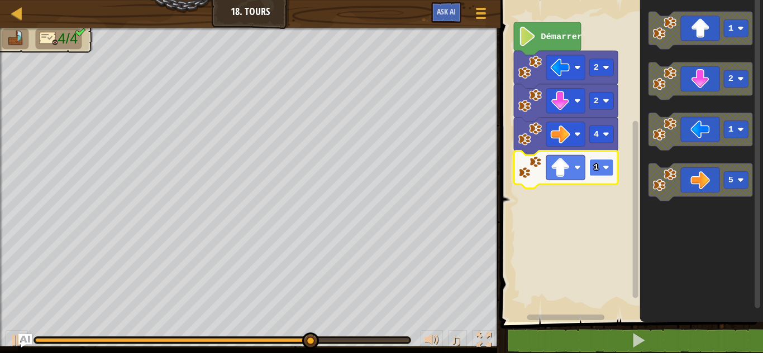
click at [603, 166] on rect "Espace de travail de Blocky" at bounding box center [601, 167] width 24 height 17
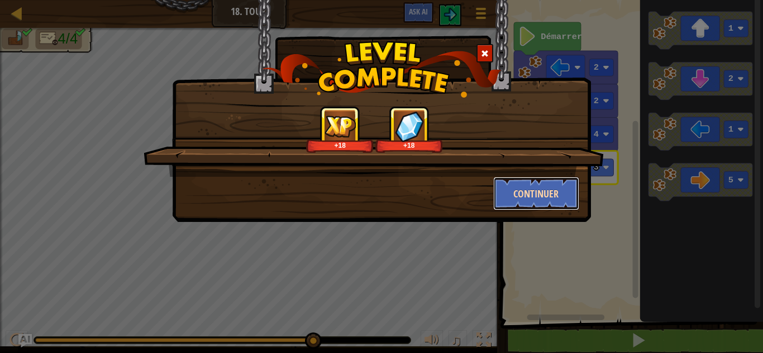
click at [541, 180] on button "Continuer" at bounding box center [536, 194] width 87 height 34
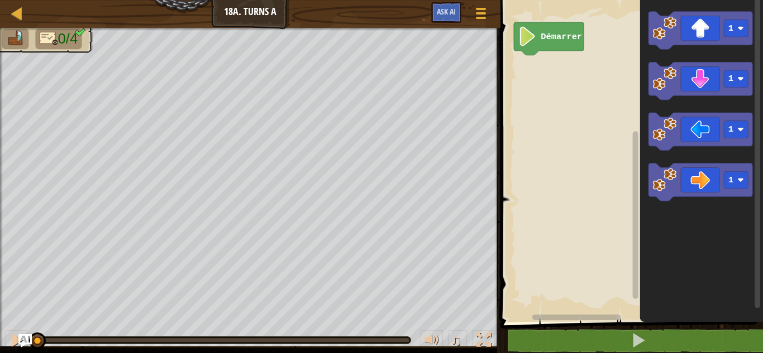
click at [541, 180] on rect "Espace de travail de Blocky" at bounding box center [630, 158] width 266 height 328
click at [713, 84] on icon "Espace de travail de Blocky" at bounding box center [700, 82] width 104 height 38
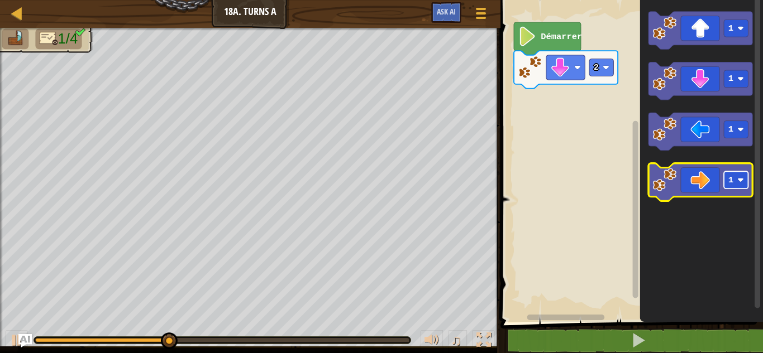
click at [729, 178] on text "1" at bounding box center [730, 180] width 5 height 10
click at [687, 181] on icon "Espace de travail de Blocky" at bounding box center [700, 183] width 104 height 38
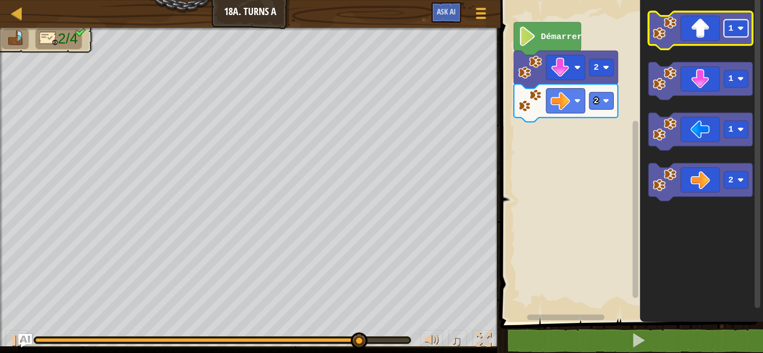
click at [724, 36] on rect "Espace de travail de Blocky" at bounding box center [736, 28] width 24 height 17
click at [690, 27] on icon "Espace de travail de Blocky" at bounding box center [700, 31] width 104 height 38
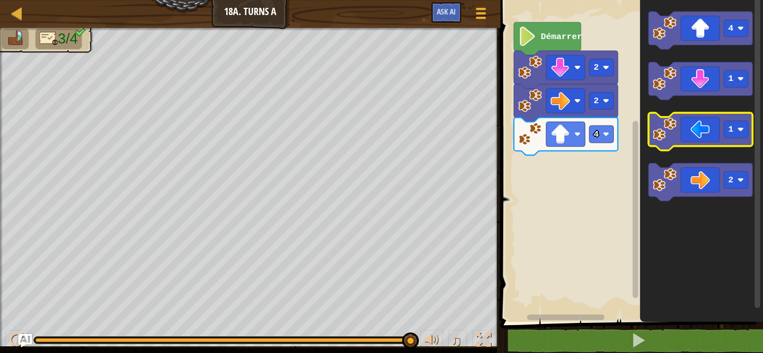
click at [715, 135] on icon "Espace de travail de Blocky" at bounding box center [700, 132] width 104 height 38
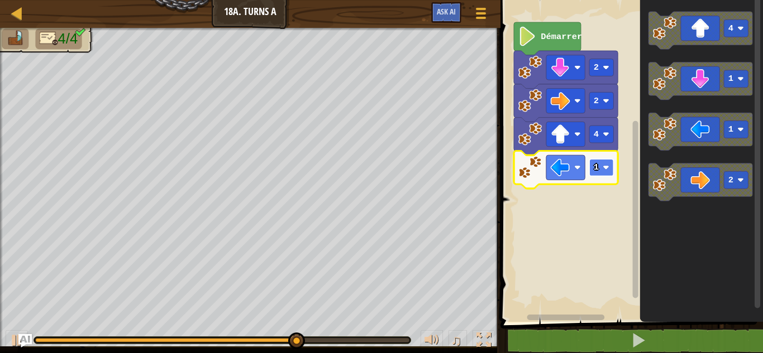
click at [606, 166] on image "Espace de travail de Blocky" at bounding box center [606, 168] width 7 height 7
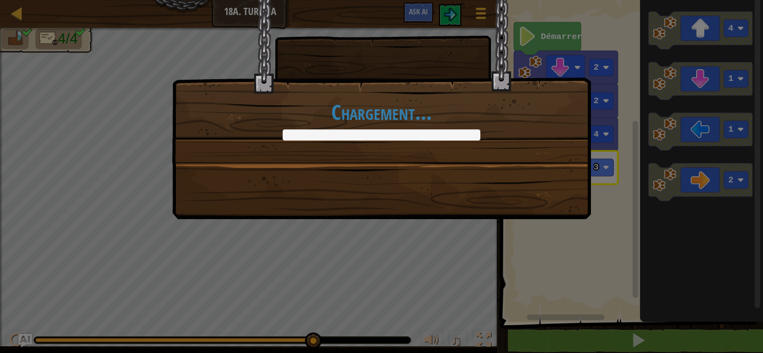
click at [740, 176] on div "Chargement..." at bounding box center [381, 176] width 763 height 353
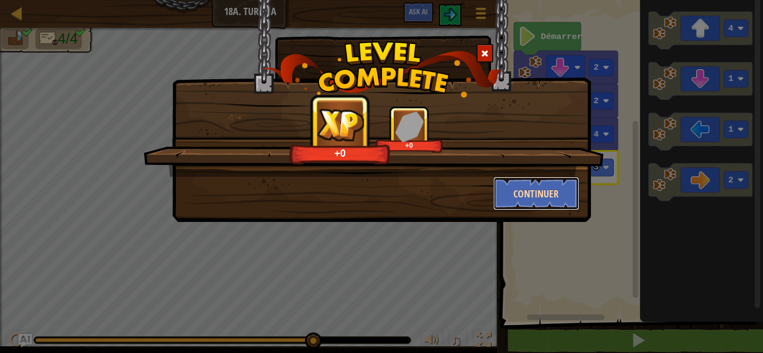
click at [542, 197] on button "Continuer" at bounding box center [536, 194] width 87 height 34
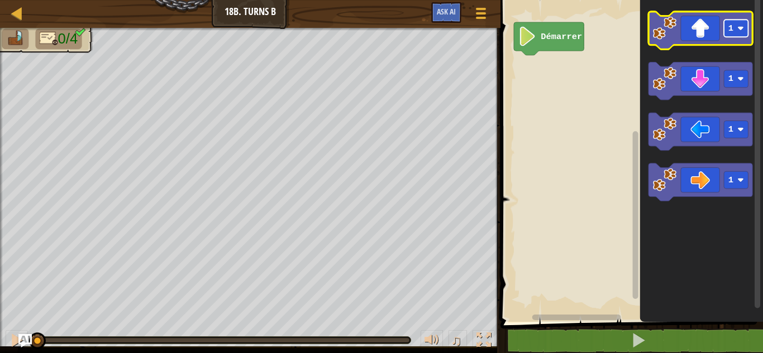
click at [742, 24] on rect "Espace de travail de Blocky" at bounding box center [736, 28] width 24 height 17
click at [701, 22] on icon "Espace de travail de Blocky" at bounding box center [700, 31] width 104 height 38
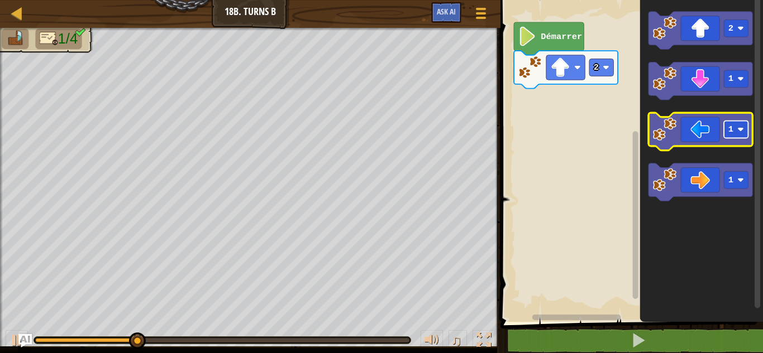
click at [744, 126] on rect "Espace de travail de Blocky" at bounding box center [736, 129] width 24 height 17
click at [694, 133] on icon "Espace de travail de Blocky" at bounding box center [700, 132] width 104 height 38
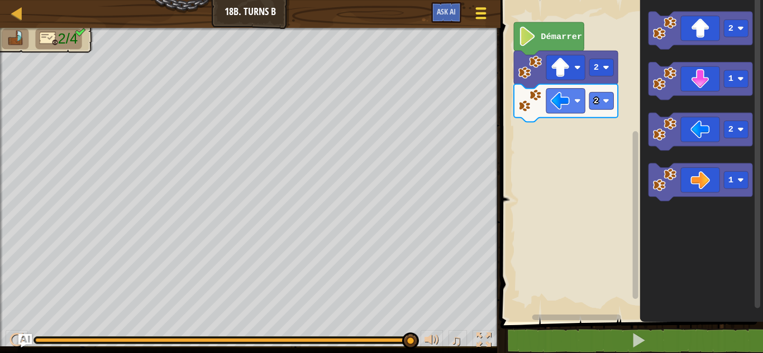
click at [489, 10] on button "Menu du jeu" at bounding box center [481, 15] width 30 height 27
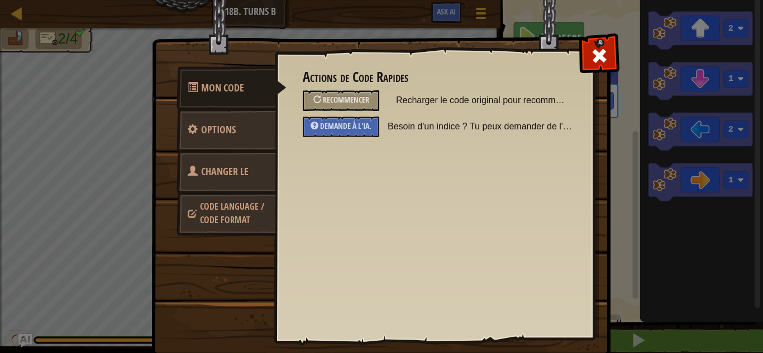
click at [226, 171] on span "Changer le héros" at bounding box center [218, 186] width 61 height 42
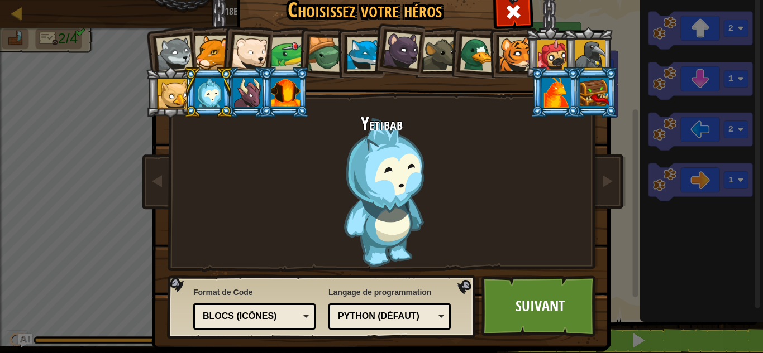
click at [247, 305] on div "`code` de texte Blocs et code Blocs Blocs (icônes) Blocs (icônes)" at bounding box center [254, 317] width 122 height 26
click at [510, 298] on link "Suivant" at bounding box center [539, 306] width 117 height 61
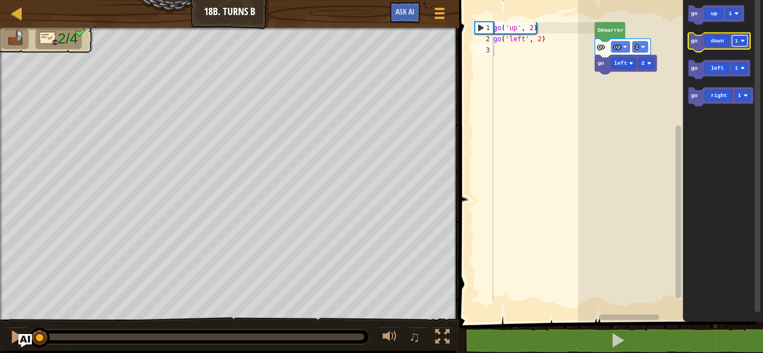
click at [739, 44] on rect "Espace de travail de Blocky" at bounding box center [740, 40] width 16 height 11
click at [721, 43] on icon "Espace de travail de Blocky" at bounding box center [719, 42] width 62 height 19
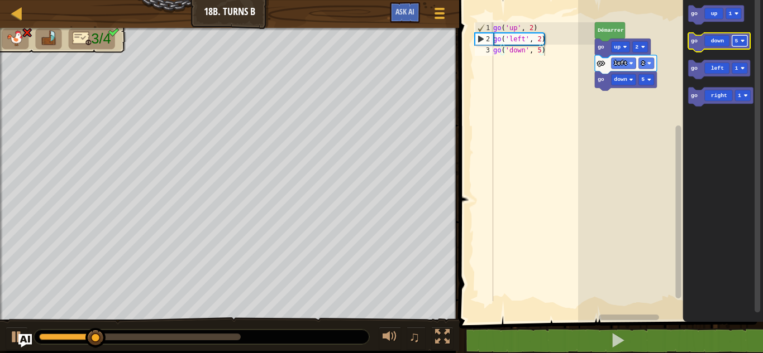
click at [743, 40] on image "Espace de travail de Blocky" at bounding box center [742, 41] width 4 height 4
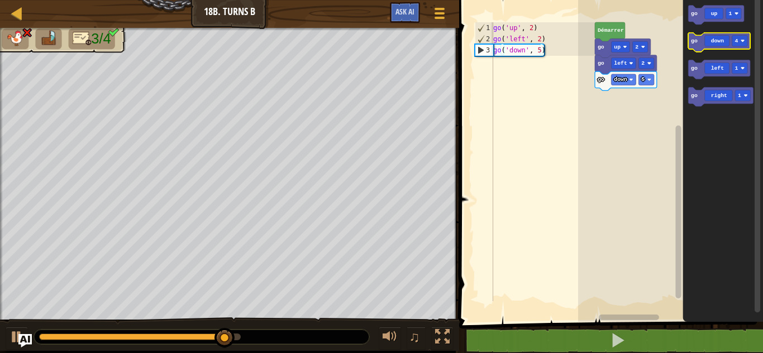
click at [722, 40] on icon "Espace de travail de Blocky" at bounding box center [719, 42] width 62 height 19
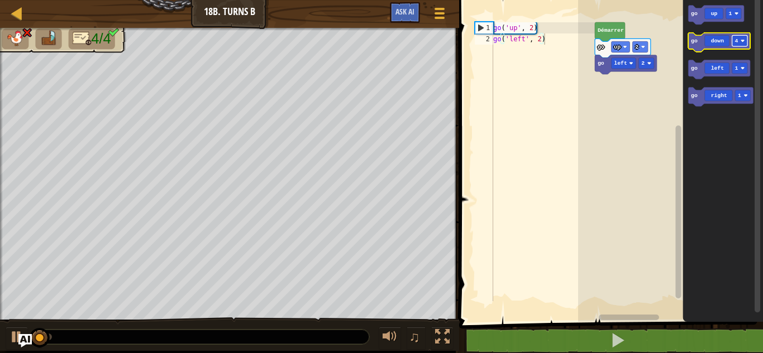
click at [740, 42] on rect "Espace de travail de Blocky" at bounding box center [740, 40] width 16 height 11
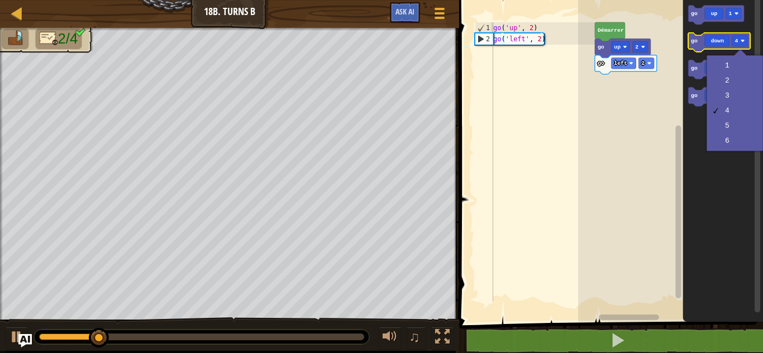
drag, startPoint x: 726, startPoint y: 111, endPoint x: 711, endPoint y: 35, distance: 76.8
click at [711, 0] on body "Carte Junior 18b. Turns B Menu du jeu Ask AI 1 הההההההההההההההההההההההההההההההה…" at bounding box center [381, 0] width 763 height 0
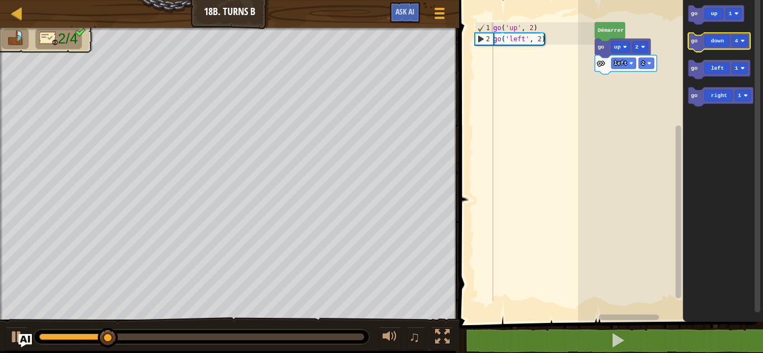
click at [711, 35] on icon "Espace de travail de Blocky" at bounding box center [719, 42] width 62 height 19
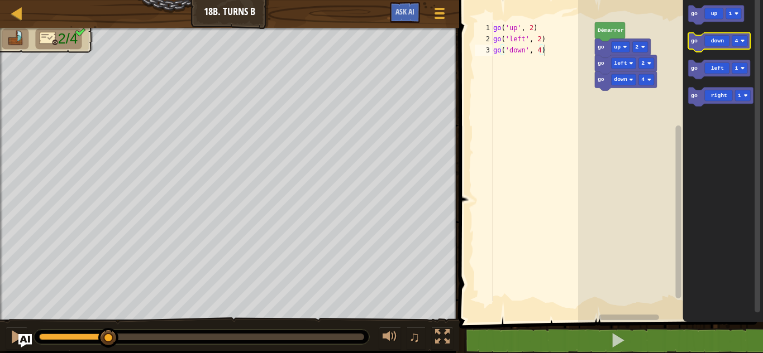
click at [711, 35] on icon "Espace de travail de Blocky" at bounding box center [719, 42] width 62 height 19
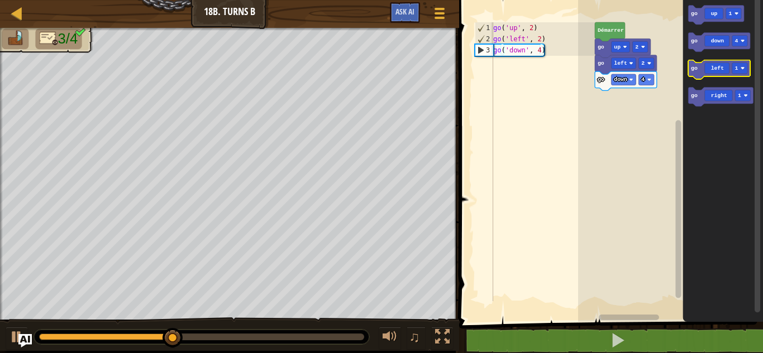
click at [715, 67] on icon "Espace de travail de Blocky" at bounding box center [719, 69] width 62 height 19
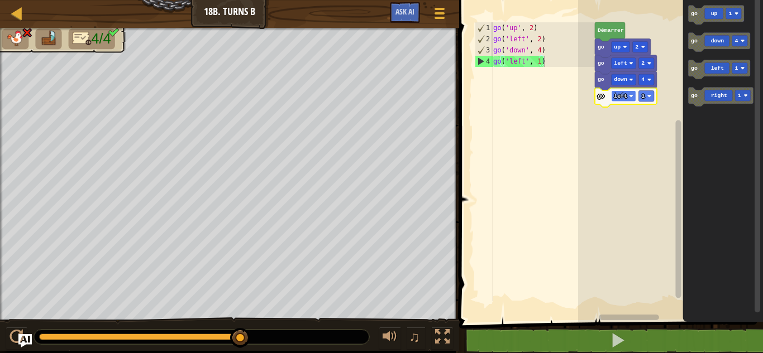
click at [620, 97] on text "left" at bounding box center [620, 96] width 13 height 6
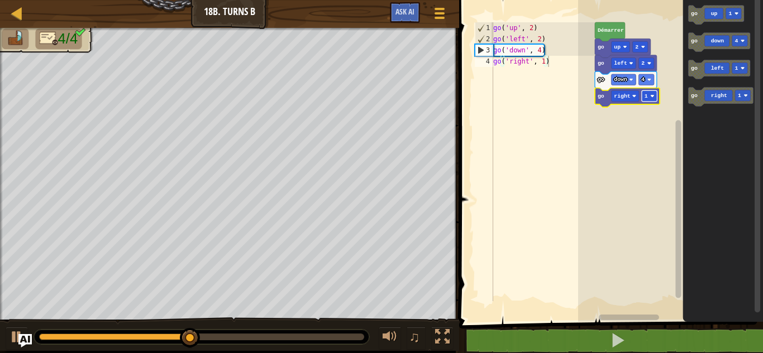
click at [650, 92] on rect "Espace de travail de Blocky" at bounding box center [650, 95] width 16 height 11
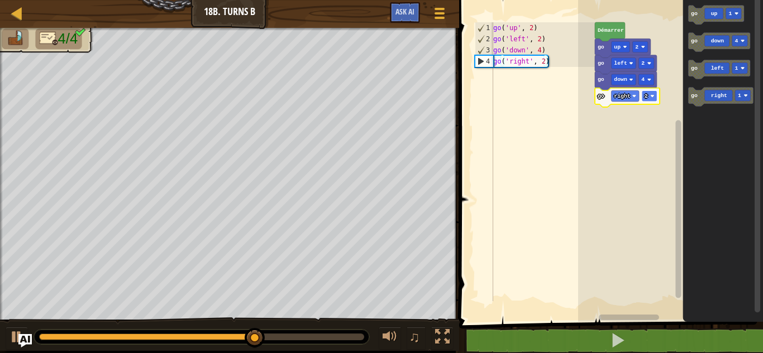
click at [649, 94] on rect "Espace de travail de Blocky" at bounding box center [650, 95] width 16 height 11
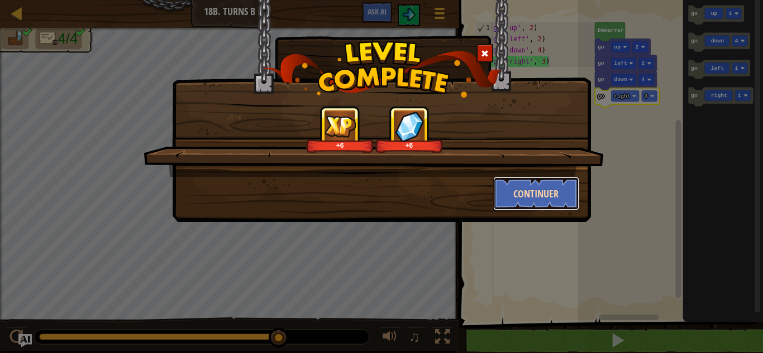
click at [550, 179] on button "Continuer" at bounding box center [536, 194] width 87 height 34
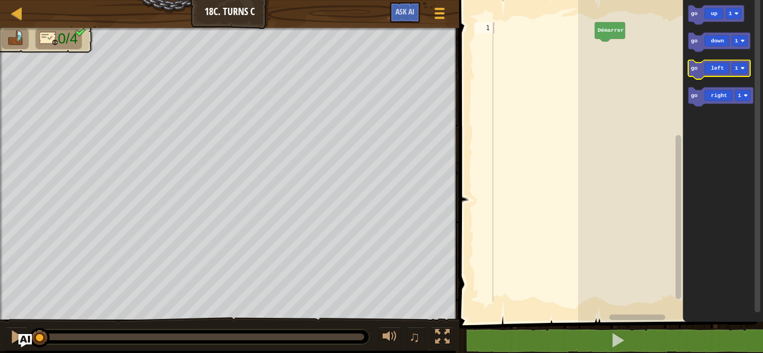
click at [730, 66] on icon "Espace de travail de Blocky" at bounding box center [719, 69] width 62 height 19
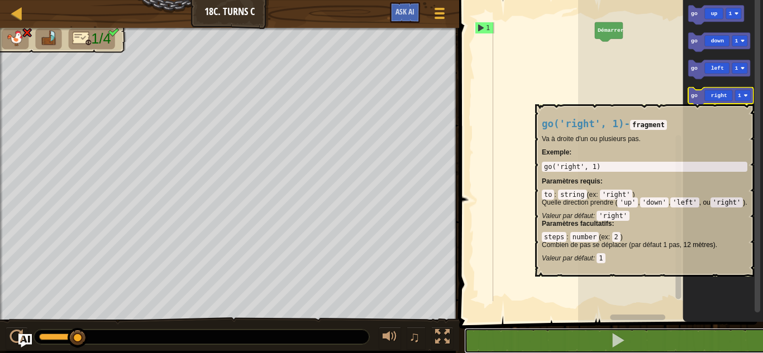
scroll to position [1, 0]
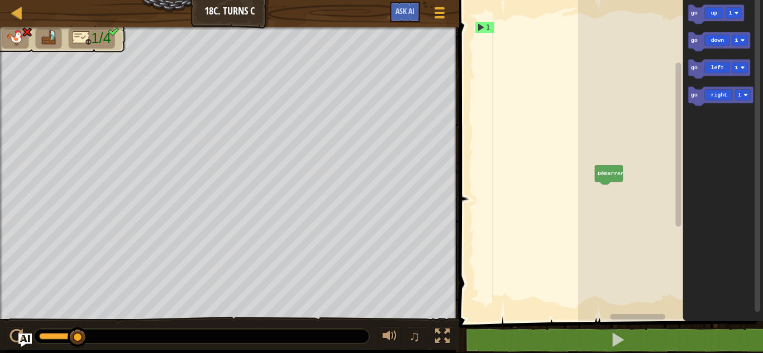
click at [657, 119] on div "[PERSON_NAME] go up 1 go down 1 go left 1 go right 1" at bounding box center [670, 158] width 185 height 328
click at [682, 0] on html "Carte Junior 18c. Turns C Menu du jeu Ask AI 1 הההההההההההההההההההההההההההההההה…" at bounding box center [381, 0] width 763 height 0
click at [419, 336] on span "♫" at bounding box center [414, 336] width 11 height 17
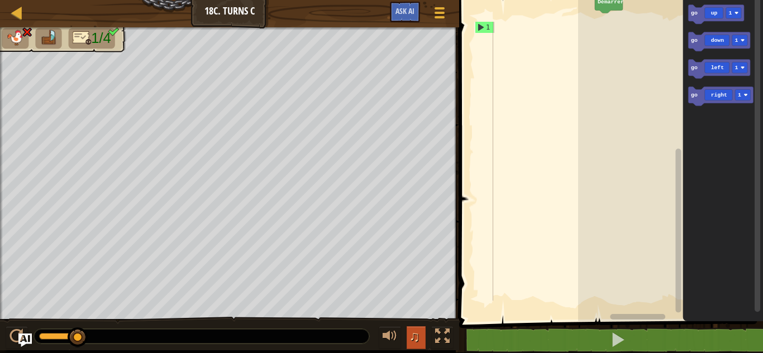
click at [419, 336] on span "♫" at bounding box center [414, 336] width 11 height 17
click at [158, 331] on div at bounding box center [201, 336] width 335 height 15
drag, startPoint x: 158, startPoint y: 331, endPoint x: 327, endPoint y: 336, distance: 168.7
click at [327, 336] on div at bounding box center [201, 336] width 335 height 15
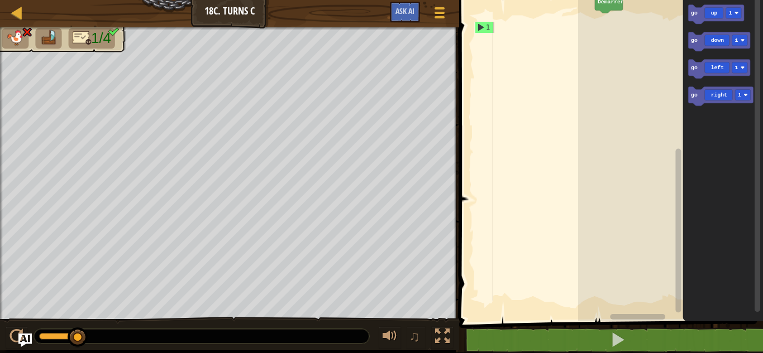
click at [327, 336] on div at bounding box center [201, 336] width 335 height 15
drag, startPoint x: 327, startPoint y: 336, endPoint x: 52, endPoint y: 337, distance: 274.2
click at [52, 337] on div at bounding box center [201, 336] width 335 height 15
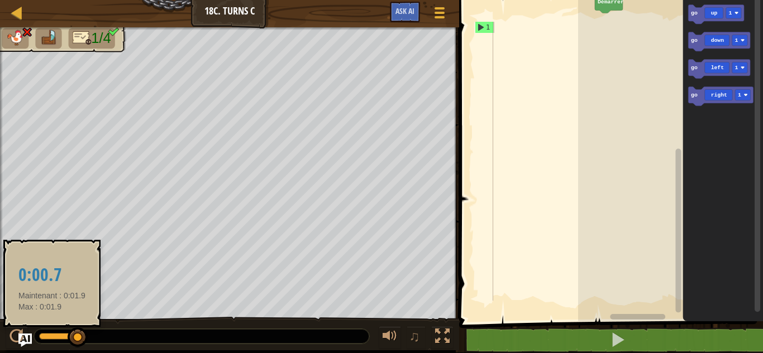
click at [52, 337] on div at bounding box center [58, 336] width 39 height 7
click at [52, 337] on div at bounding box center [52, 337] width 20 height 20
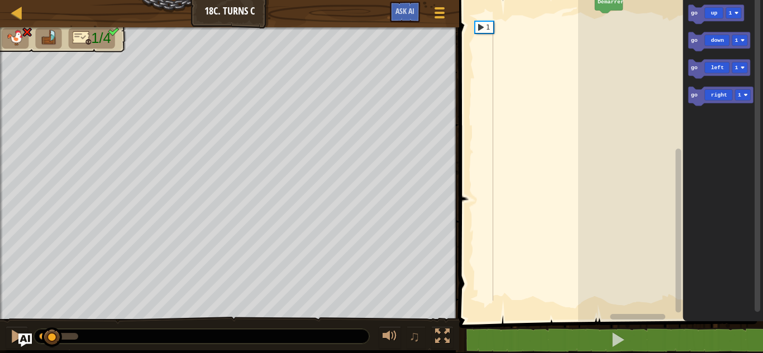
click at [80, 334] on div at bounding box center [201, 336] width 335 height 15
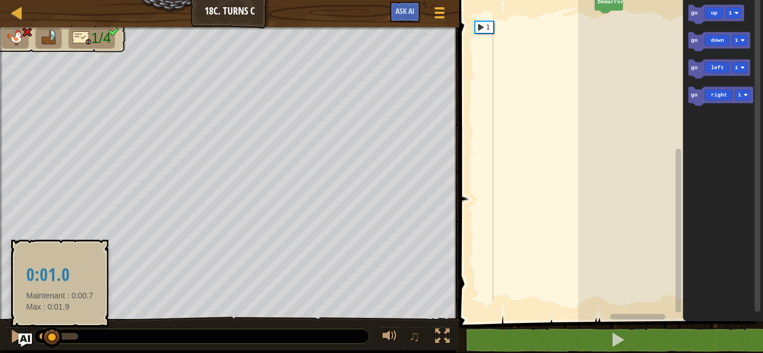
drag, startPoint x: 80, startPoint y: 334, endPoint x: 65, endPoint y: 334, distance: 15.6
click at [65, 334] on div at bounding box center [201, 336] width 335 height 15
click at [65, 334] on div at bounding box center [58, 336] width 39 height 7
click at [65, 334] on div at bounding box center [64, 331] width 20 height 20
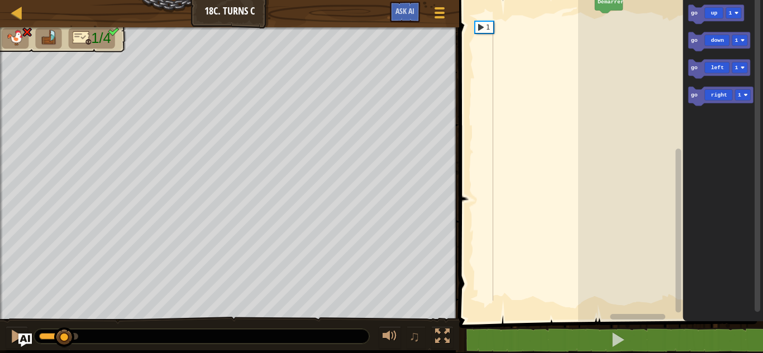
click at [83, 337] on div at bounding box center [201, 336] width 335 height 15
drag, startPoint x: 83, startPoint y: 337, endPoint x: 82, endPoint y: 332, distance: 5.8
click at [82, 332] on div at bounding box center [201, 336] width 335 height 15
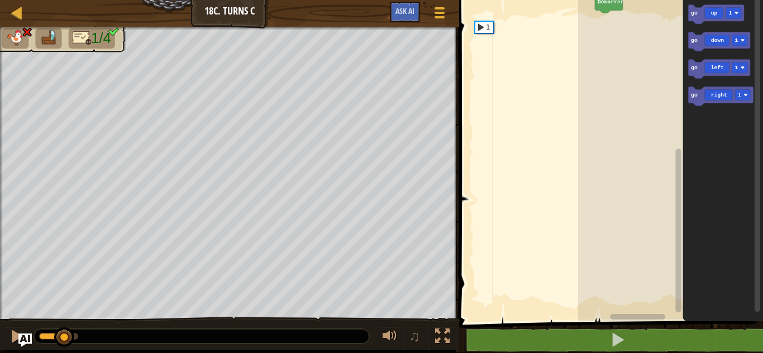
click at [82, 332] on div at bounding box center [201, 336] width 335 height 15
click at [346, 330] on div at bounding box center [201, 336] width 335 height 15
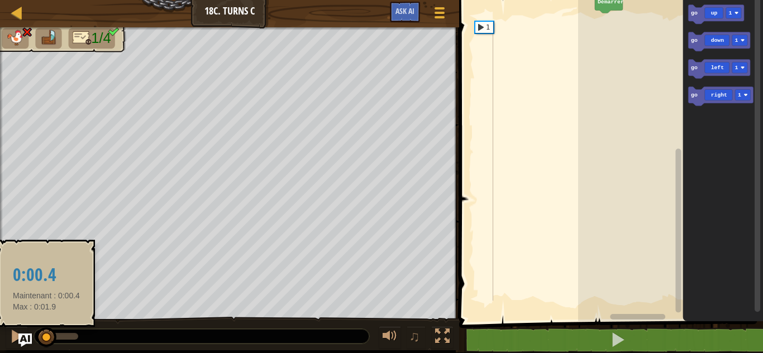
click at [47, 336] on div at bounding box center [43, 336] width 8 height 7
click at [47, 336] on div at bounding box center [46, 338] width 20 height 20
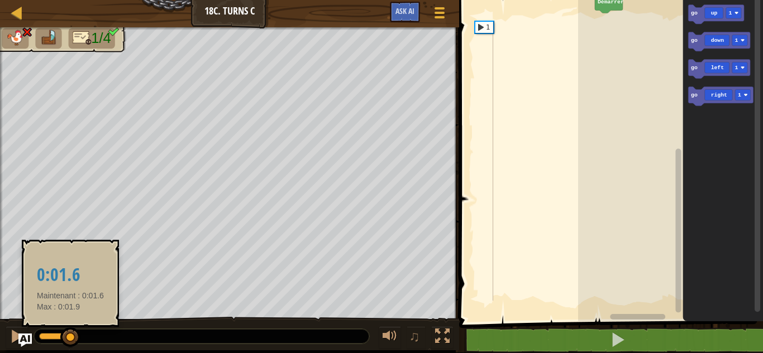
click at [71, 334] on div at bounding box center [58, 336] width 39 height 7
click at [71, 334] on div at bounding box center [70, 338] width 20 height 20
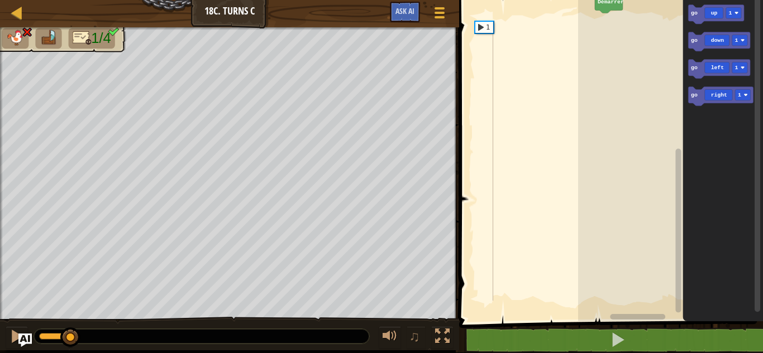
click at [104, 335] on div at bounding box center [201, 336] width 335 height 15
click at [360, 332] on div at bounding box center [201, 336] width 335 height 15
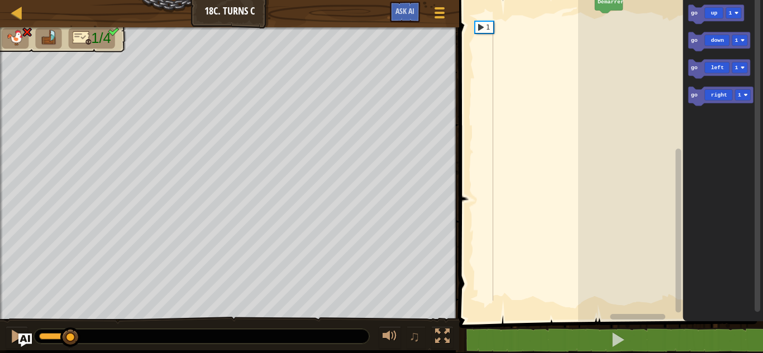
click at [360, 332] on div at bounding box center [201, 336] width 335 height 15
click at [16, 12] on div at bounding box center [17, 13] width 14 height 14
select select "fr"
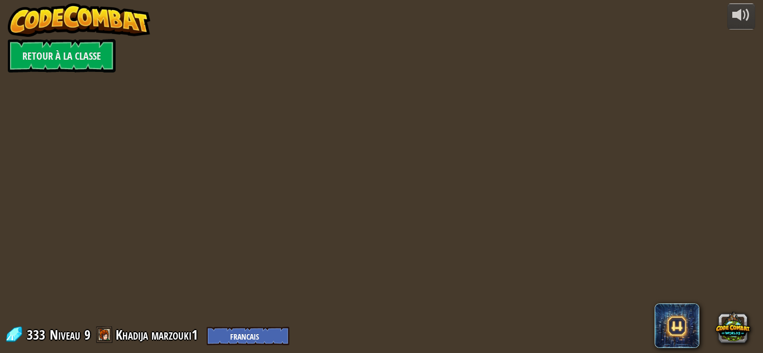
select select "fr"
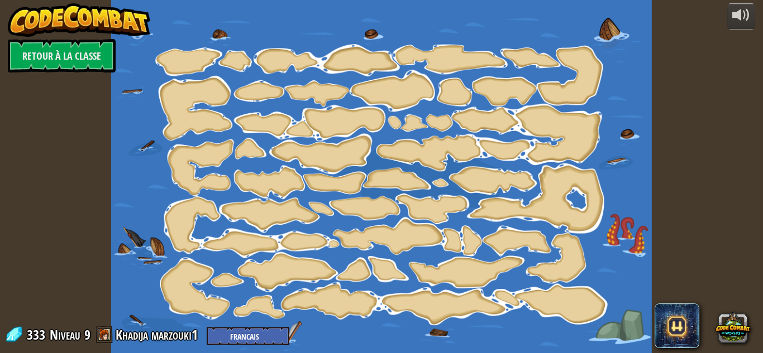
select select "fr"
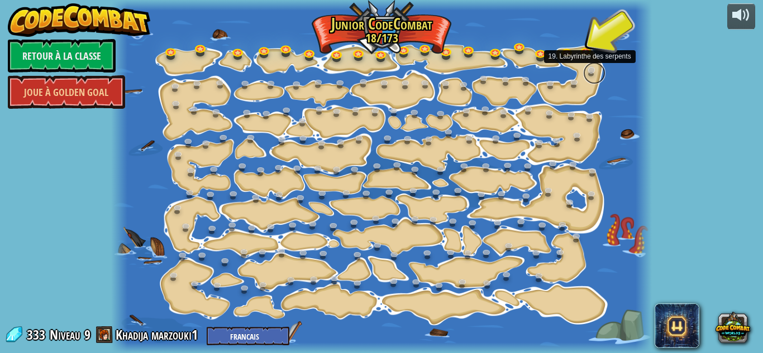
click at [590, 68] on link at bounding box center [594, 73] width 22 height 22
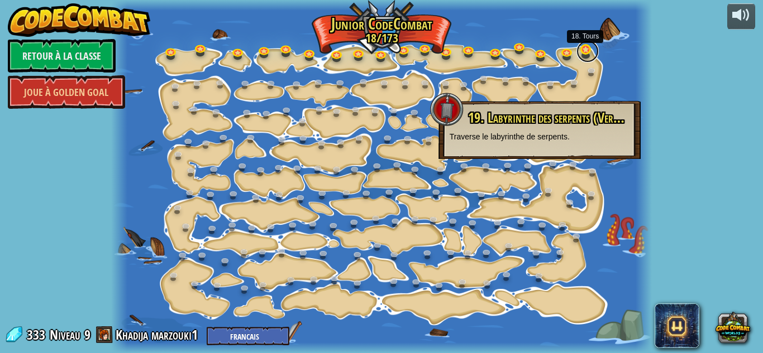
click at [584, 47] on link at bounding box center [587, 51] width 22 height 22
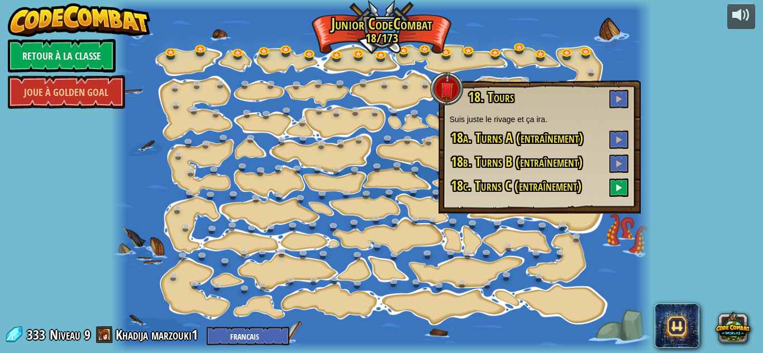
click at [584, 143] on h3 "18a. Turns A (entraînement)" at bounding box center [540, 140] width 180 height 18
click at [577, 134] on span "18a. Turns A (entraînement)" at bounding box center [517, 137] width 132 height 19
click at [587, 190] on h3 "18c. Turns C (entraînement)" at bounding box center [540, 188] width 180 height 18
click at [620, 185] on span at bounding box center [619, 188] width 8 height 8
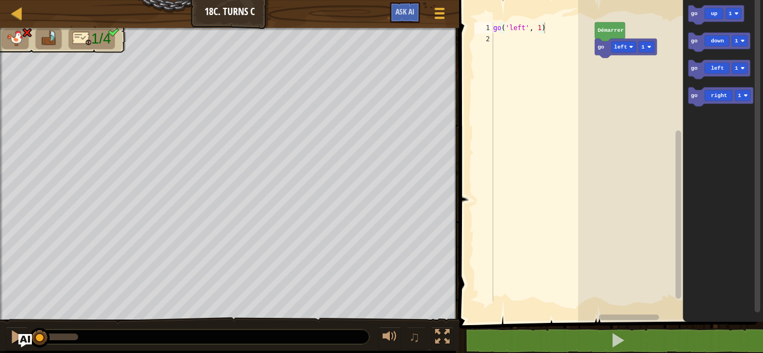
click at [620, 185] on rect "Espace de travail de Blocky" at bounding box center [670, 158] width 185 height 328
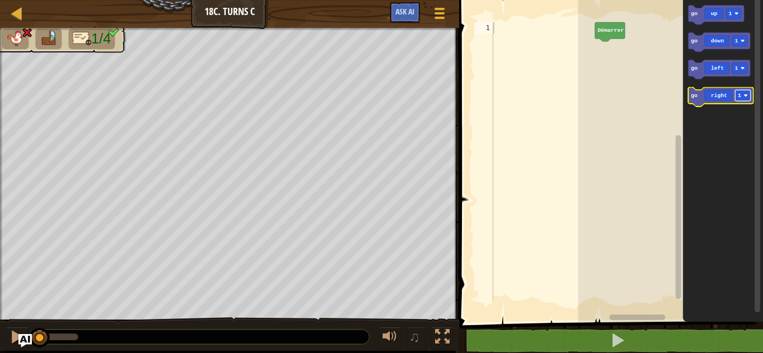
click at [740, 95] on text "1" at bounding box center [739, 96] width 3 height 6
click at [734, 142] on icon "Espace de travail de Blocky" at bounding box center [723, 158] width 80 height 328
click at [720, 95] on icon "Espace de travail de Blocky" at bounding box center [720, 97] width 65 height 19
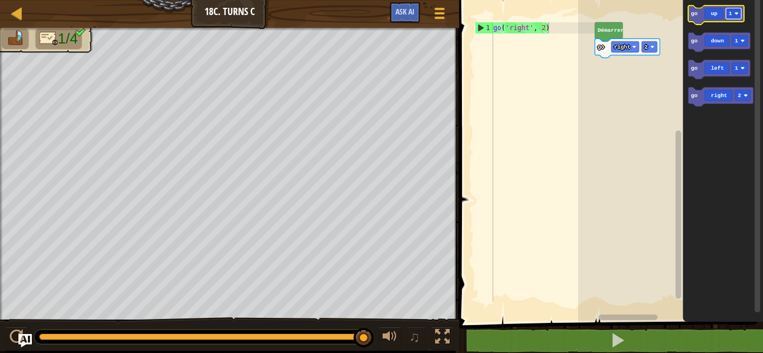
click at [730, 15] on text "1" at bounding box center [730, 14] width 3 height 6
click at [741, 52] on icon "Espace de travail de Blocky" at bounding box center [723, 158] width 80 height 328
click at [715, 16] on icon "Espace de travail de Blocky" at bounding box center [716, 15] width 56 height 19
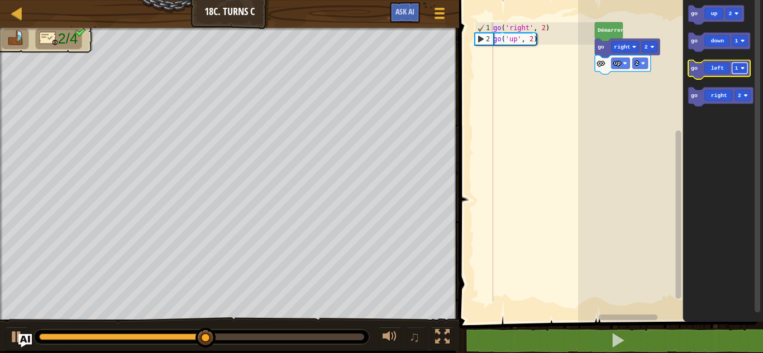
click at [743, 68] on image "Espace de travail de Blocky" at bounding box center [742, 68] width 4 height 4
click at [728, 65] on icon "Espace de travail de Blocky" at bounding box center [719, 69] width 62 height 19
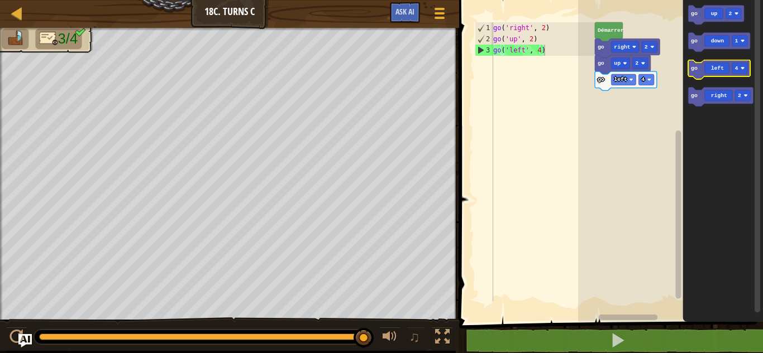
click at [735, 76] on icon "Espace de travail de Blocky" at bounding box center [719, 69] width 62 height 19
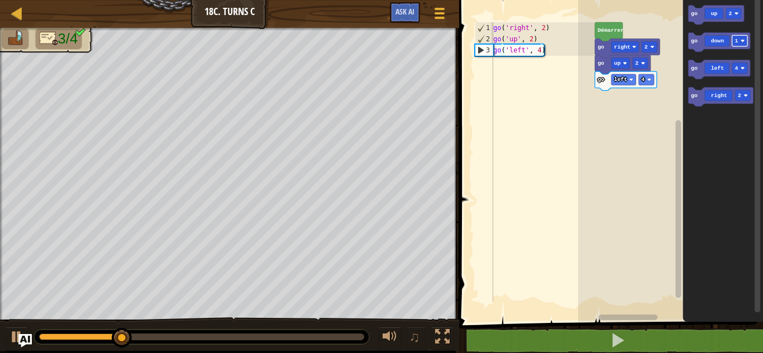
click at [738, 47] on g "go down 1" at bounding box center [719, 42] width 62 height 19
click at [738, 47] on icon "Espace de travail de Blocky" at bounding box center [719, 42] width 62 height 19
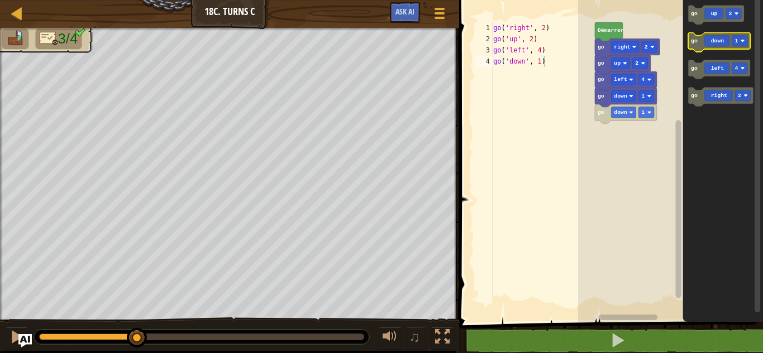
click at [738, 47] on icon "Espace de travail de Blocky" at bounding box center [719, 42] width 62 height 19
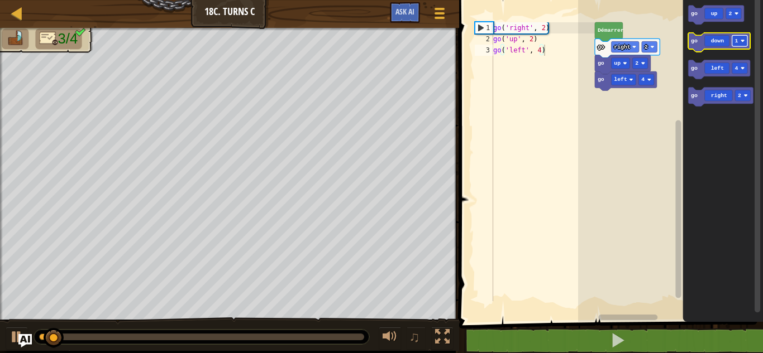
click at [740, 38] on rect "Espace de travail de Blocky" at bounding box center [740, 40] width 16 height 11
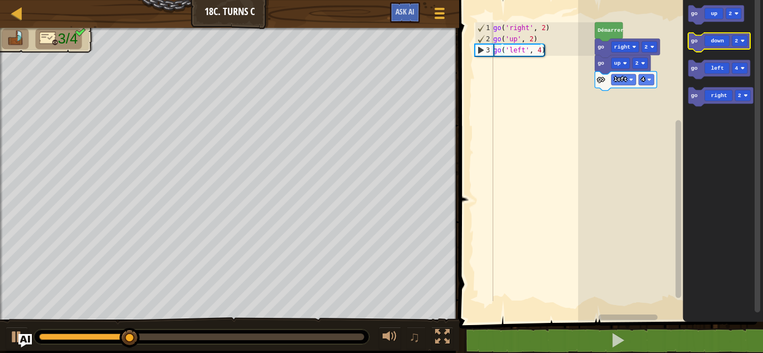
click at [718, 41] on icon "Espace de travail de Blocky" at bounding box center [719, 42] width 62 height 19
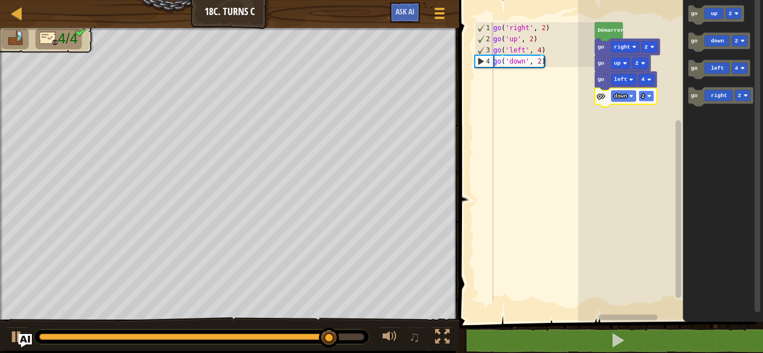
click at [644, 97] on text "2" at bounding box center [642, 96] width 3 height 6
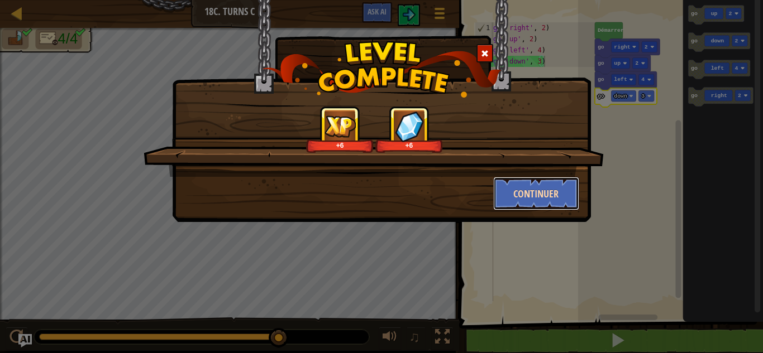
click at [556, 179] on button "Continuer" at bounding box center [536, 194] width 87 height 34
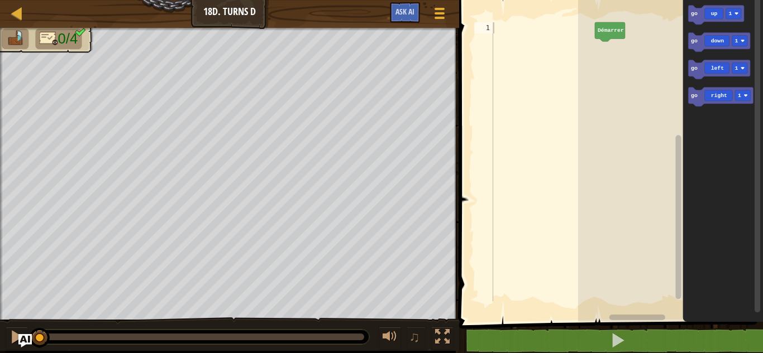
click at [209, 15] on div "Carte Junior 18d. Turns D Menu du jeu Ask AI" at bounding box center [229, 14] width 459 height 28
click at [741, 36] on rect "Espace de travail de Blocky" at bounding box center [740, 40] width 16 height 11
click at [742, 95] on rect "Espace de travail de Blocky" at bounding box center [743, 95] width 16 height 11
click at [722, 70] on icon "Espace de travail de Blocky" at bounding box center [719, 69] width 62 height 19
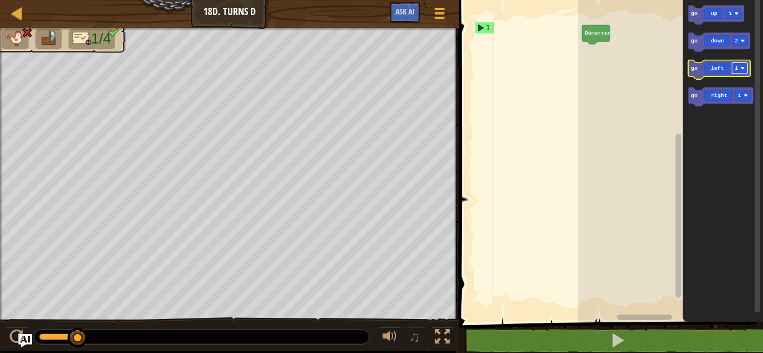
click at [742, 71] on rect "Espace de travail de Blocky" at bounding box center [740, 68] width 16 height 11
click at [738, 116] on icon "Espace de travail de Blocky" at bounding box center [723, 158] width 80 height 328
click at [730, 45] on icon "Espace de travail de Blocky" at bounding box center [719, 42] width 62 height 19
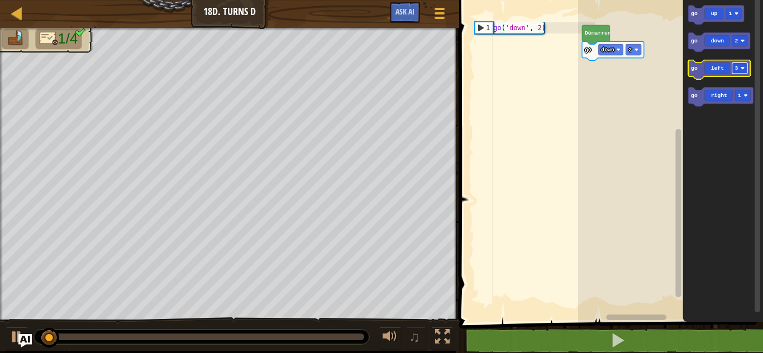
click at [744, 71] on rect "Espace de travail de Blocky" at bounding box center [740, 68] width 16 height 11
click at [722, 67] on icon "Espace de travail de Blocky" at bounding box center [719, 69] width 62 height 19
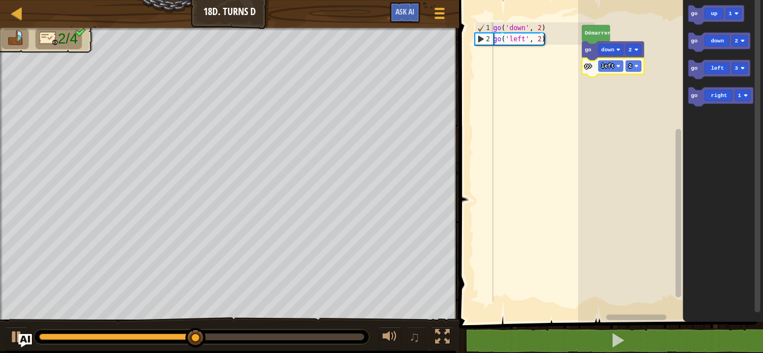
click at [624, 108] on rect "Espace de travail de Blocky" at bounding box center [670, 158] width 185 height 328
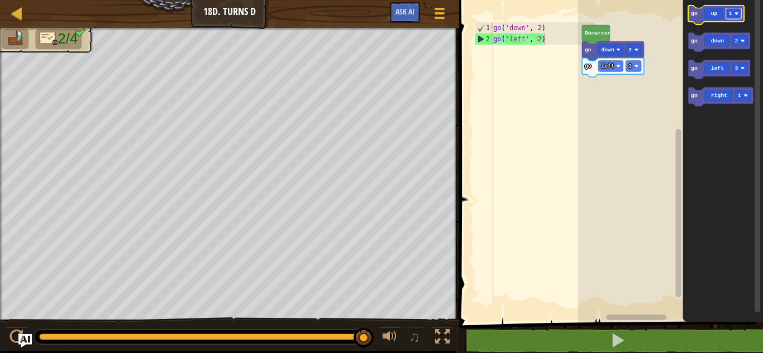
click at [733, 12] on rect "Espace de travail de Blocky" at bounding box center [734, 13] width 16 height 11
click at [715, 15] on icon "Espace de travail de Blocky" at bounding box center [716, 15] width 56 height 19
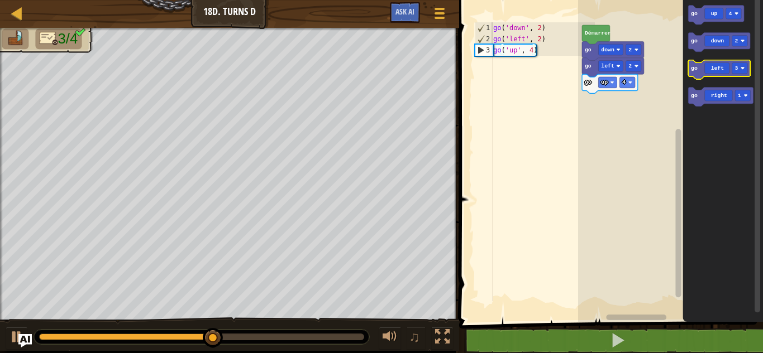
click at [729, 69] on icon "Espace de travail de Blocky" at bounding box center [719, 69] width 62 height 19
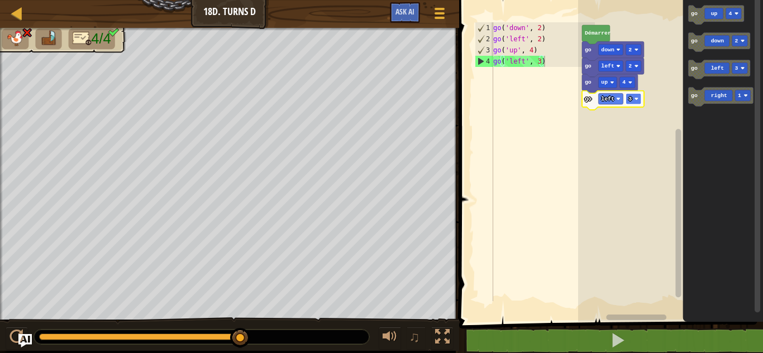
click at [633, 98] on rect "Espace de travail de Blocky" at bounding box center [634, 98] width 16 height 11
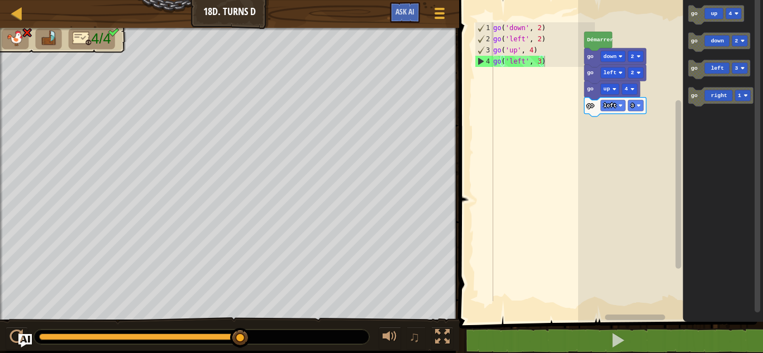
click at [580, 139] on rect "Espace de travail de Blocky" at bounding box center [670, 158] width 185 height 328
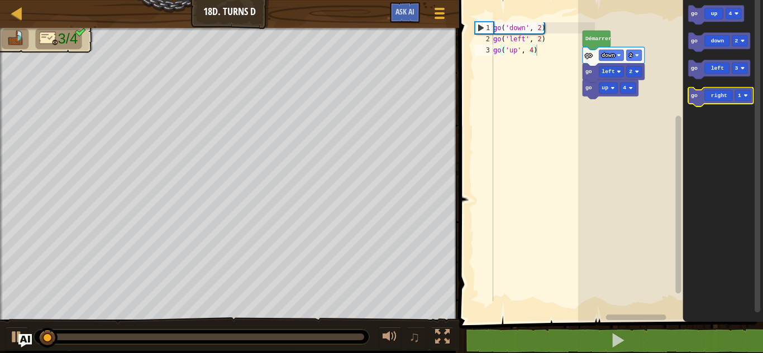
click at [714, 95] on icon "Espace de travail de Blocky" at bounding box center [720, 97] width 65 height 19
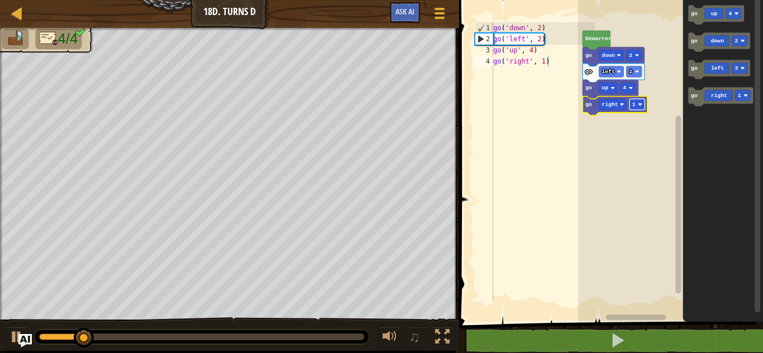
click at [637, 102] on rect "Espace de travail de Blocky" at bounding box center [637, 104] width 16 height 11
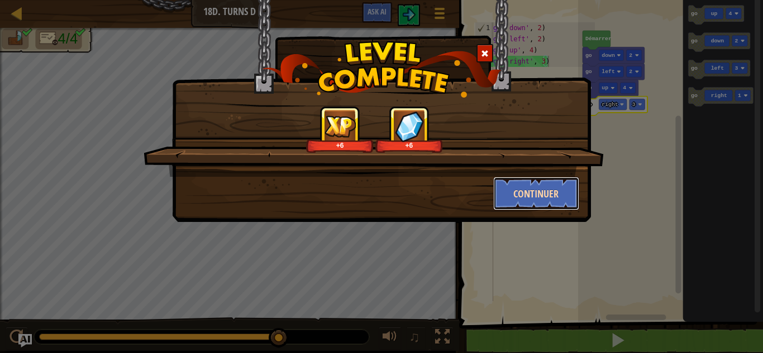
click at [550, 188] on button "Continuer" at bounding box center [536, 194] width 87 height 34
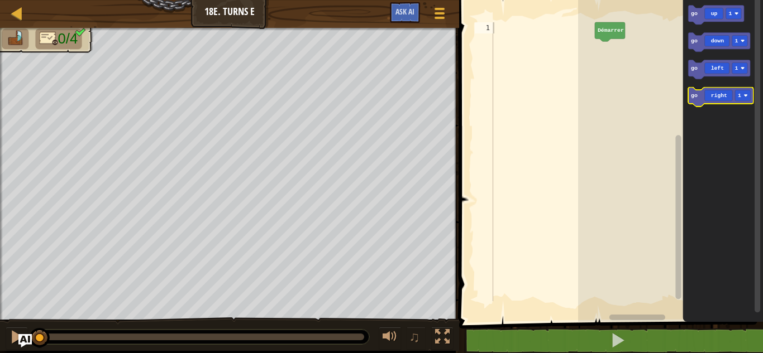
click at [748, 103] on icon "Espace de travail de Blocky" at bounding box center [720, 97] width 65 height 19
